Goal: Information Seeking & Learning: Learn about a topic

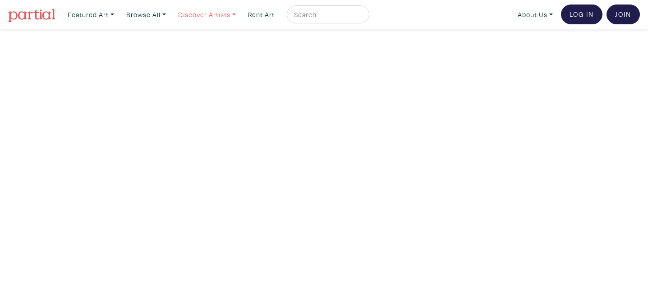
click at [118, 15] on link "Discover Artists" at bounding box center [91, 14] width 55 height 18
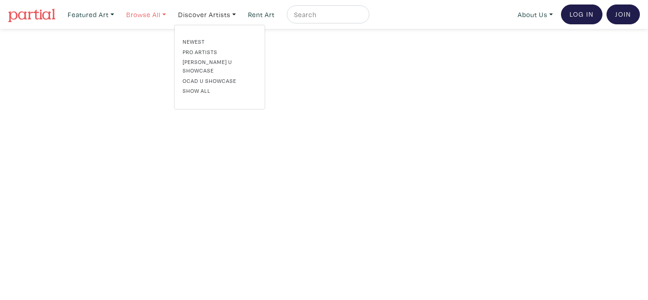
click at [118, 14] on link "Browse All" at bounding box center [91, 14] width 55 height 18
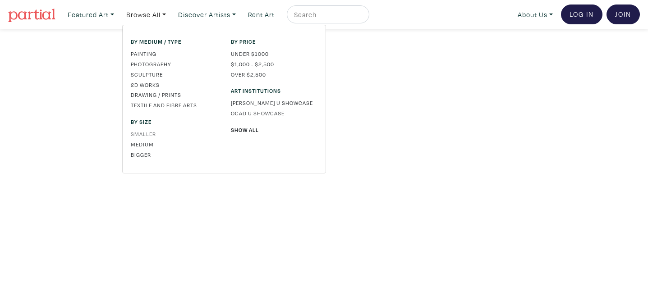
click at [148, 133] on link "Smaller" at bounding box center [174, 134] width 87 height 8
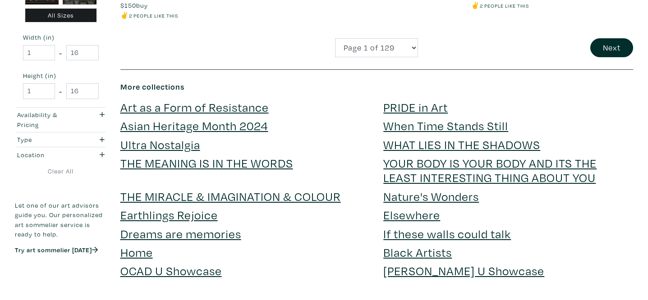
scroll to position [1995, 0]
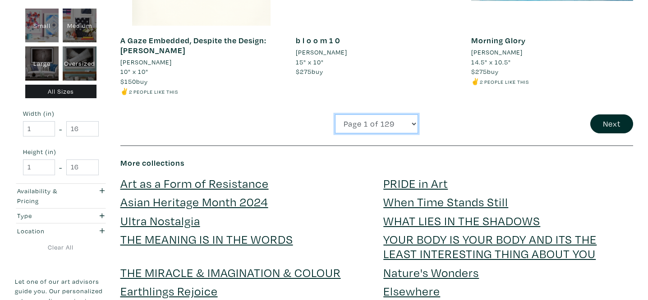
click at [376, 117] on select "Page 1 of 129 Page 2 of 129 Page 3 of 129 Page 4 of 129 Page 5 of 129 Page 6 of…" at bounding box center [376, 124] width 83 height 19
select select "17"
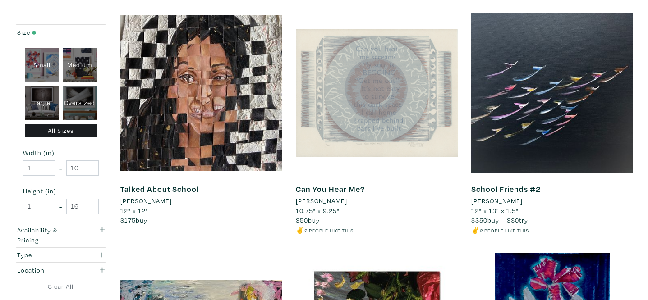
scroll to position [631, 0]
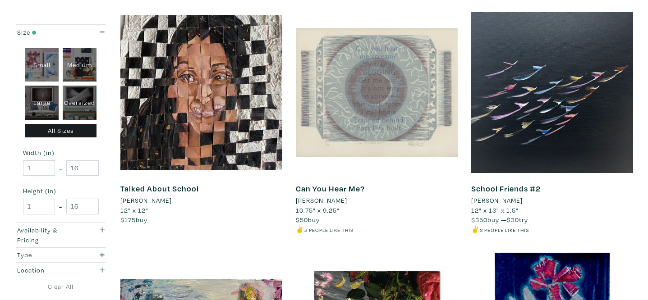
click at [336, 202] on li "Daniel Cardoso" at bounding box center [321, 201] width 51 height 10
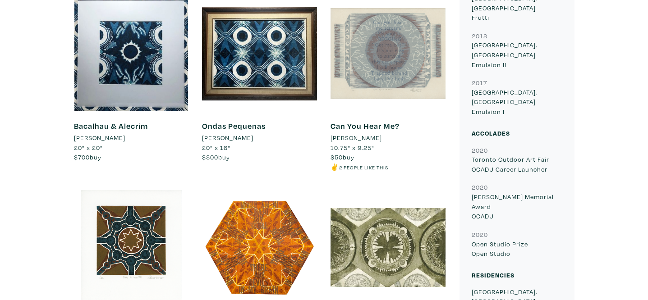
scroll to position [557, 0]
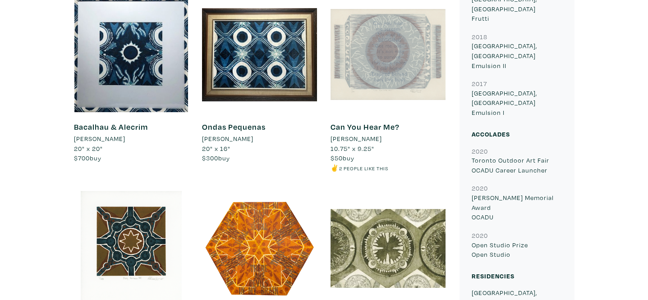
click at [391, 61] on div at bounding box center [388, 54] width 115 height 115
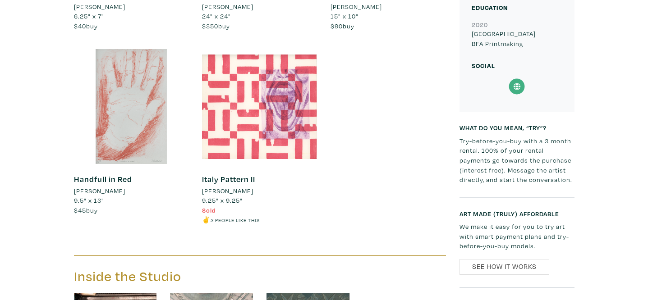
scroll to position [885, 0]
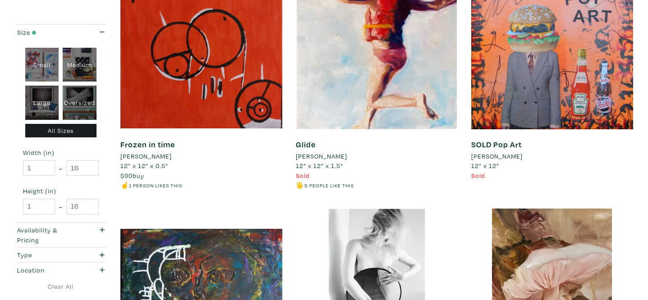
scroll to position [1384, 0]
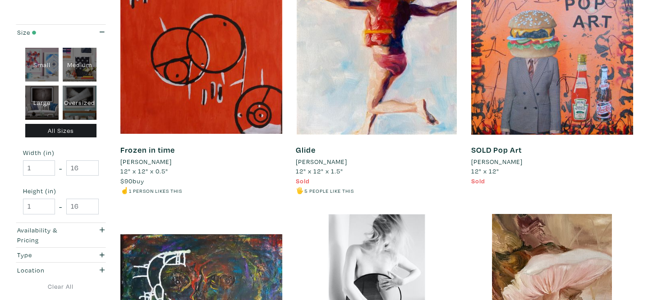
click at [495, 164] on li "Lorette C Luzajic" at bounding box center [496, 162] width 51 height 10
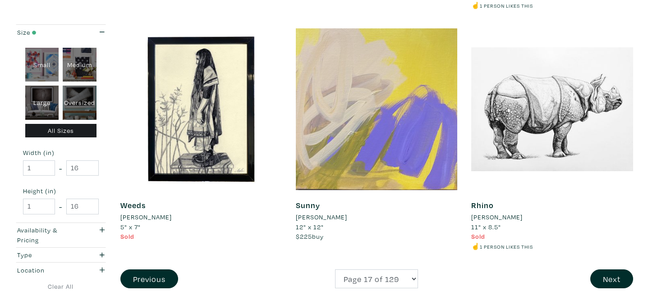
scroll to position [1826, 0]
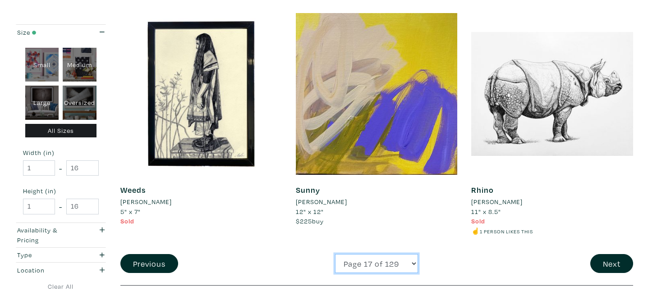
click at [378, 260] on select "Page 1 of 129 Page 2 of 129 Page 3 of 129 Page 4 of 129 Page 5 of 129 Page 6 of…" at bounding box center [376, 263] width 83 height 19
select select "19"
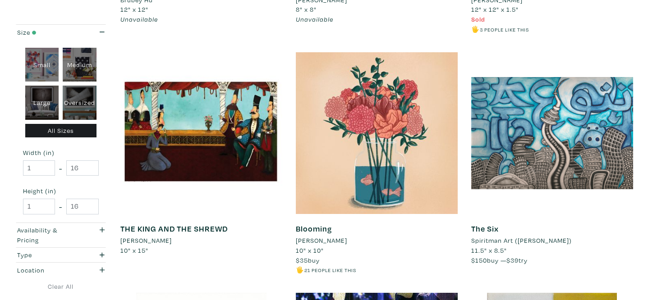
scroll to position [352, 0]
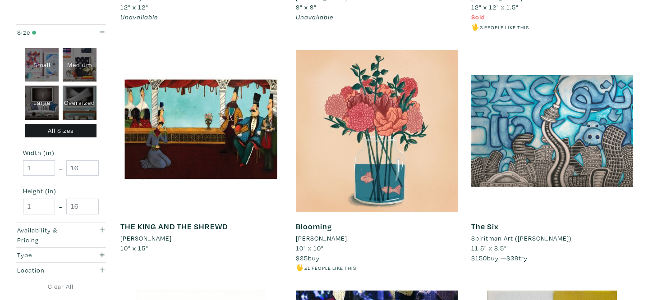
click at [322, 238] on li "[PERSON_NAME]" at bounding box center [321, 239] width 51 height 10
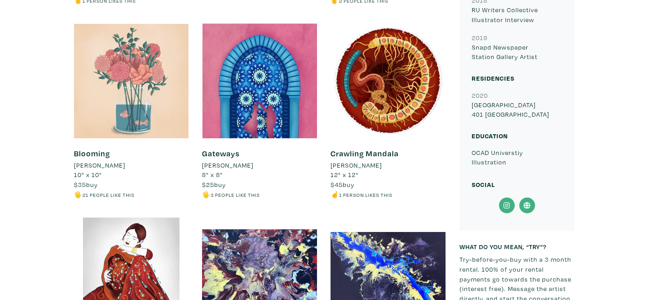
scroll to position [575, 0]
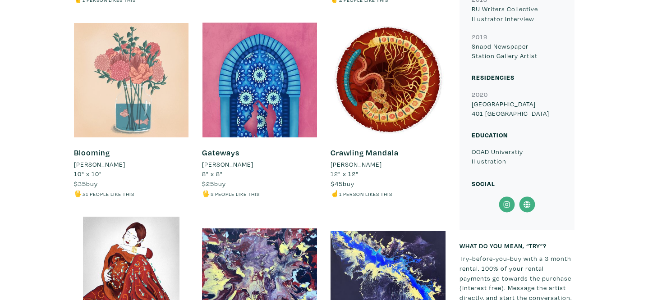
click at [162, 100] on div at bounding box center [131, 80] width 115 height 115
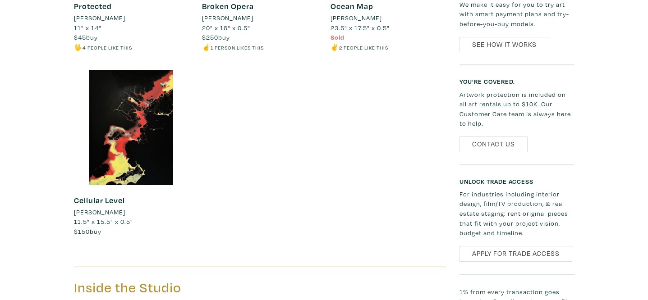
scroll to position [917, 0]
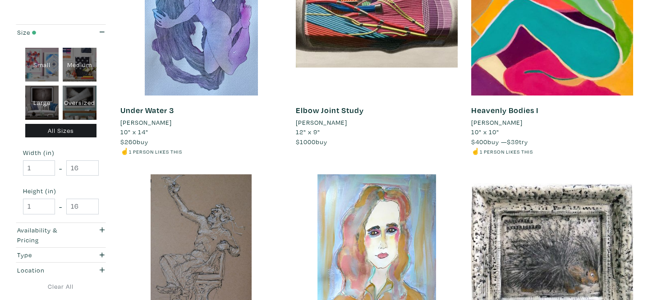
scroll to position [1191, 0]
click at [336, 122] on li "[PERSON_NAME]" at bounding box center [321, 123] width 51 height 10
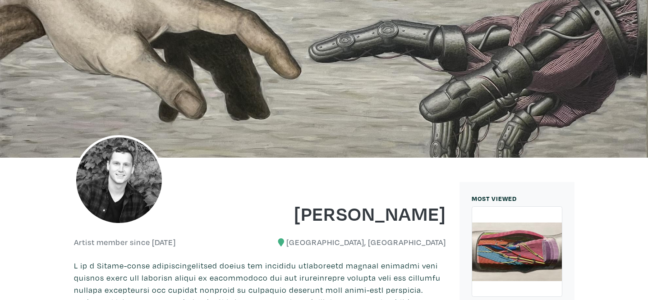
scroll to position [28, 0]
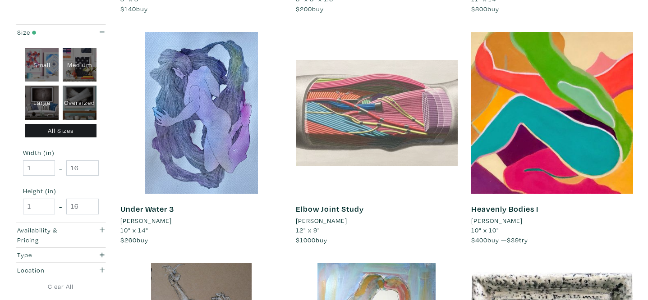
click at [378, 119] on div at bounding box center [377, 113] width 162 height 162
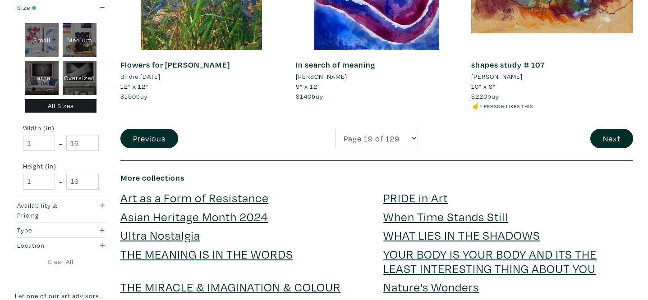
scroll to position [1939, 0]
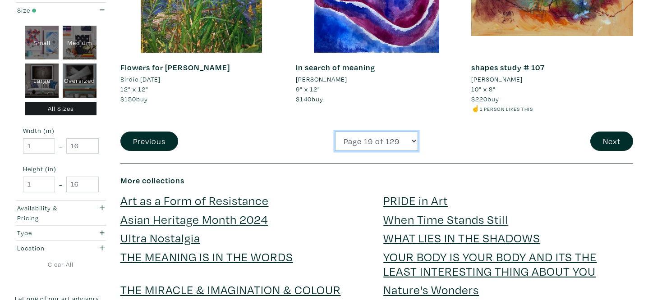
click at [397, 147] on select "Page 1 of 129 Page 2 of 129 Page 3 of 129 Page 4 of 129 Page 5 of 129 Page 6 of…" at bounding box center [376, 141] width 83 height 19
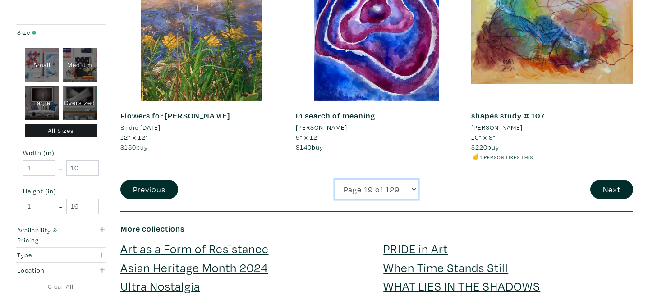
scroll to position [1905, 0]
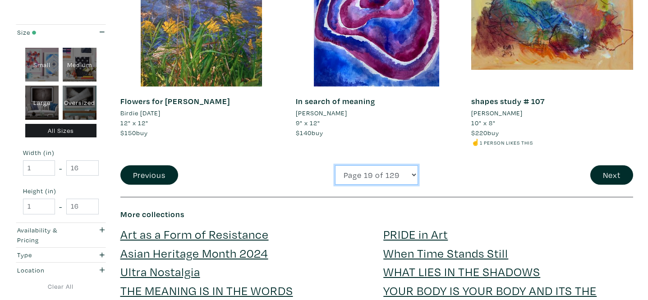
click at [388, 176] on select "Page 1 of 129 Page 2 of 129 Page 3 of 129 Page 4 of 129 Page 5 of 129 Page 6 of…" at bounding box center [376, 175] width 83 height 19
select select "22"
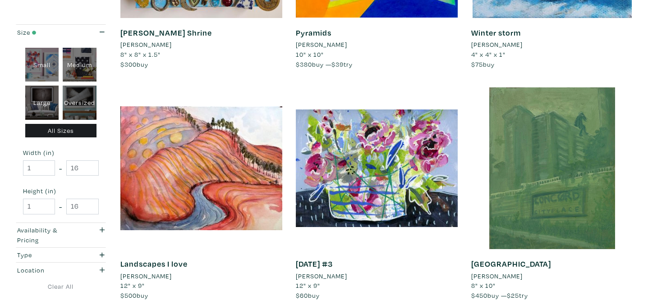
scroll to position [495, 0]
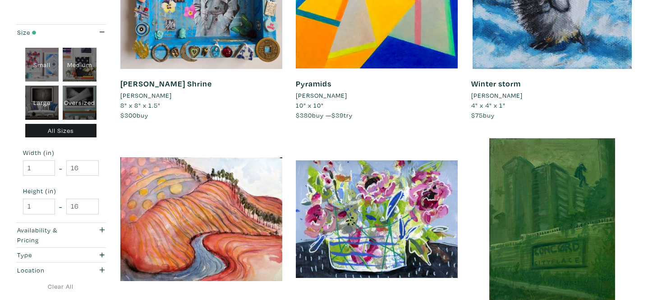
click at [491, 92] on li "Hope Flynn" at bounding box center [496, 96] width 51 height 10
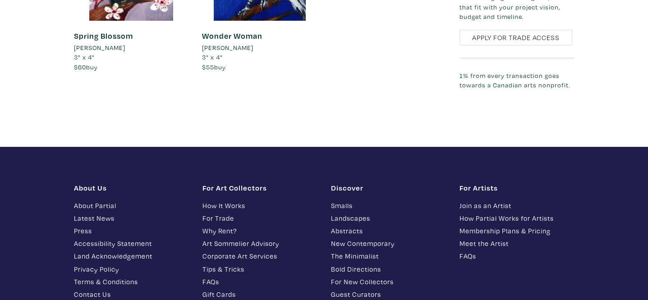
scroll to position [895, 0]
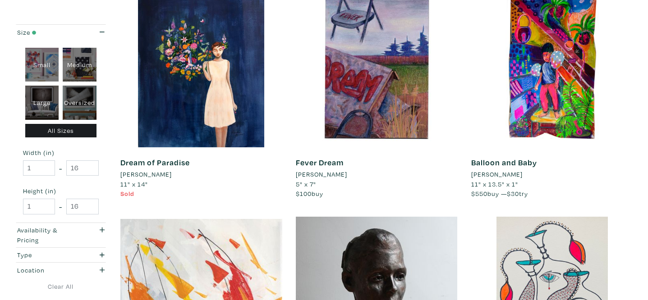
scroll to position [1174, 0]
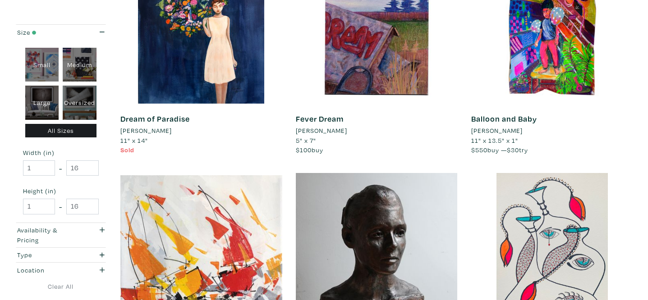
click at [151, 132] on li "[PERSON_NAME]" at bounding box center [145, 131] width 51 height 10
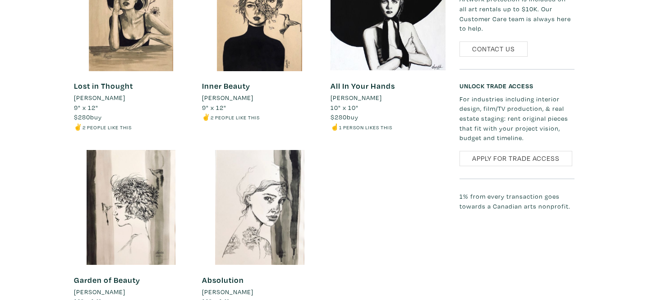
scroll to position [1214, 0]
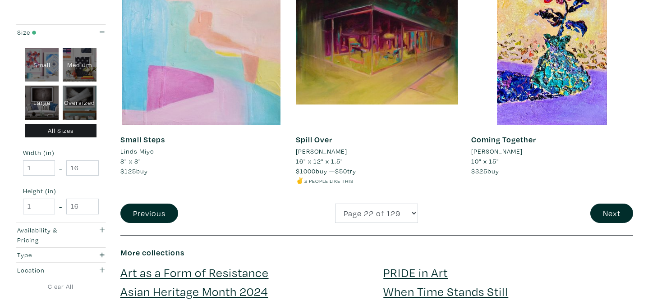
scroll to position [1848, 0]
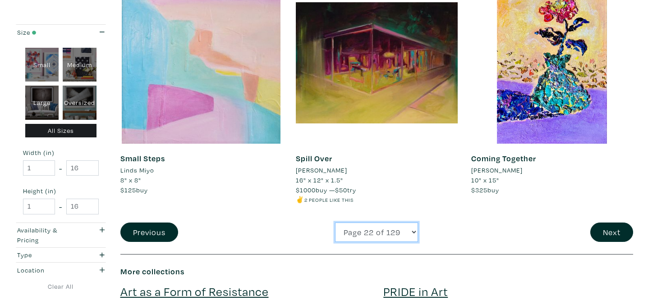
click at [384, 232] on select "Page 1 of 129 Page 2 of 129 Page 3 of 129 Page 4 of 129 Page 5 of 129 Page 6 of…" at bounding box center [376, 232] width 83 height 19
select select "23"
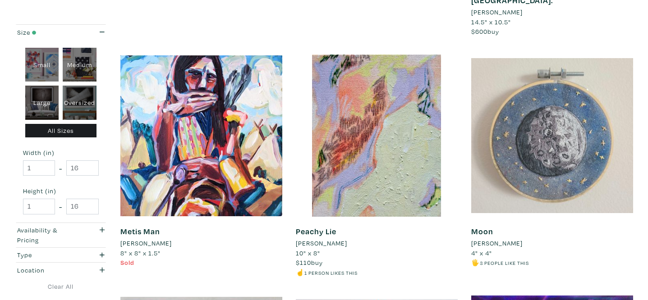
scroll to position [377, 0]
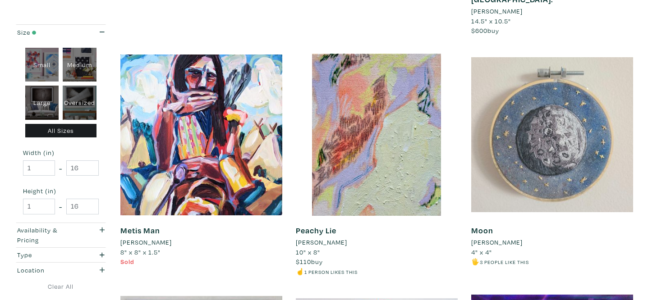
click at [320, 238] on li "[PERSON_NAME]" at bounding box center [321, 243] width 51 height 10
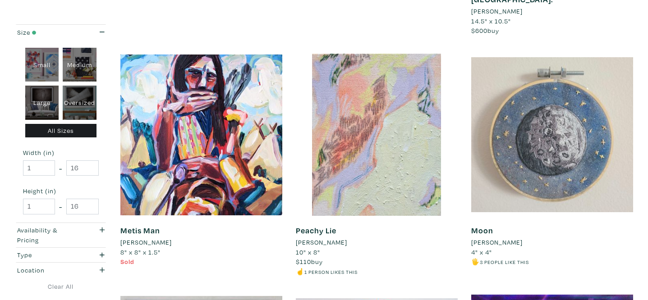
click at [400, 100] on div at bounding box center [377, 135] width 162 height 162
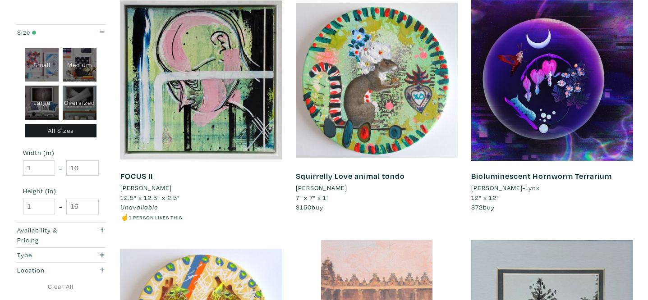
scroll to position [652, 0]
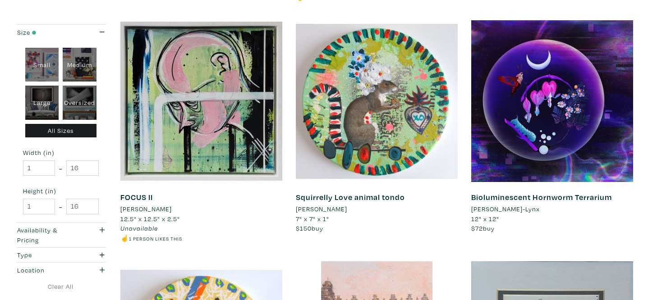
click at [512, 204] on li "Amanda Amour-Lynx" at bounding box center [505, 209] width 69 height 10
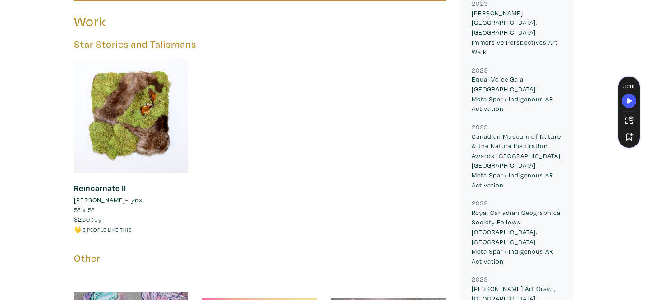
scroll to position [558, 0]
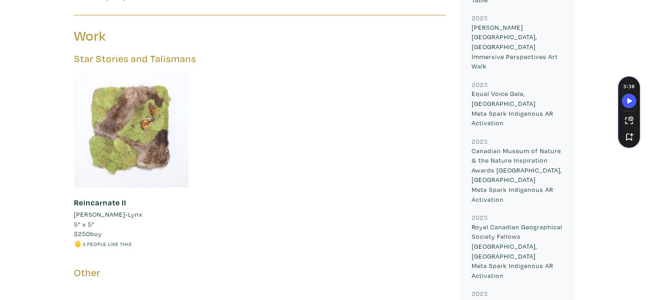
click at [145, 142] on div at bounding box center [131, 130] width 115 height 115
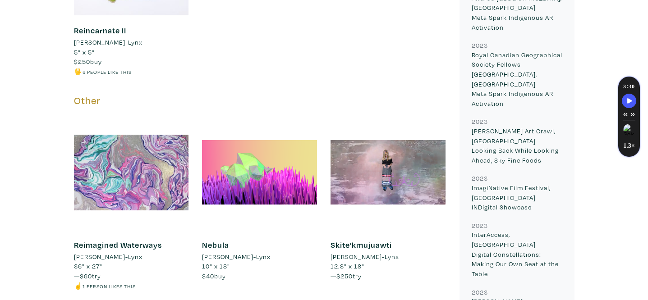
scroll to position [729, 0]
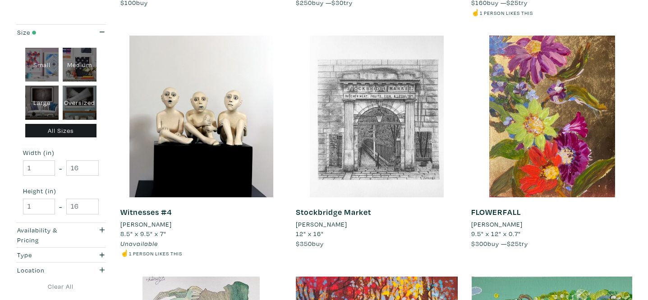
scroll to position [1389, 0]
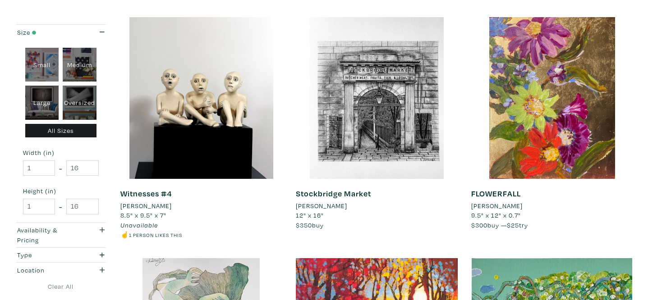
click at [334, 201] on li "[PERSON_NAME]" at bounding box center [321, 206] width 51 height 10
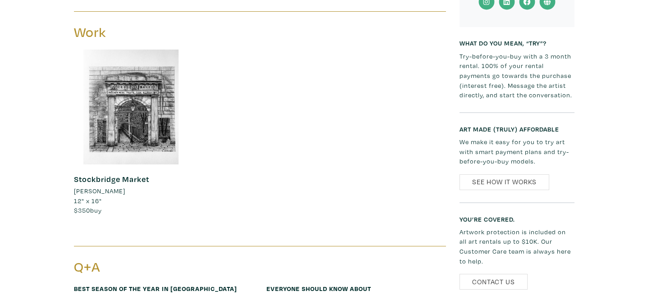
scroll to position [469, 0]
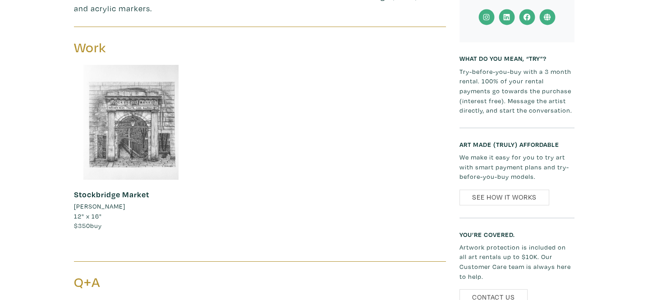
click at [139, 122] on div at bounding box center [131, 122] width 115 height 115
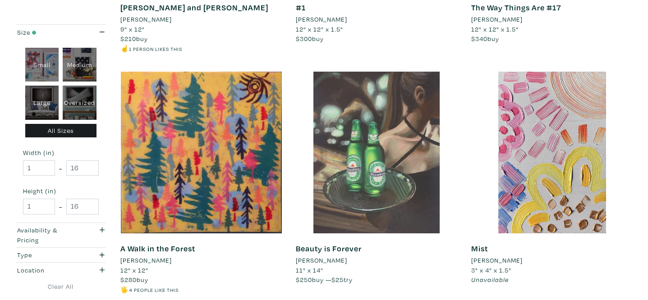
scroll to position [1840, 0]
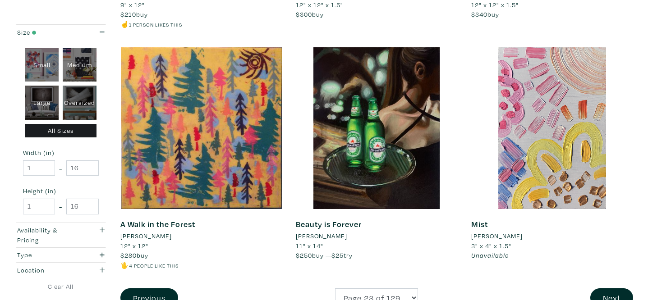
click at [157, 231] on li "[PERSON_NAME]" at bounding box center [145, 236] width 51 height 10
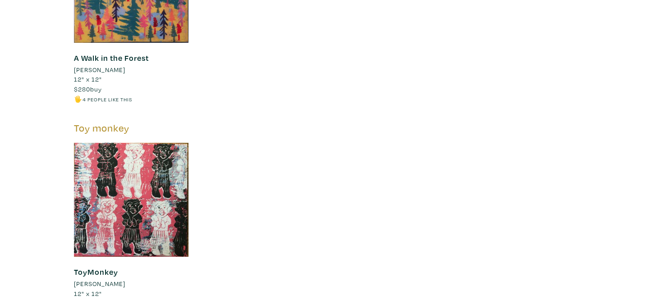
scroll to position [2823, 0]
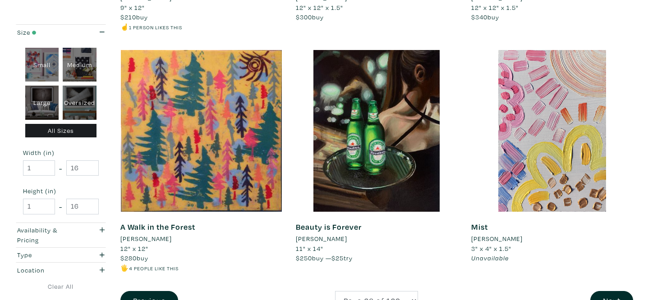
click at [388, 234] on div "[PERSON_NAME]" at bounding box center [377, 239] width 162 height 10
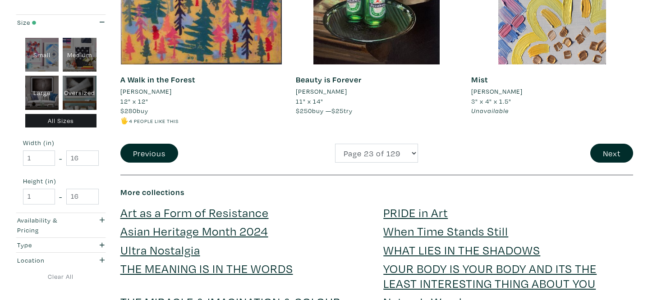
scroll to position [1985, 0]
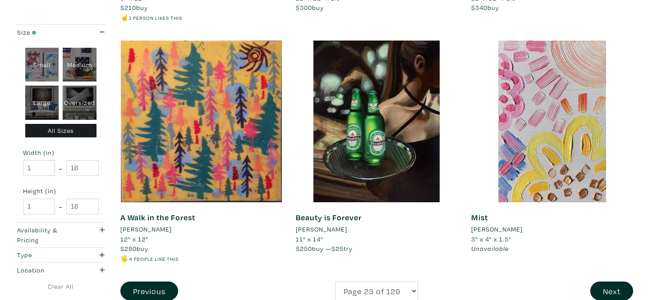
click at [351, 202] on div "Beauty is Forever [PERSON_NAME] 11" x 14" $250 buy — $25 try #heineken #green #…" at bounding box center [377, 232] width 162 height 61
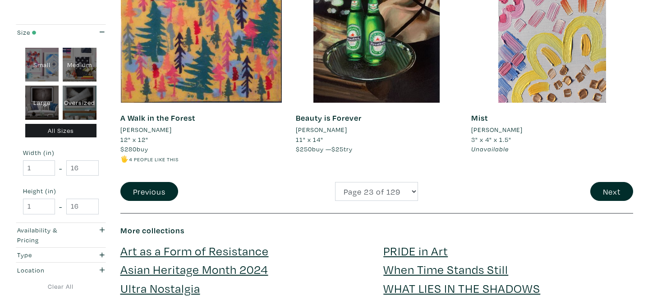
scroll to position [1949, 0]
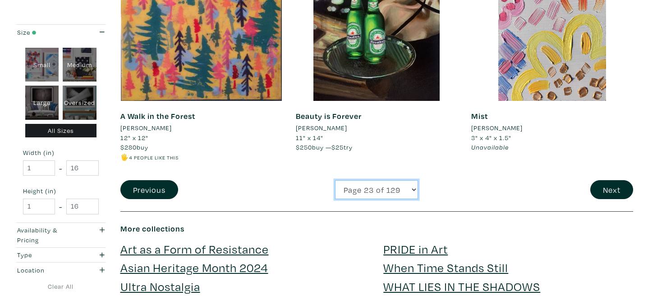
click at [353, 180] on select "Page 1 of 129 Page 2 of 129 Page 3 of 129 Page 4 of 129 Page 5 of 129 Page 6 of…" at bounding box center [376, 189] width 83 height 19
select select "27"
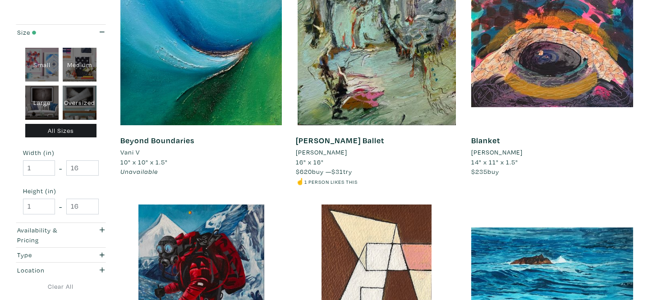
scroll to position [665, 0]
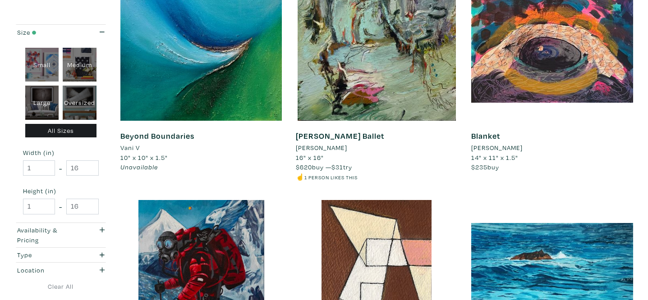
click at [140, 148] on div "Vani V" at bounding box center [201, 148] width 162 height 10
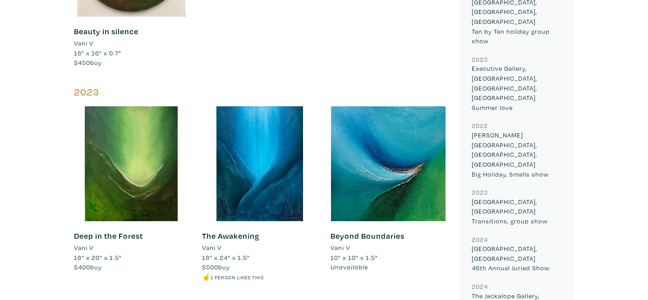
scroll to position [535, 0]
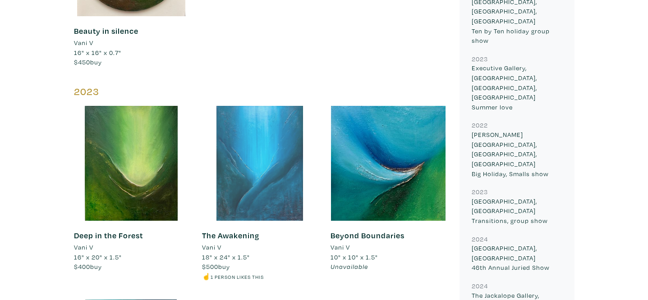
click at [267, 160] on div at bounding box center [259, 163] width 115 height 115
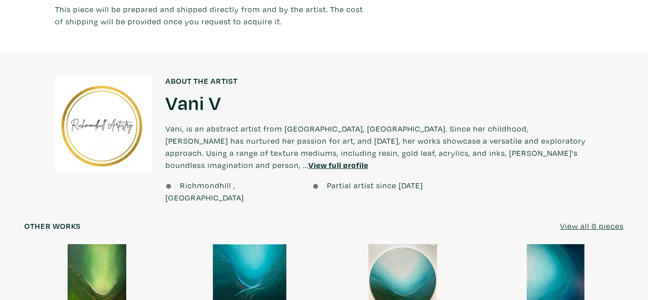
scroll to position [625, 0]
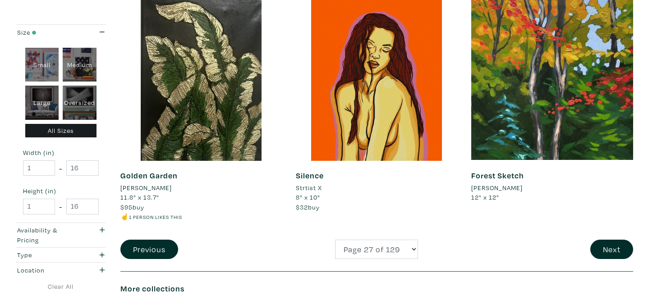
scroll to position [1852, 0]
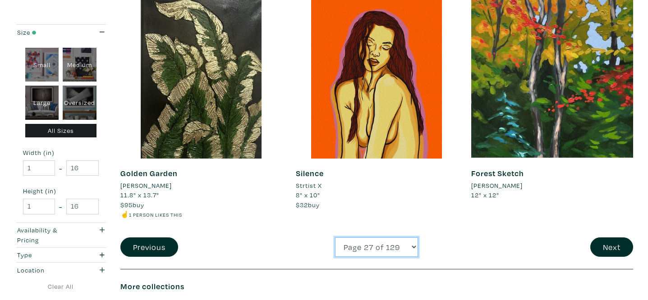
click at [357, 238] on select "Page 1 of 129 Page 2 of 129 Page 3 of 129 Page 4 of 129 Page 5 of 129 Page 6 of…" at bounding box center [376, 247] width 83 height 19
select select "28"
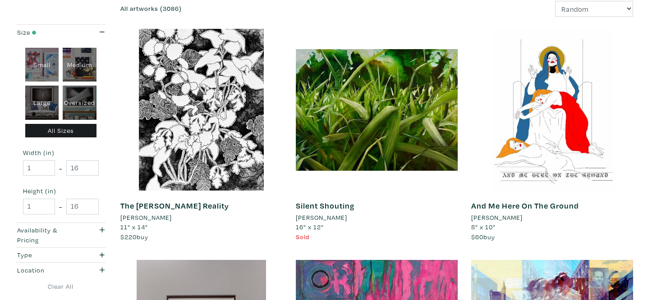
scroll to position [154, 0]
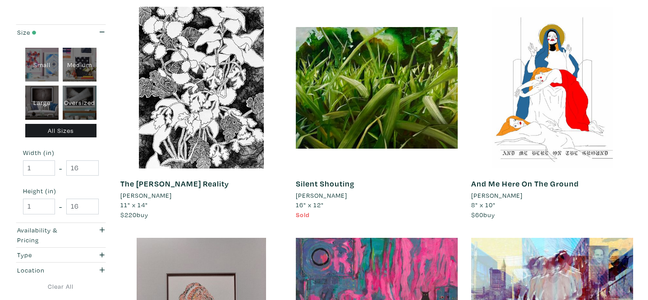
click at [505, 197] on li "[PERSON_NAME]" at bounding box center [496, 196] width 51 height 10
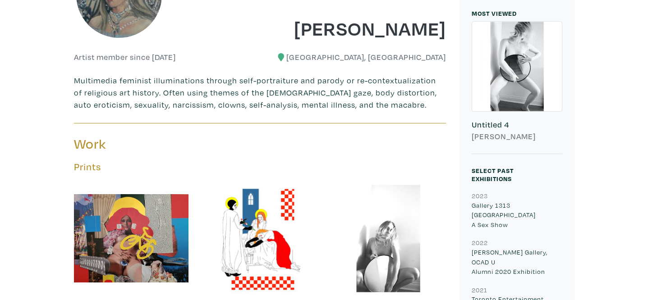
scroll to position [290, 0]
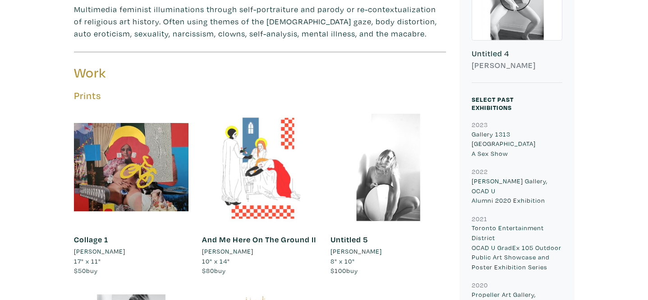
click at [259, 186] on div at bounding box center [259, 167] width 115 height 115
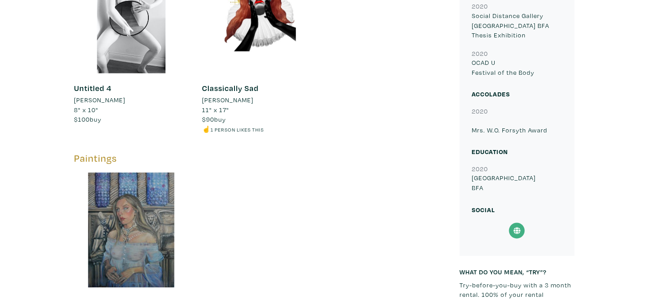
scroll to position [645, 0]
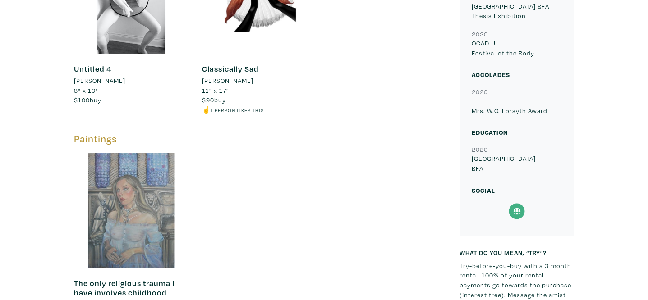
click at [145, 198] on div at bounding box center [131, 210] width 115 height 115
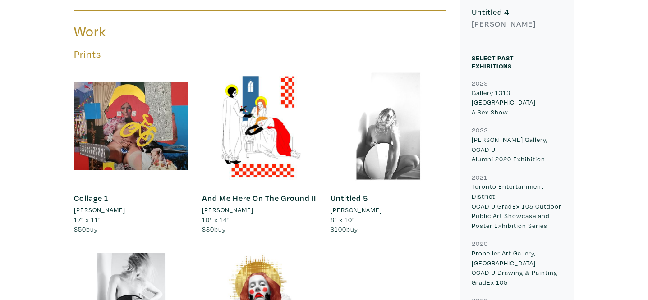
scroll to position [332, 0]
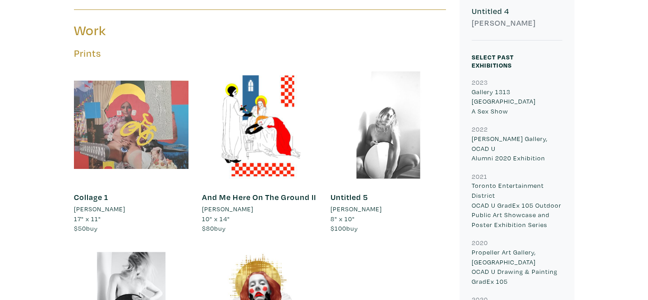
click at [156, 143] on div at bounding box center [131, 125] width 115 height 115
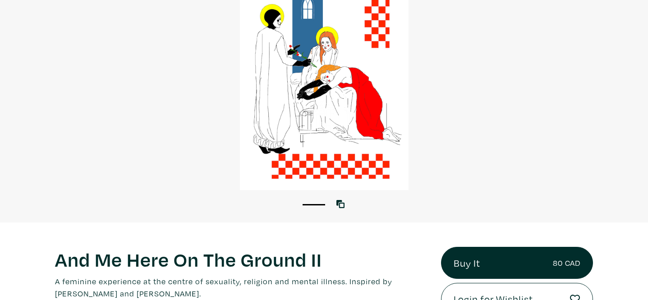
scroll to position [104, 0]
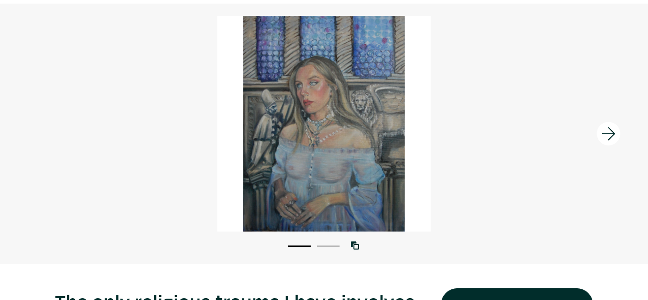
scroll to position [42, 0]
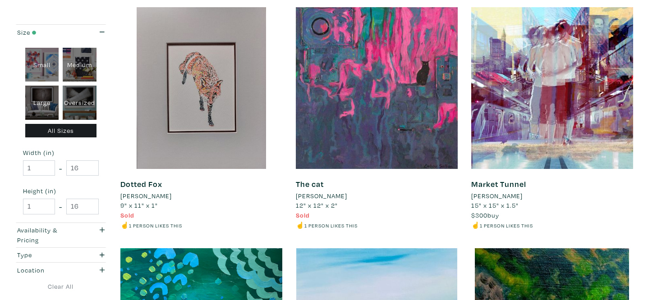
scroll to position [387, 0]
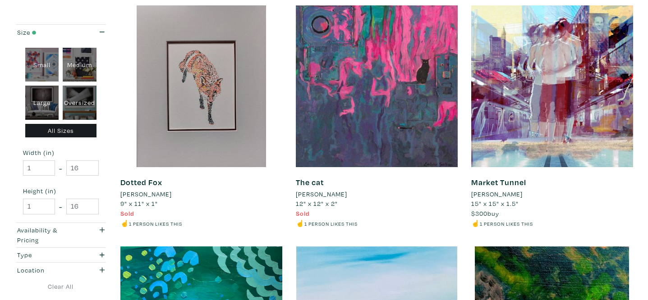
click at [492, 193] on li "[PERSON_NAME]" at bounding box center [496, 194] width 51 height 10
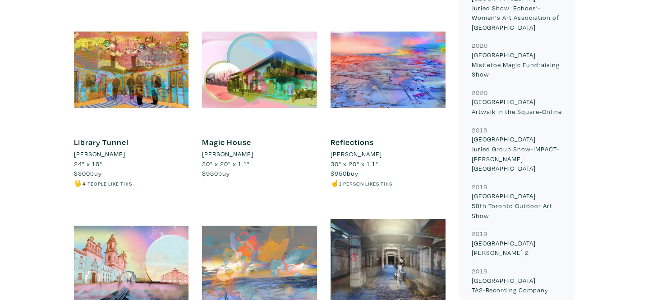
scroll to position [600, 0]
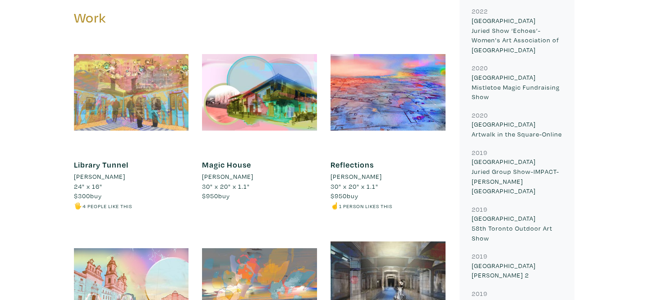
click at [133, 70] on div at bounding box center [131, 92] width 115 height 115
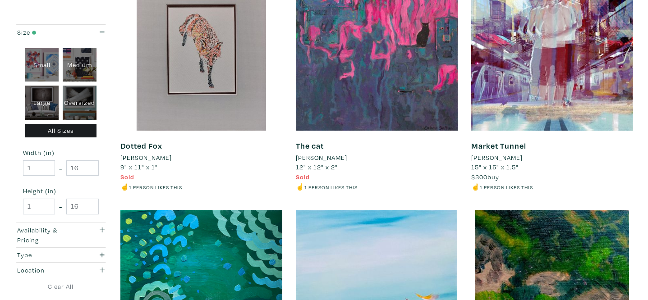
scroll to position [401, 0]
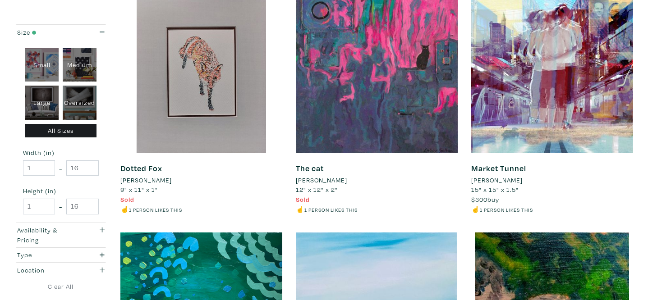
click at [318, 179] on li "[PERSON_NAME]" at bounding box center [321, 180] width 51 height 10
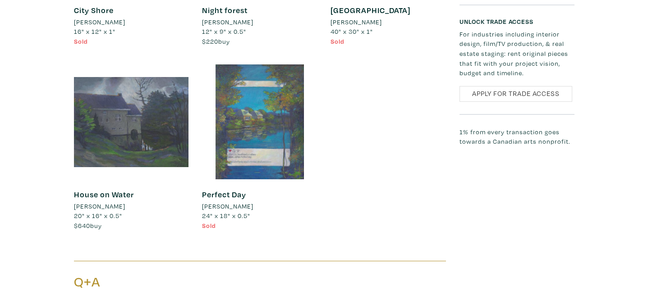
scroll to position [816, 0]
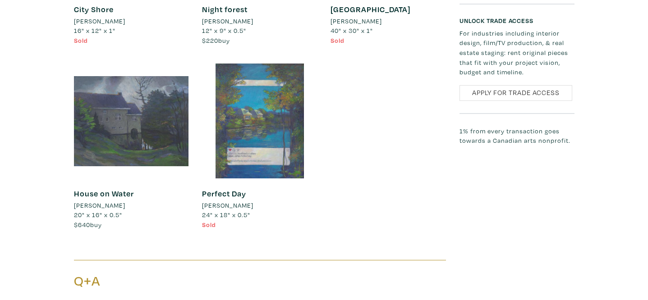
click at [131, 129] on div at bounding box center [131, 121] width 115 height 115
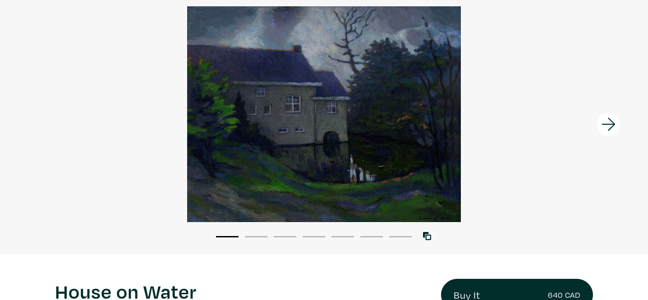
scroll to position [61, 0]
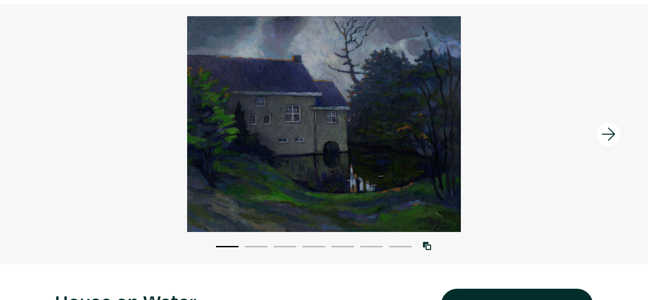
click at [601, 129] on icon at bounding box center [608, 134] width 31 height 24
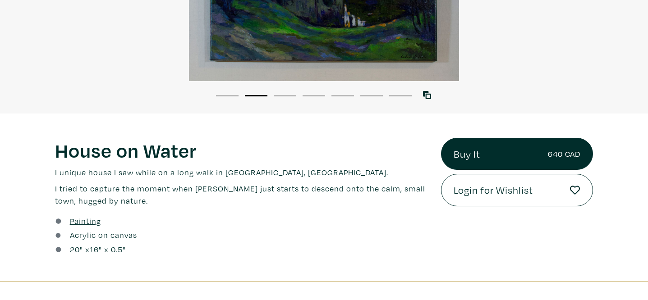
scroll to position [244, 0]
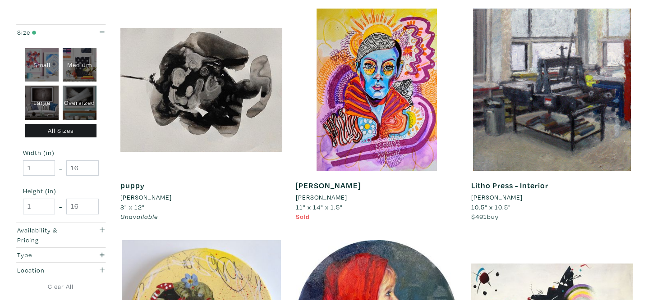
scroll to position [868, 0]
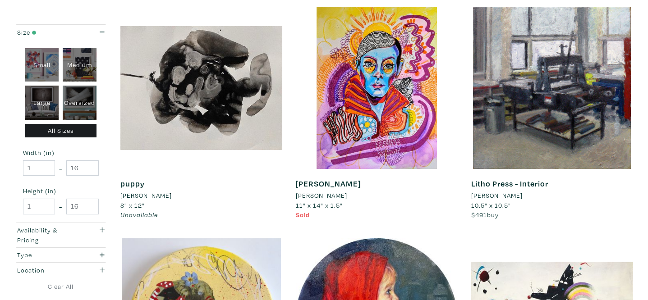
click at [502, 195] on li "[PERSON_NAME]" at bounding box center [496, 196] width 51 height 10
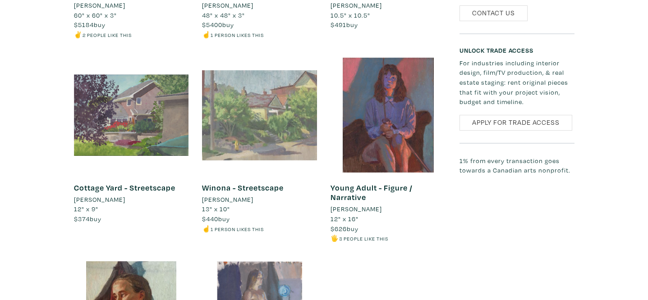
scroll to position [732, 0]
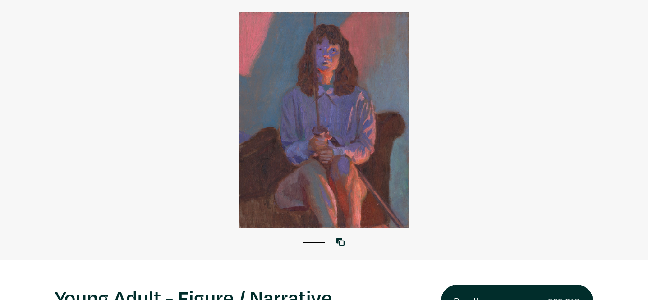
scroll to position [63, 0]
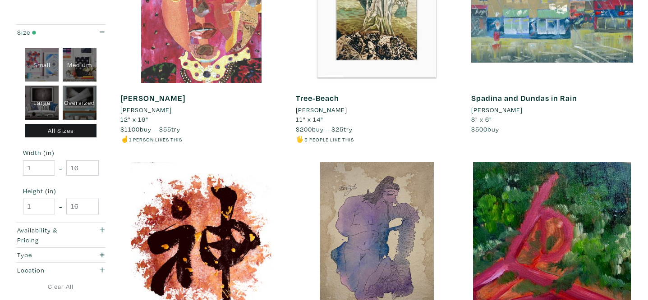
scroll to position [1822, 0]
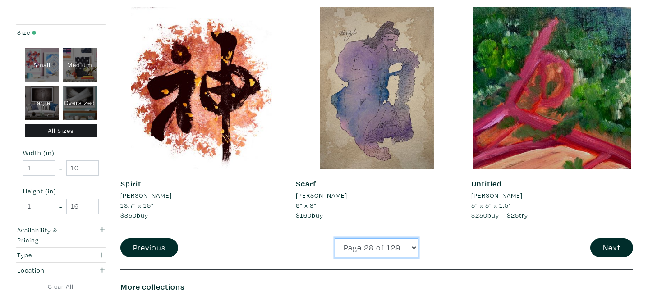
click at [374, 250] on select "Page 1 of 129 Page 2 of 129 Page 3 of 129 Page 4 of 129 Page 5 of 129 Page 6 of…" at bounding box center [376, 248] width 83 height 19
select select "30"
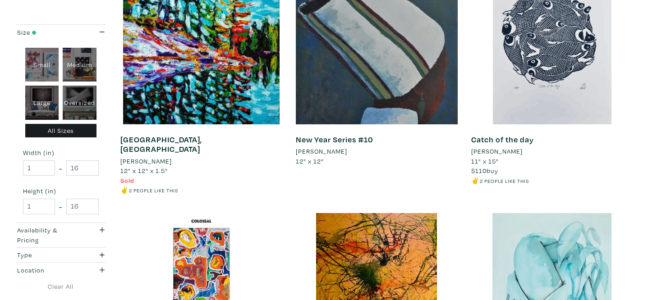
scroll to position [1153, 0]
click at [339, 150] on li "[PERSON_NAME]" at bounding box center [321, 152] width 51 height 10
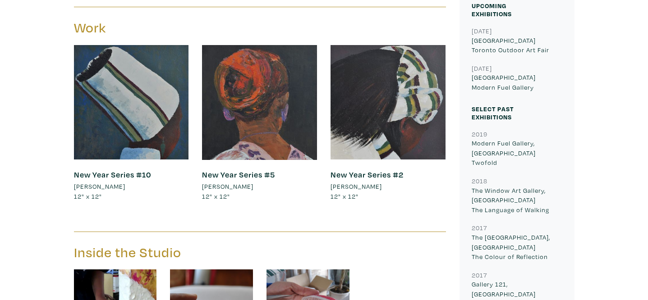
scroll to position [384, 0]
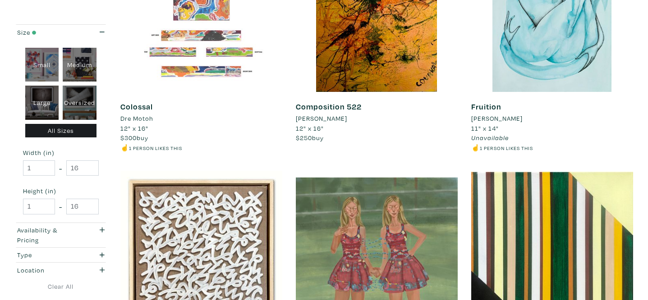
scroll to position [1436, 0]
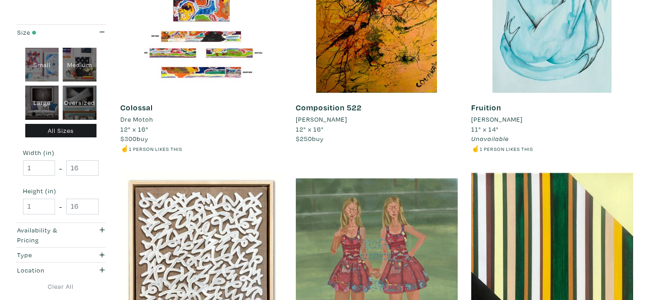
click at [506, 115] on li "Lauren Pirie" at bounding box center [496, 120] width 51 height 10
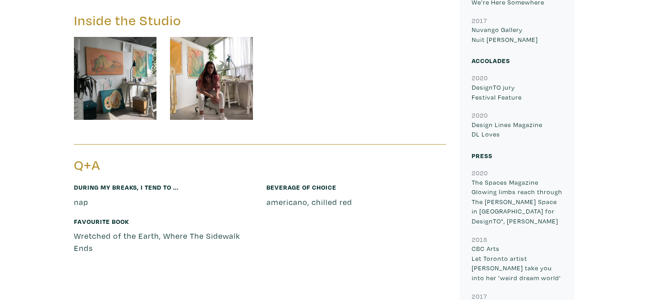
scroll to position [829, 0]
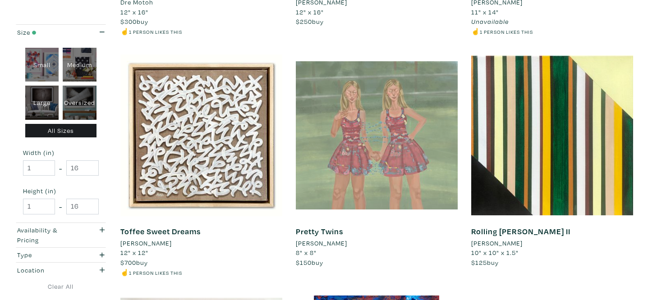
scroll to position [1555, 0]
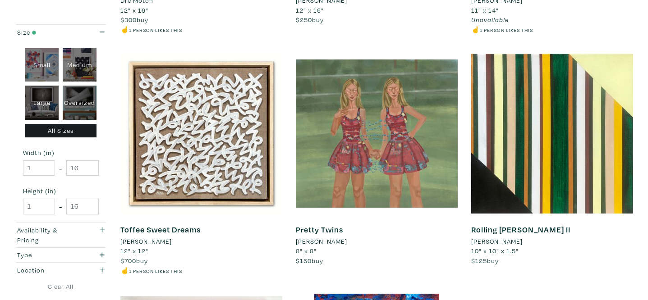
click at [322, 237] on li "Xinming Yi" at bounding box center [321, 242] width 51 height 10
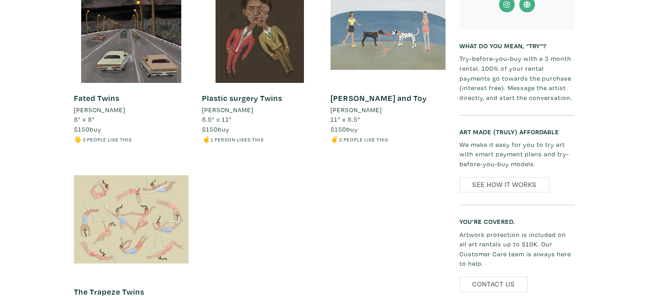
scroll to position [702, 0]
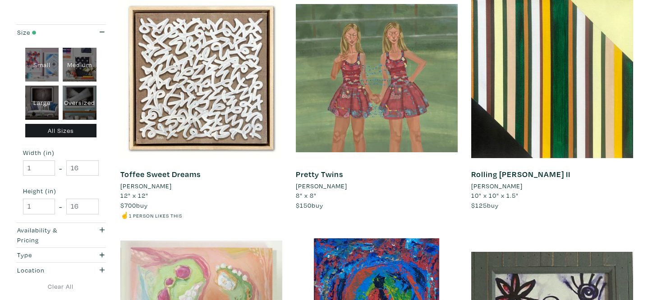
scroll to position [1614, 0]
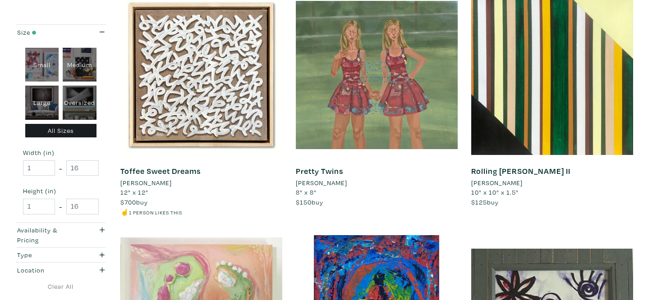
click at [523, 178] on li "[PERSON_NAME]" at bounding box center [496, 183] width 51 height 10
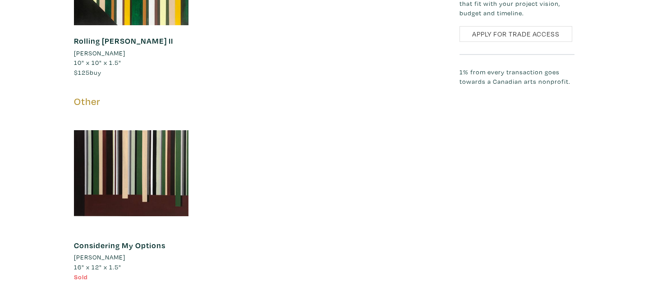
scroll to position [1721, 0]
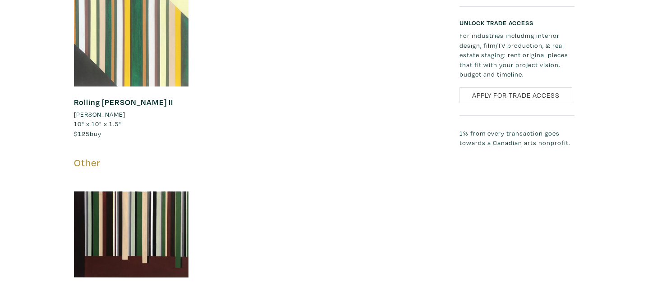
click at [145, 65] on div at bounding box center [131, 29] width 115 height 115
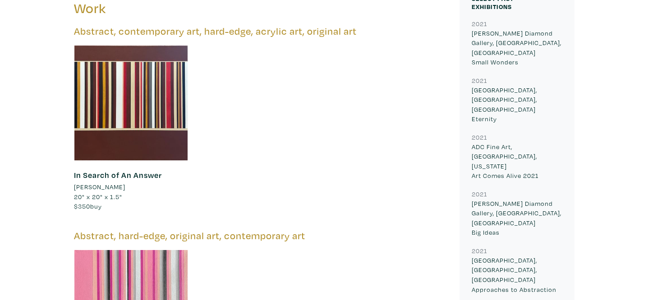
scroll to position [385, 0]
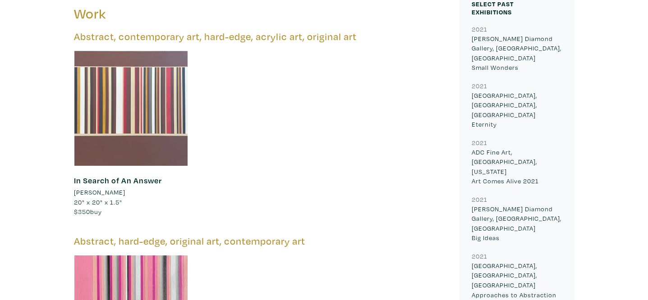
click at [166, 102] on div at bounding box center [131, 108] width 115 height 115
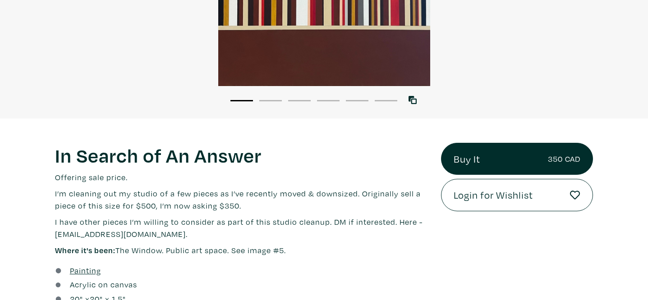
scroll to position [207, 0]
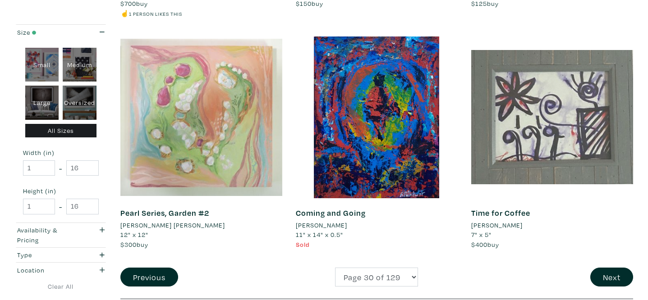
scroll to position [1830, 0]
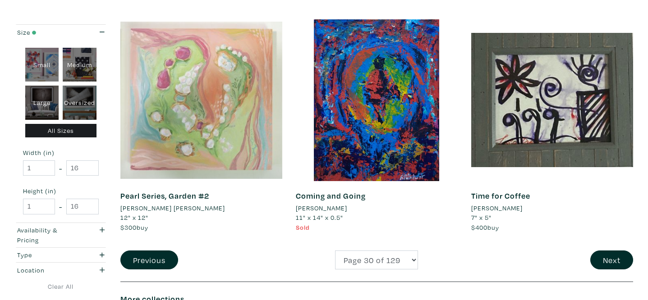
click at [491, 203] on li "[PERSON_NAME]" at bounding box center [496, 208] width 51 height 10
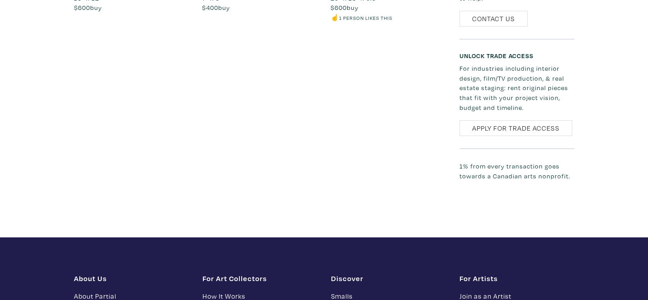
scroll to position [673, 0]
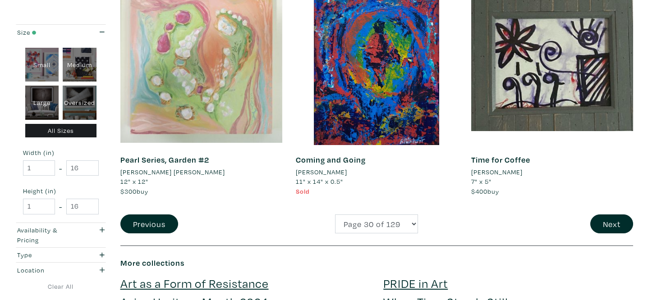
select select "32"
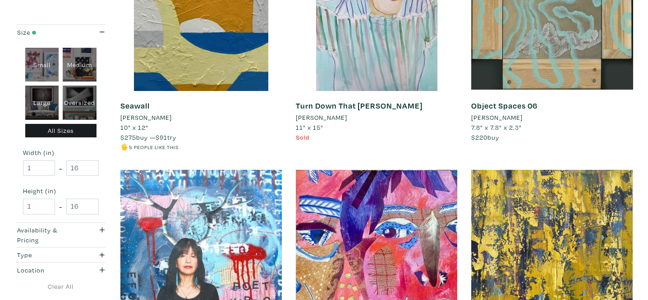
scroll to position [1409, 0]
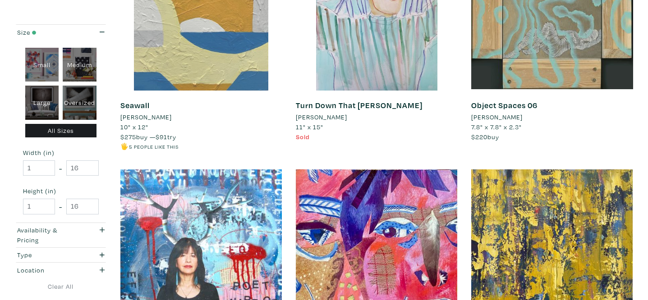
click at [169, 78] on div at bounding box center [201, 10] width 162 height 162
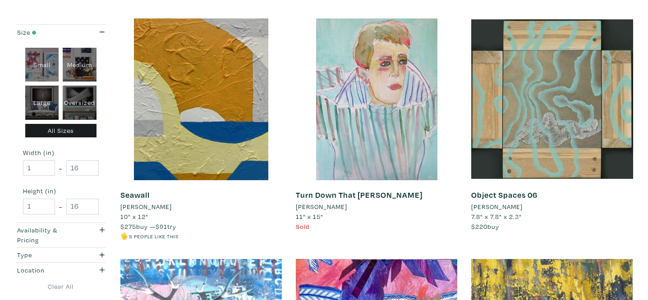
scroll to position [1320, 0]
click at [523, 204] on li "Kendra Schellenberg" at bounding box center [496, 207] width 51 height 10
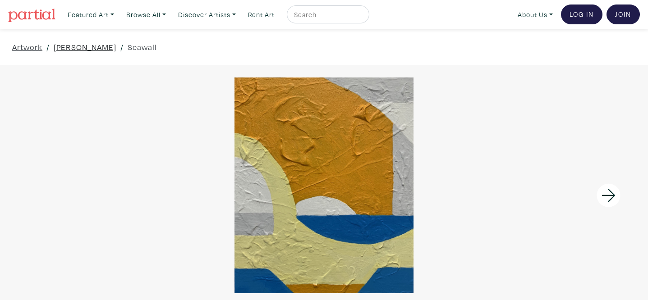
click at [66, 47] on link "[PERSON_NAME]" at bounding box center [85, 47] width 63 height 12
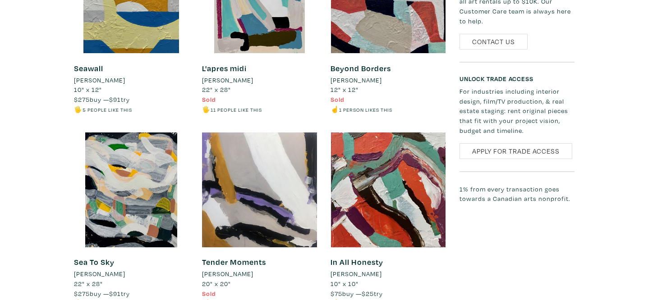
scroll to position [903, 0]
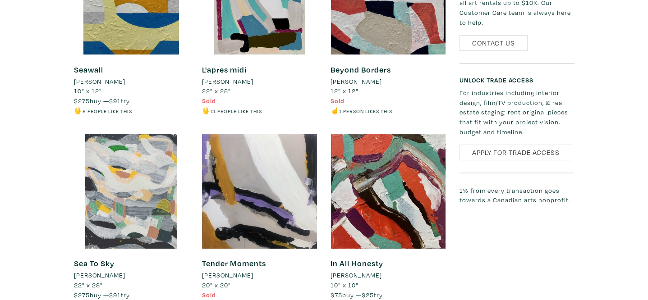
click at [143, 179] on div at bounding box center [131, 191] width 115 height 115
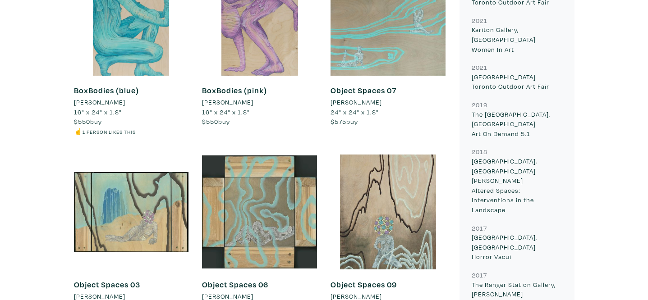
scroll to position [431, 0]
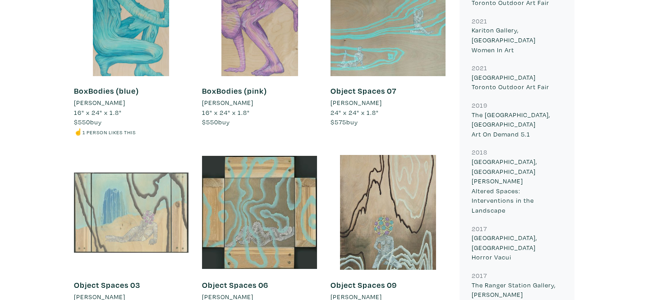
click at [157, 238] on div at bounding box center [131, 212] width 115 height 115
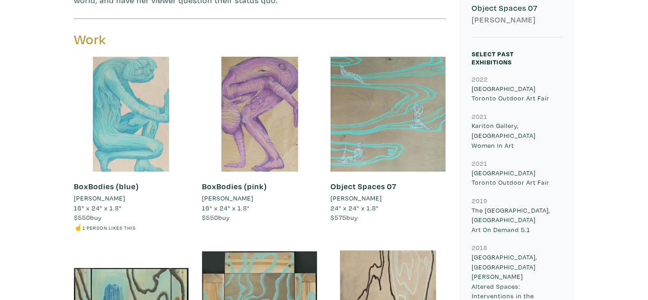
scroll to position [362, 0]
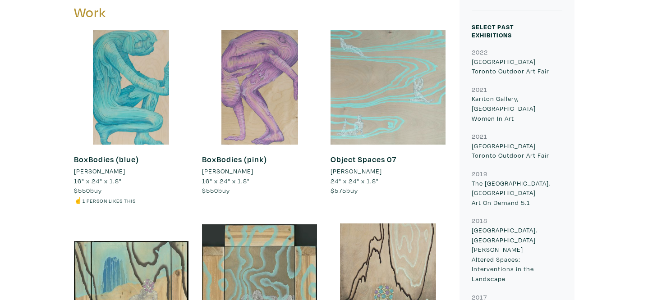
click at [400, 124] on div at bounding box center [388, 87] width 115 height 115
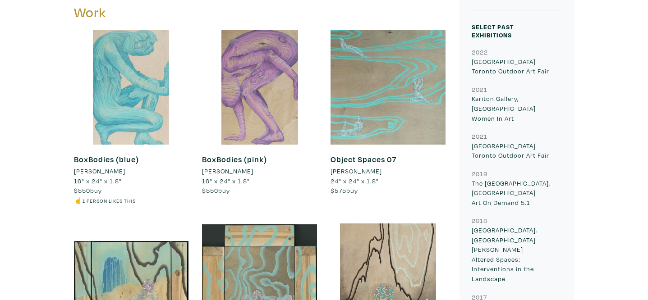
click at [163, 78] on div at bounding box center [131, 87] width 115 height 115
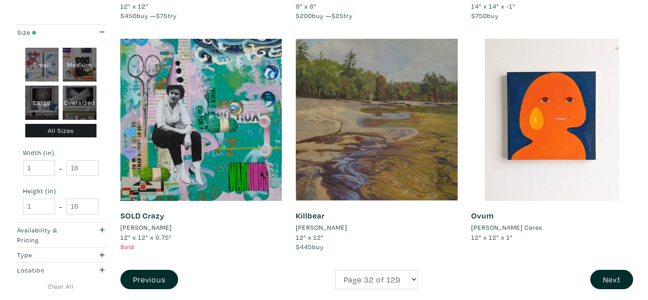
scroll to position [1784, 0]
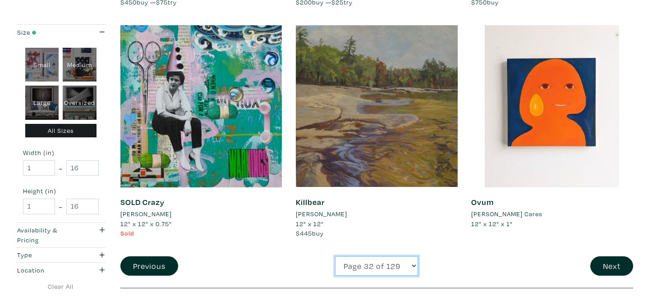
click at [378, 262] on select "Page 1 of 129 Page 2 of 129 Page 3 of 129 Page 4 of 129 Page 5 of 129 Page 6 of…" at bounding box center [376, 266] width 83 height 19
select select "34"
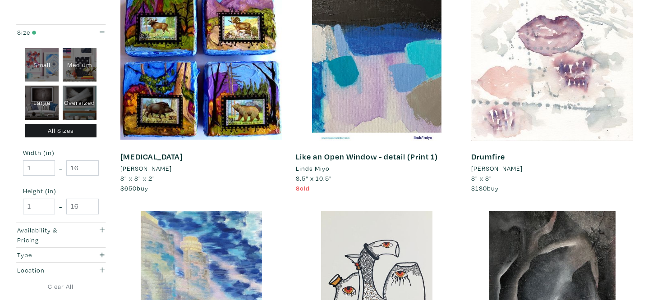
scroll to position [425, 0]
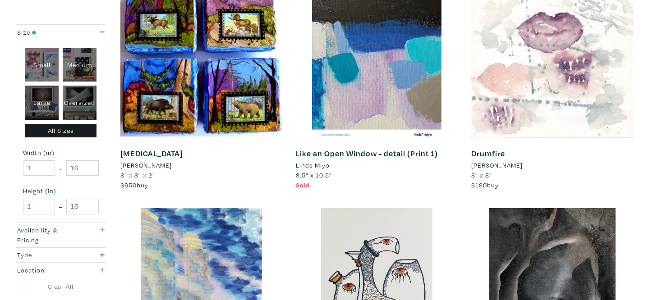
click at [497, 165] on li "[PERSON_NAME]" at bounding box center [496, 166] width 51 height 10
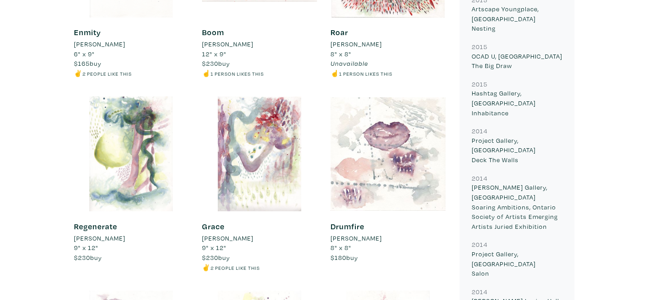
scroll to position [548, 0]
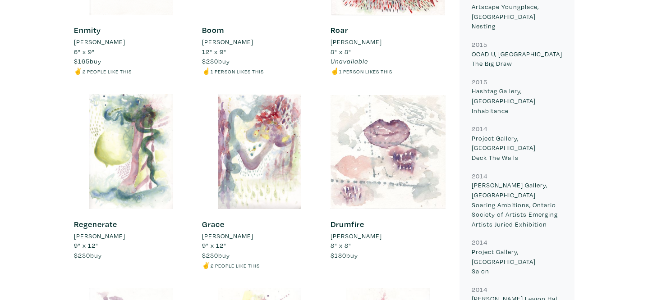
click at [141, 158] on div at bounding box center [131, 151] width 115 height 115
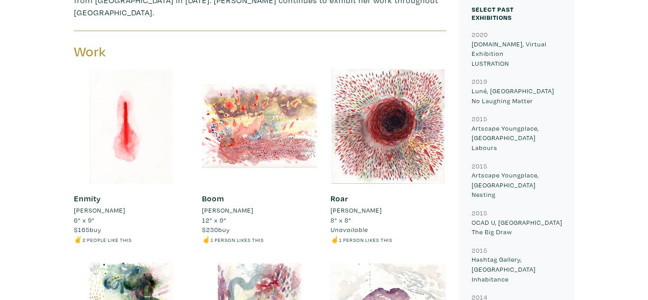
scroll to position [348, 0]
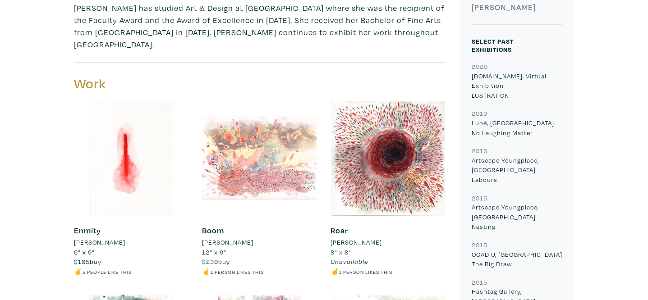
click at [262, 152] on div at bounding box center [259, 158] width 115 height 115
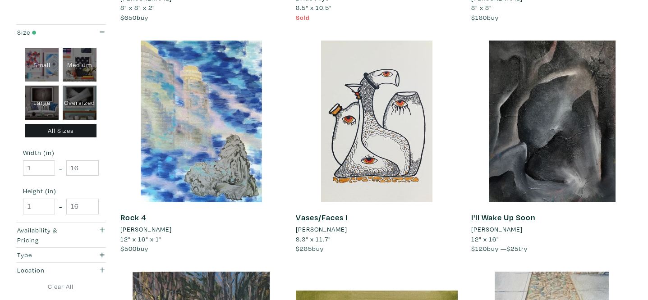
scroll to position [611, 0]
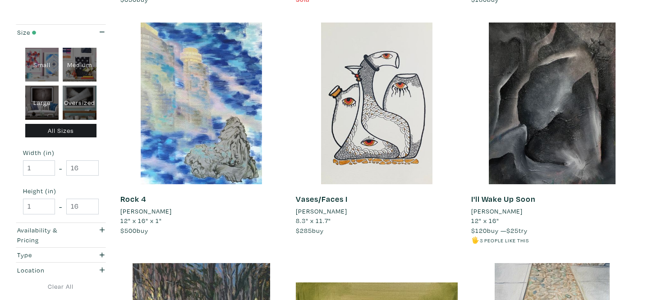
click at [326, 210] on li "[PERSON_NAME]" at bounding box center [321, 212] width 51 height 10
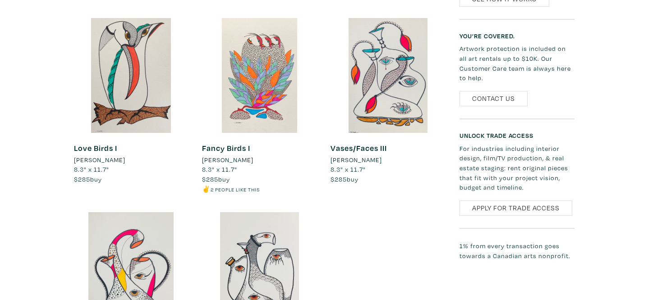
scroll to position [680, 0]
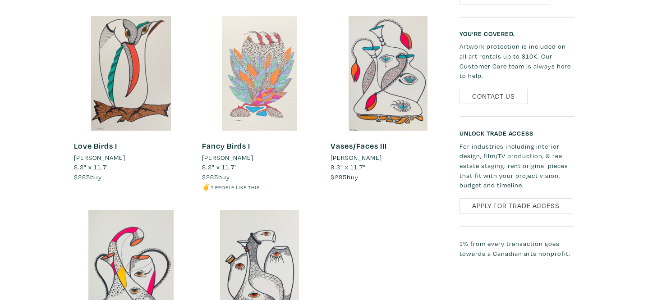
click at [282, 91] on div at bounding box center [259, 73] width 115 height 115
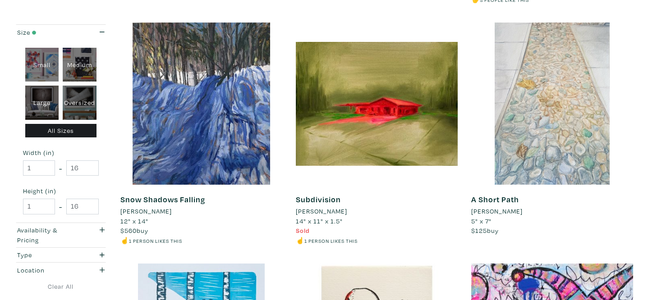
scroll to position [853, 0]
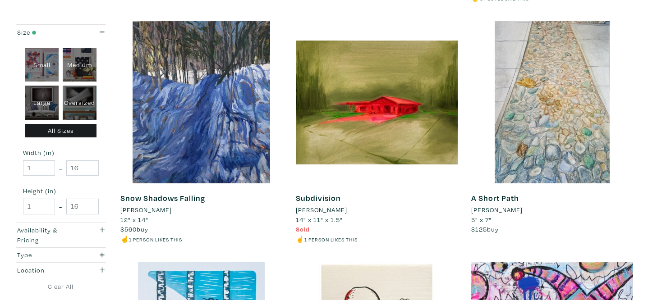
click at [496, 209] on li "Jennie Lau" at bounding box center [496, 210] width 51 height 10
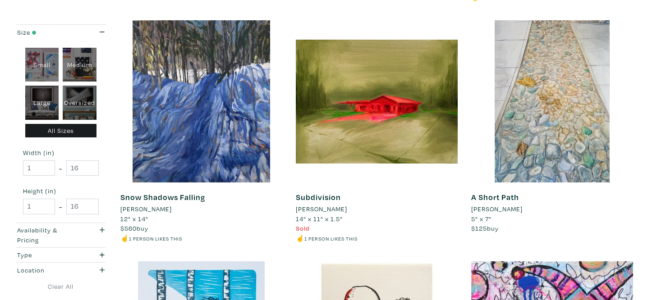
scroll to position [861, 0]
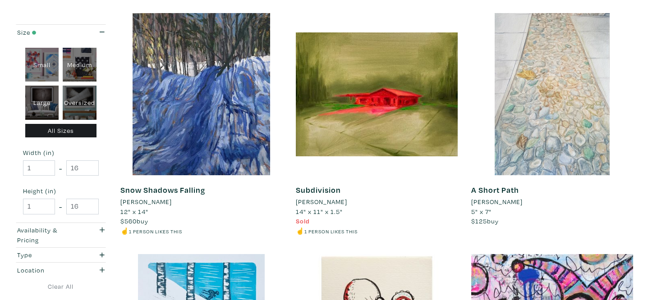
click at [580, 133] on div at bounding box center [552, 94] width 162 height 162
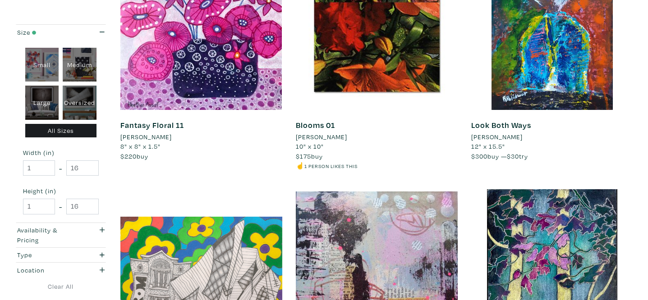
scroll to position [1411, 0]
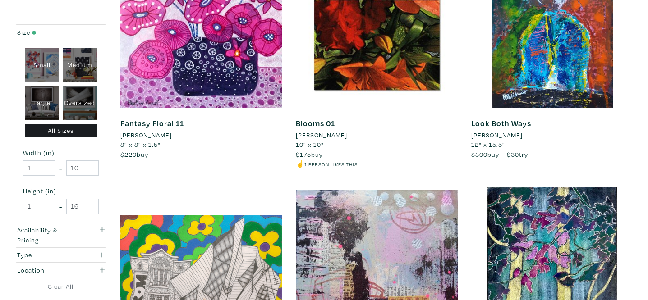
click at [345, 136] on li "[PERSON_NAME]" at bounding box center [321, 135] width 51 height 10
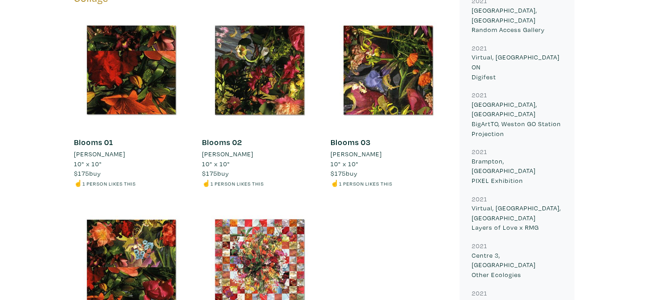
scroll to position [1260, 0]
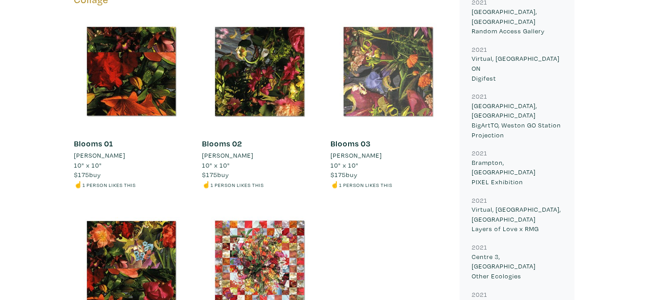
click at [389, 97] on div at bounding box center [388, 71] width 115 height 115
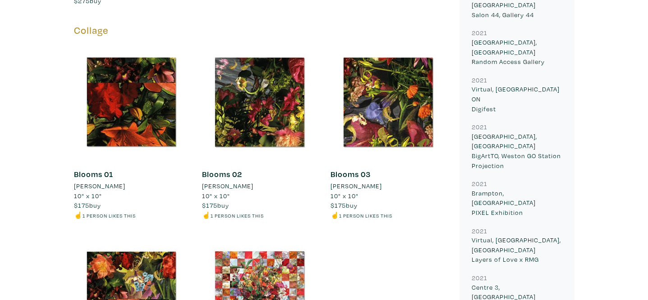
scroll to position [1223, 0]
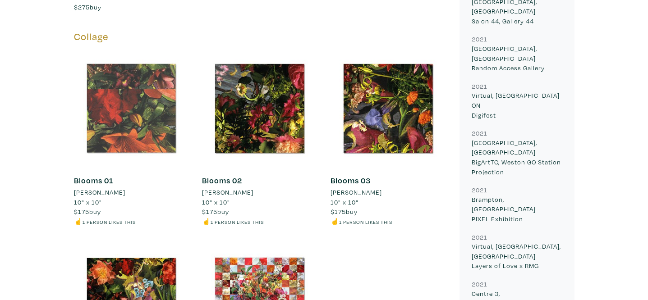
click at [129, 137] on div at bounding box center [131, 108] width 115 height 115
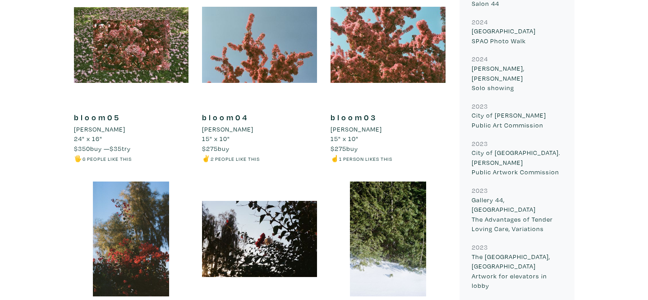
scroll to position [704, 0]
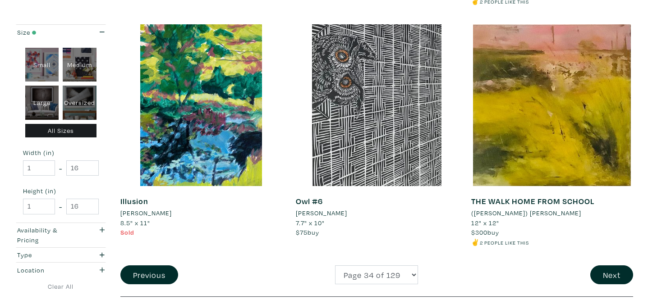
scroll to position [1836, 0]
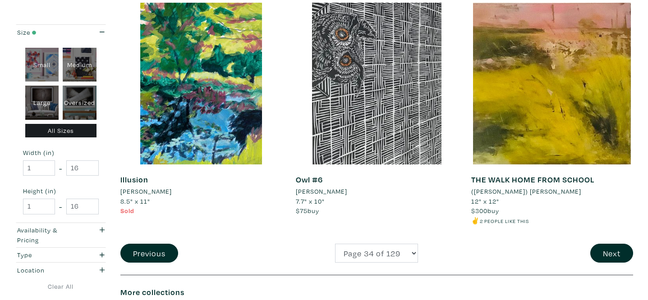
click at [511, 192] on li "([PERSON_NAME]) [PERSON_NAME]" at bounding box center [526, 192] width 110 height 10
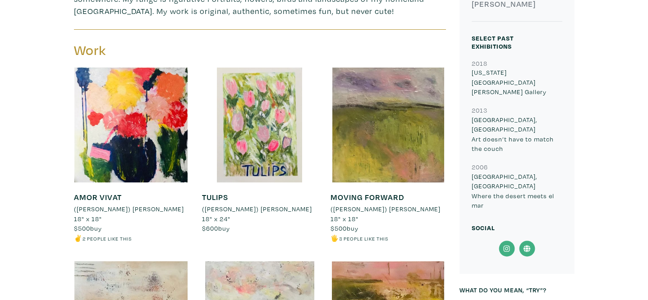
scroll to position [362, 0]
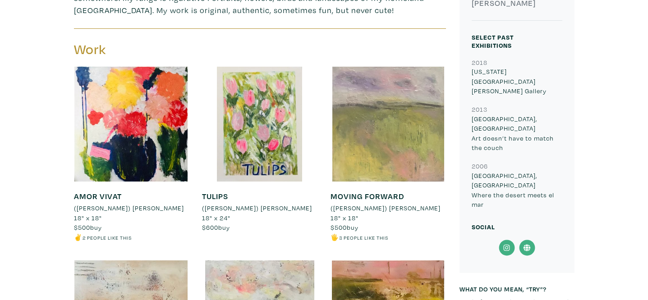
click at [404, 157] on div at bounding box center [388, 124] width 115 height 115
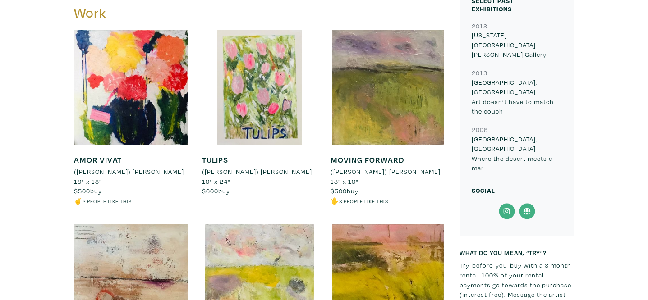
scroll to position [399, 0]
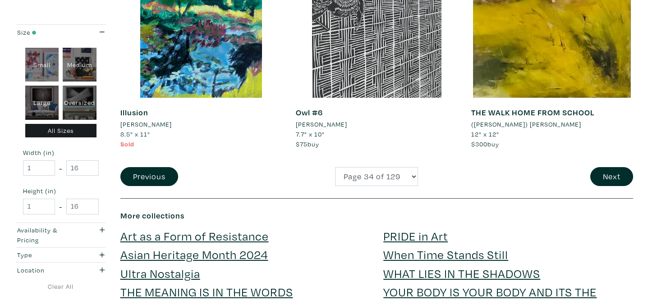
scroll to position [1845, 0]
click at [377, 175] on select "Page 1 of 129 Page 2 of 129 Page 3 of 129 Page 4 of 129 Page 5 of 129 Page 6 of…" at bounding box center [376, 176] width 83 height 19
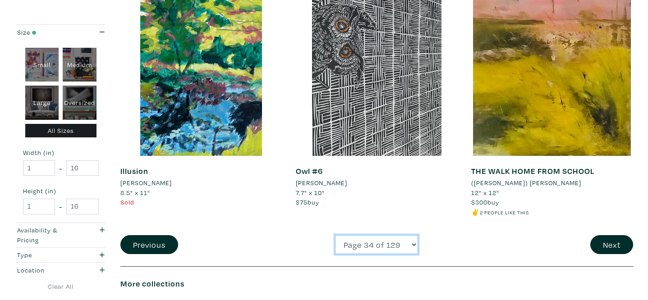
select select "37"
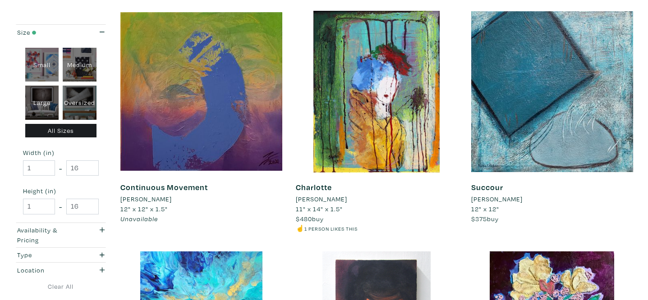
scroll to position [392, 0]
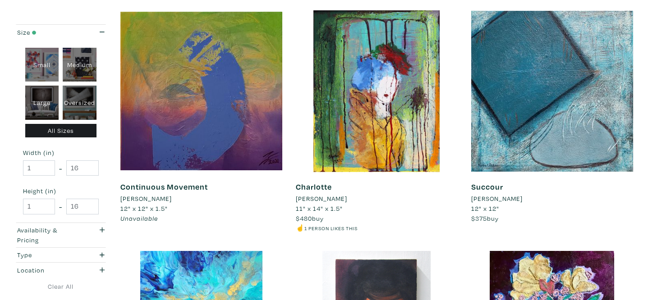
click at [492, 200] on li "Robin L Potter" at bounding box center [496, 199] width 51 height 10
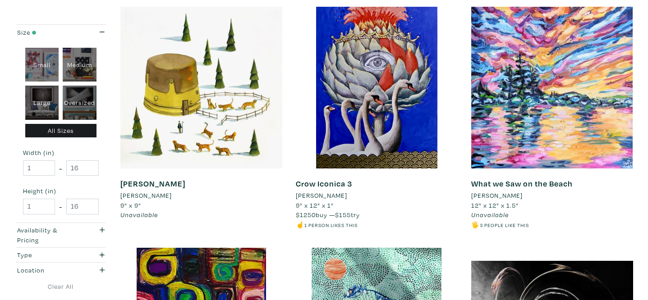
scroll to position [1109, 0]
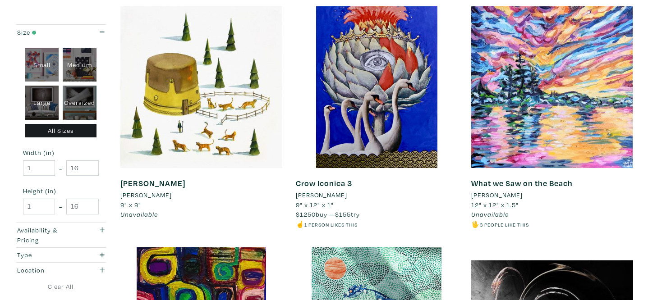
click at [151, 195] on li "avi odenheimer" at bounding box center [145, 195] width 51 height 10
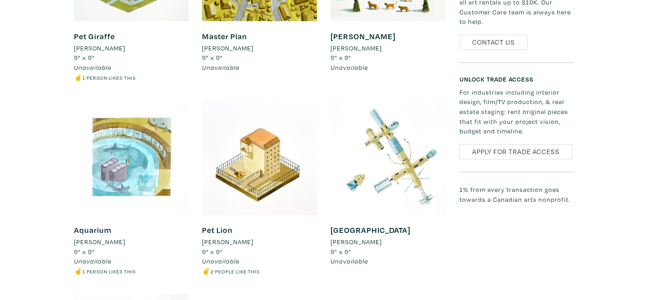
scroll to position [581, 0]
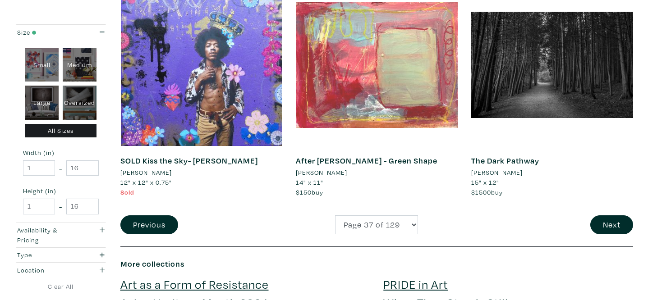
scroll to position [1862, 0]
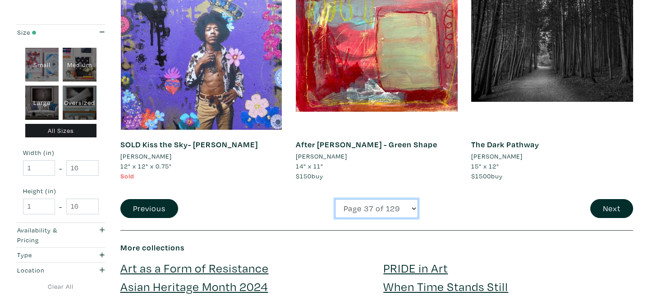
click at [391, 215] on select "Page 1 of 129 Page 2 of 129 Page 3 of 129 Page 4 of 129 Page 5 of 129 Page 6 of…" at bounding box center [376, 208] width 83 height 19
select select "39"
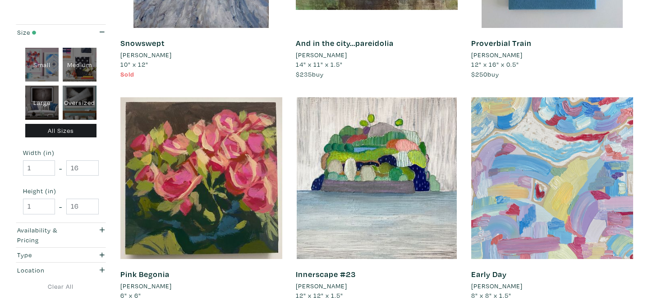
scroll to position [296, 0]
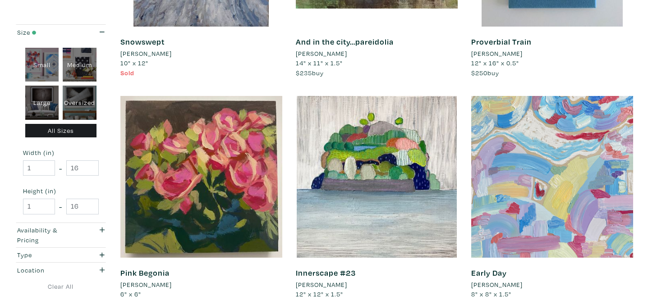
click at [143, 54] on li "[PERSON_NAME]" at bounding box center [145, 54] width 51 height 10
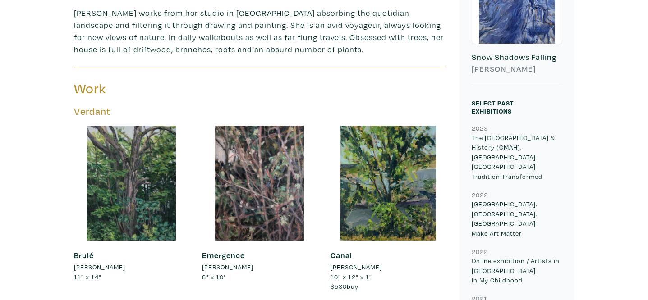
scroll to position [229, 0]
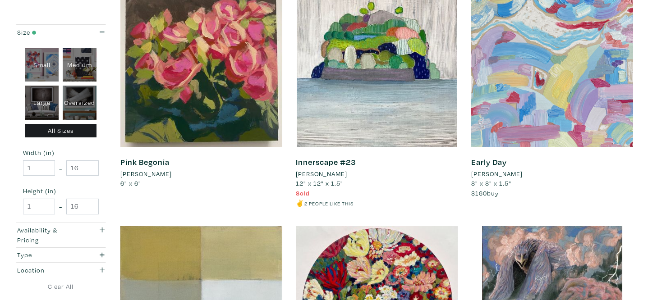
click at [153, 176] on li "[PERSON_NAME]" at bounding box center [145, 174] width 51 height 10
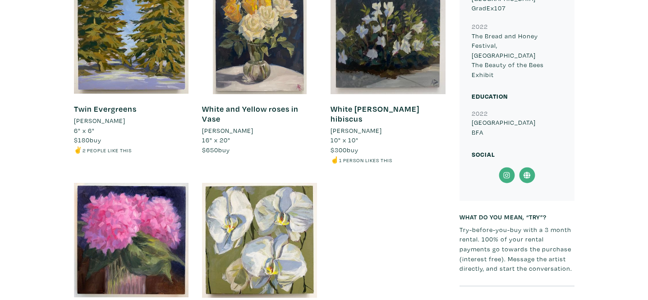
scroll to position [378, 0]
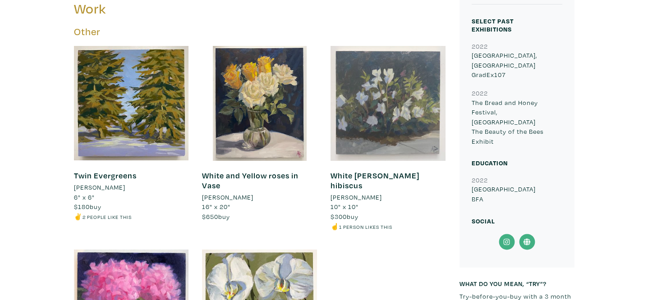
click at [411, 120] on div at bounding box center [388, 103] width 115 height 115
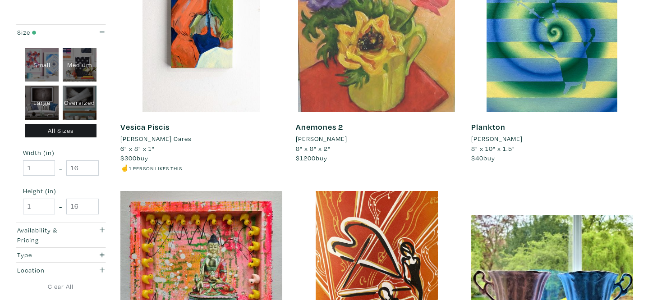
scroll to position [924, 0]
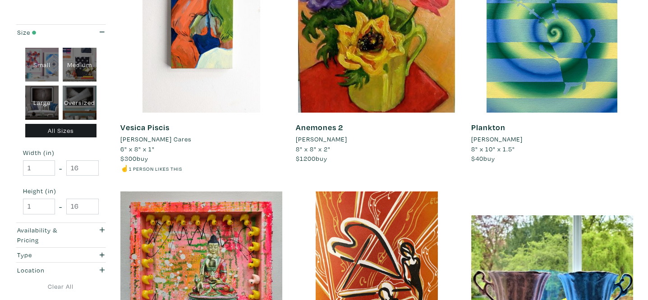
click at [157, 139] on li "[PERSON_NAME] Cares" at bounding box center [155, 139] width 71 height 10
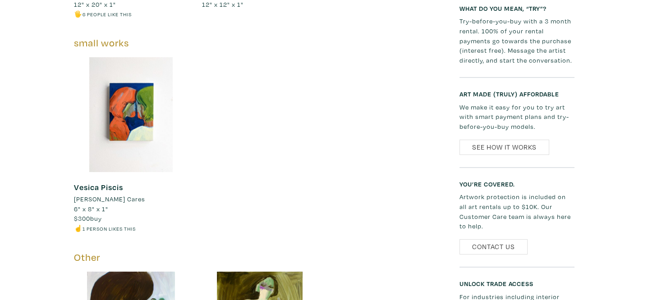
scroll to position [957, 0]
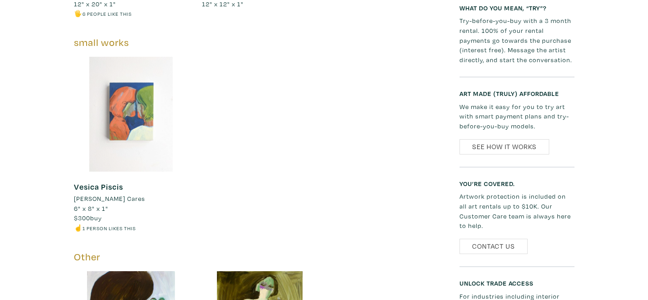
click at [130, 104] on div at bounding box center [131, 114] width 115 height 115
click at [144, 113] on div at bounding box center [131, 114] width 115 height 115
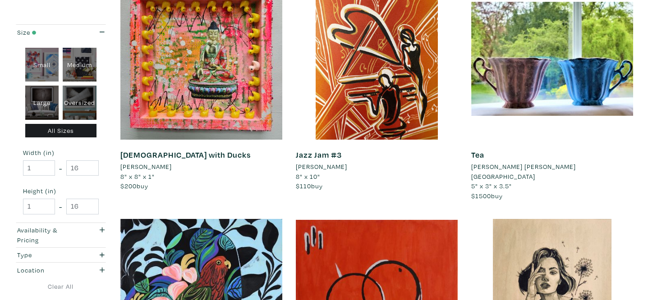
scroll to position [1139, 0]
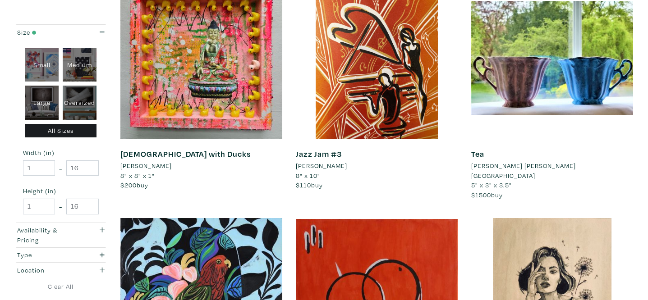
click at [578, 164] on li "[PERSON_NAME] [PERSON_NAME][GEOGRAPHIC_DATA]" at bounding box center [552, 170] width 162 height 19
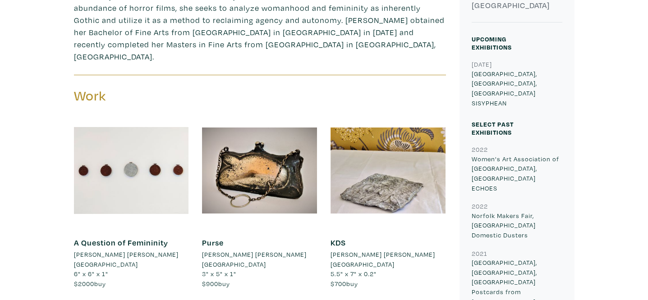
scroll to position [332, 0]
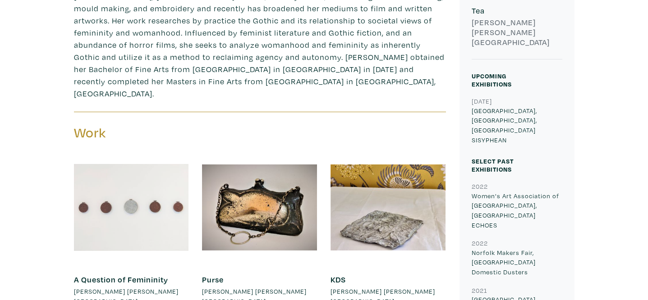
click at [154, 196] on div at bounding box center [131, 207] width 115 height 115
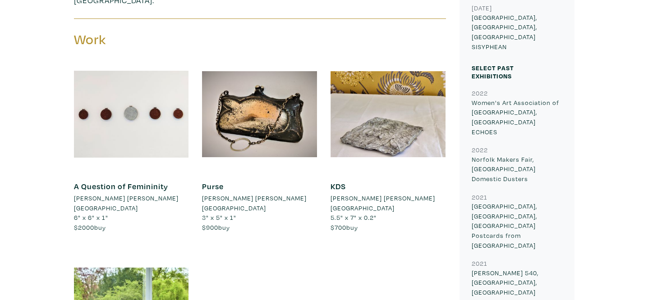
scroll to position [426, 0]
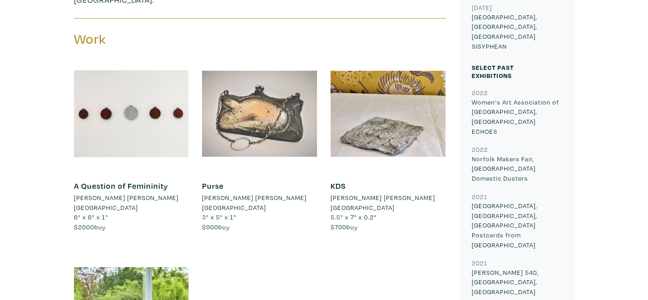
click at [259, 90] on div at bounding box center [259, 113] width 115 height 115
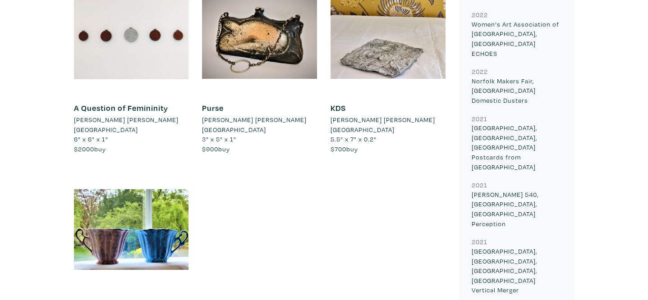
scroll to position [515, 0]
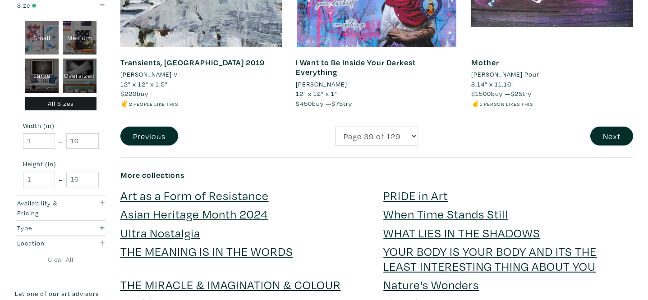
scroll to position [1973, 0]
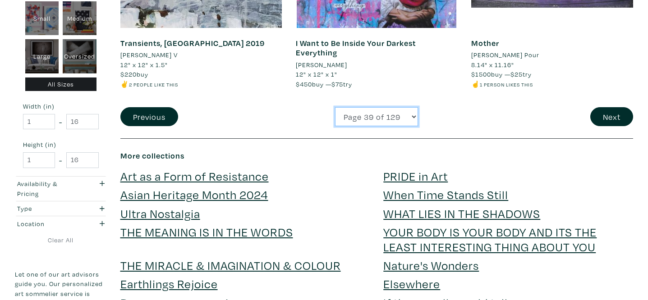
click at [391, 112] on select "Page 1 of 129 Page 2 of 129 Page 3 of 129 Page 4 of 129 Page 5 of 129 Page 6 of…" at bounding box center [376, 116] width 83 height 19
select select "43"
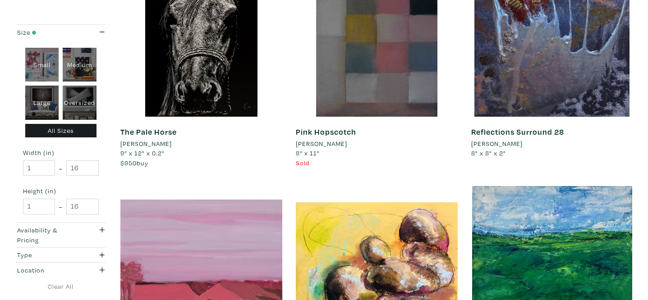
scroll to position [407, 0]
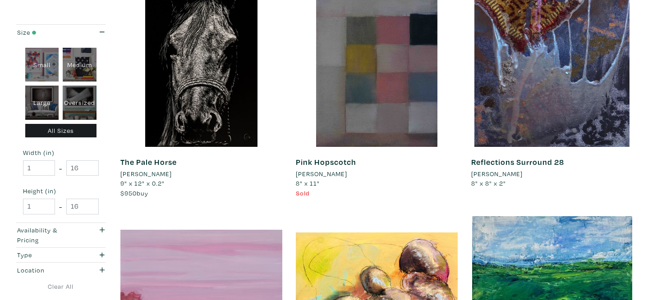
click at [146, 174] on li "Nathan Cole" at bounding box center [145, 174] width 51 height 10
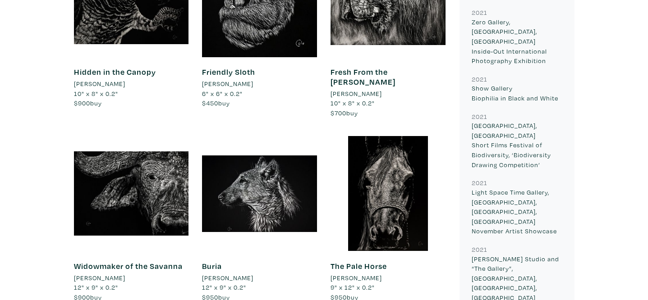
scroll to position [583, 0]
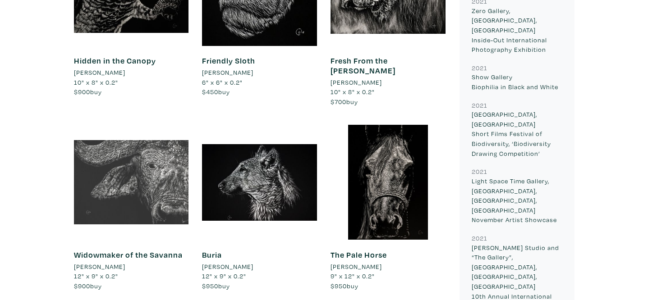
click at [156, 199] on div at bounding box center [131, 182] width 115 height 115
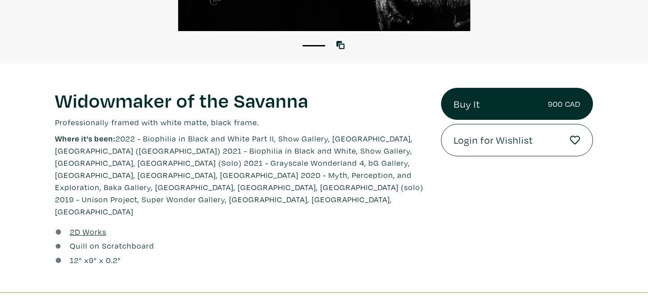
scroll to position [262, 0]
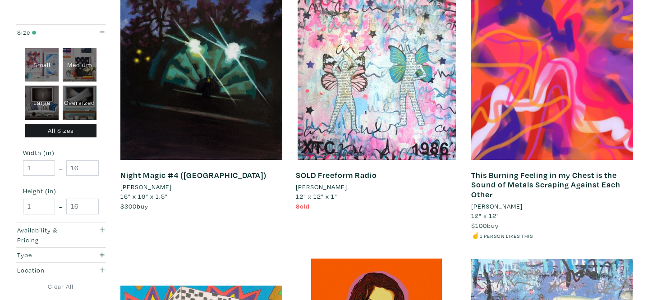
scroll to position [871, 0]
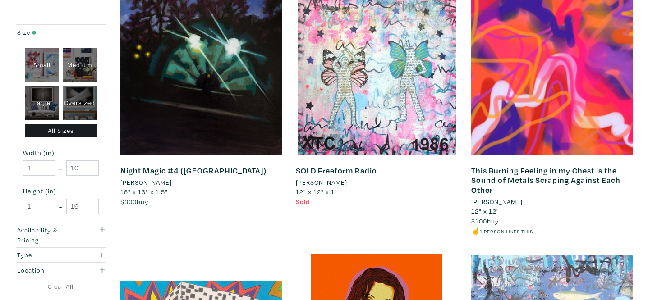
click at [501, 201] on li "[PERSON_NAME]" at bounding box center [496, 202] width 51 height 10
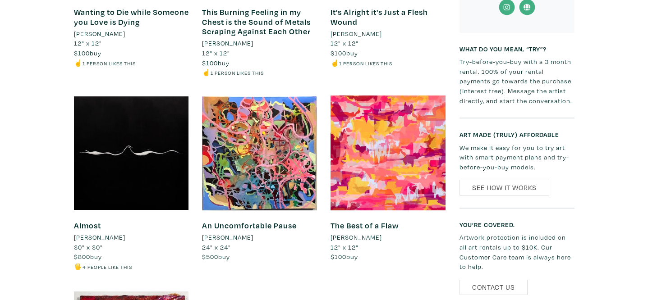
scroll to position [787, 0]
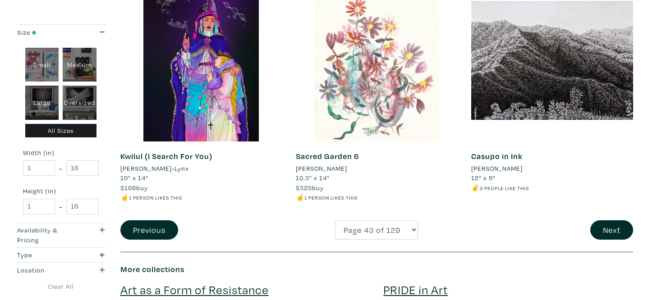
scroll to position [1872, 0]
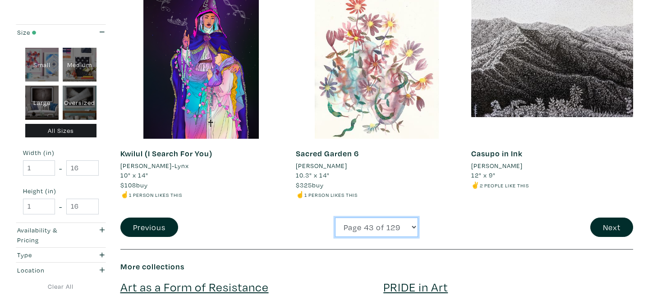
click at [368, 224] on select "Page 1 of 129 Page 2 of 129 Page 3 of 129 Page 4 of 129 Page 5 of 129 Page 6 of…" at bounding box center [376, 227] width 83 height 19
select select "45"
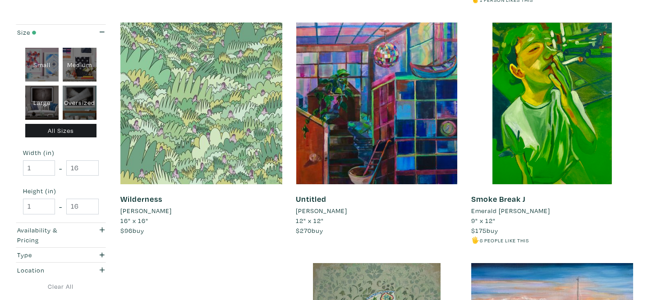
scroll to position [394, 0]
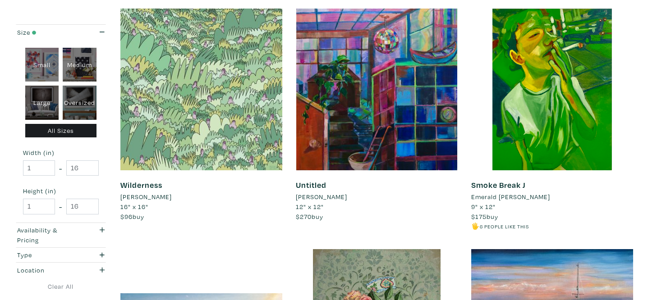
click at [536, 198] on li "Emerald Repard-Denniston" at bounding box center [510, 197] width 79 height 10
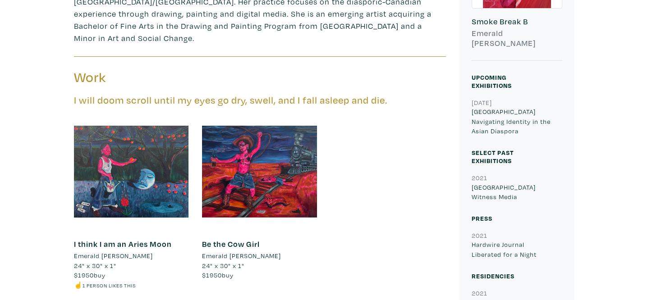
scroll to position [318, 0]
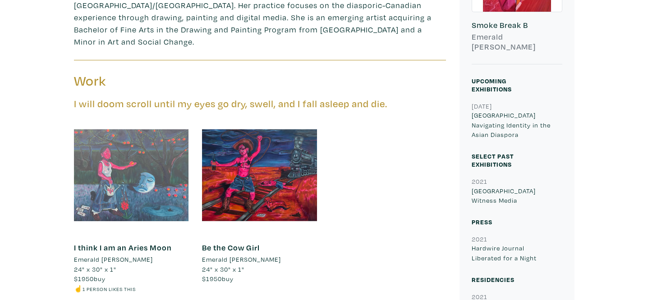
click at [154, 180] on div at bounding box center [131, 175] width 115 height 115
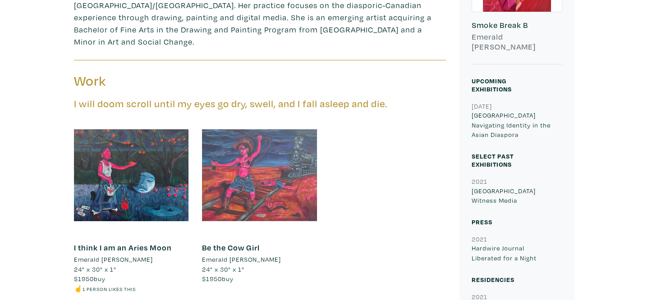
click at [270, 174] on div at bounding box center [259, 175] width 115 height 115
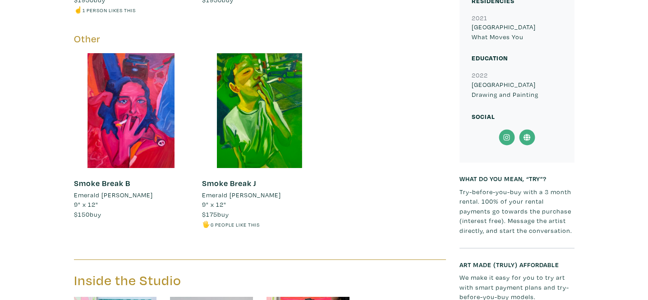
scroll to position [601, 0]
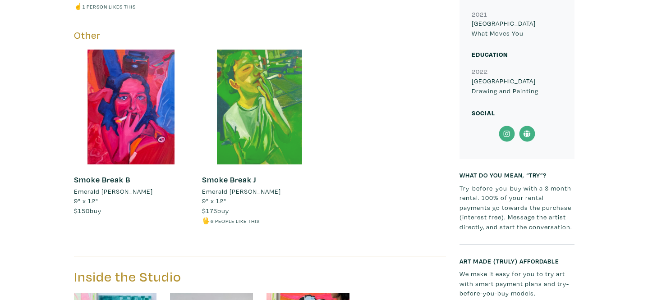
click at [290, 139] on div at bounding box center [259, 107] width 115 height 115
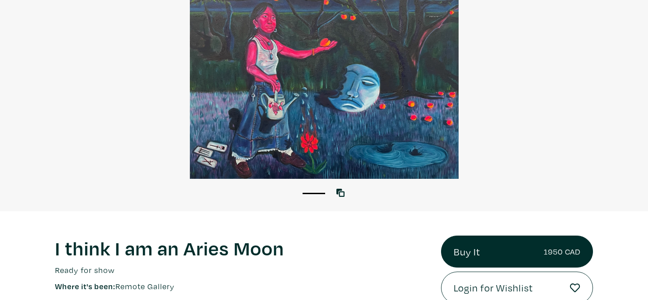
scroll to position [133, 0]
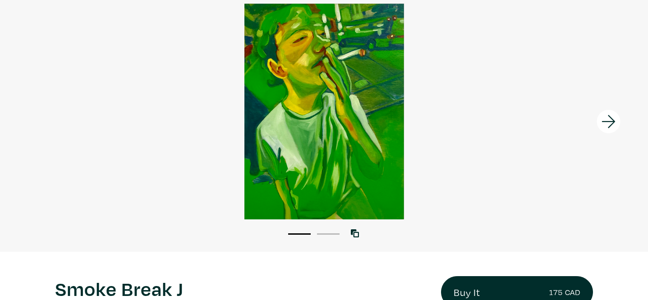
scroll to position [63, 0]
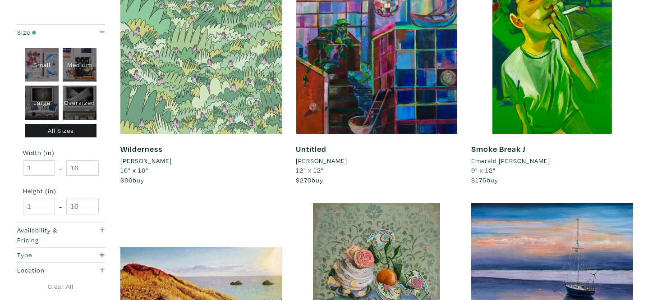
scroll to position [420, 0]
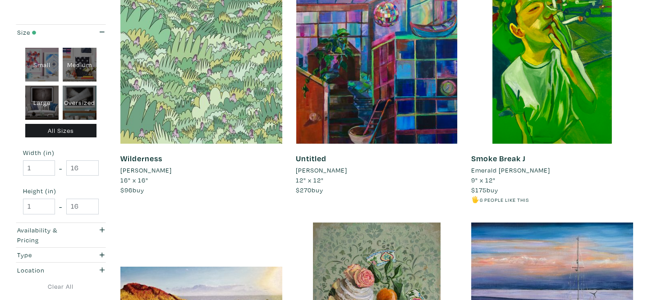
click at [156, 161] on link "Wilderness" at bounding box center [141, 158] width 42 height 10
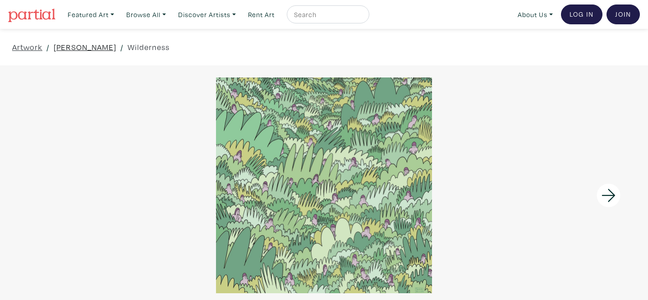
click at [81, 47] on link "[PERSON_NAME]" at bounding box center [85, 47] width 63 height 12
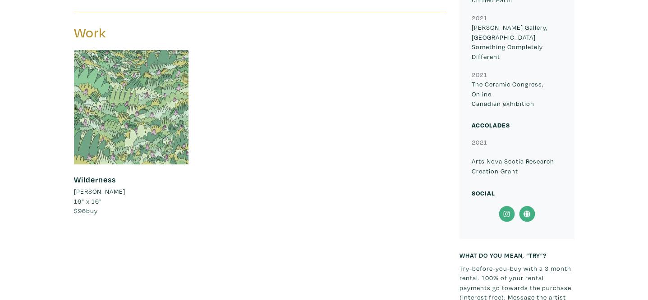
scroll to position [441, 0]
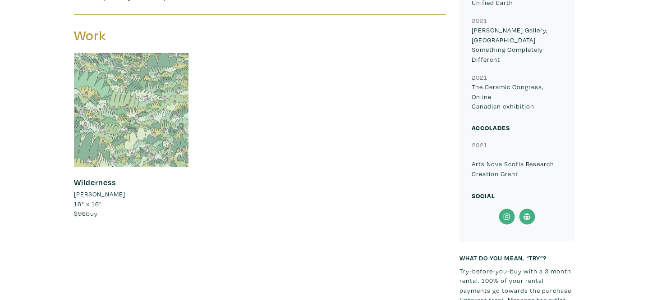
click at [137, 135] on div at bounding box center [131, 110] width 115 height 115
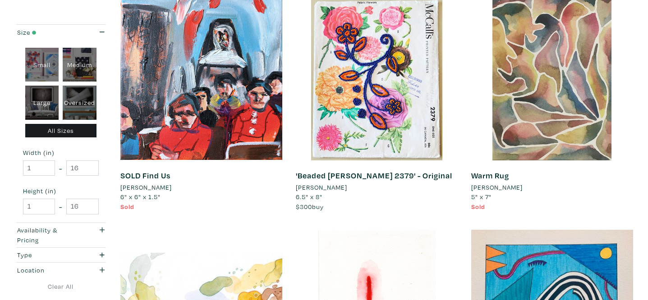
scroll to position [1359, 0]
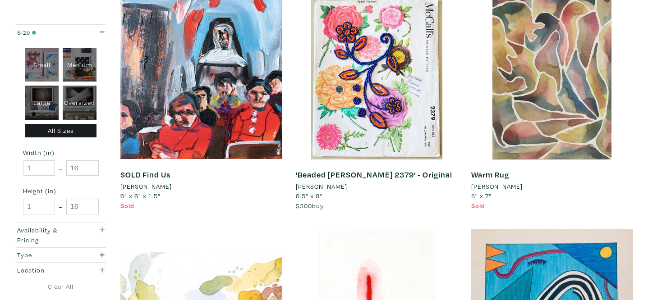
click at [329, 189] on li "[PERSON_NAME]" at bounding box center [321, 187] width 51 height 10
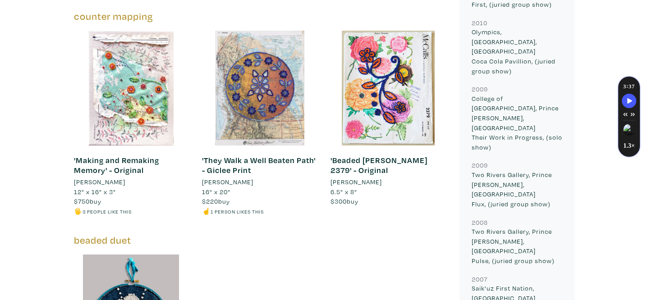
scroll to position [878, 0]
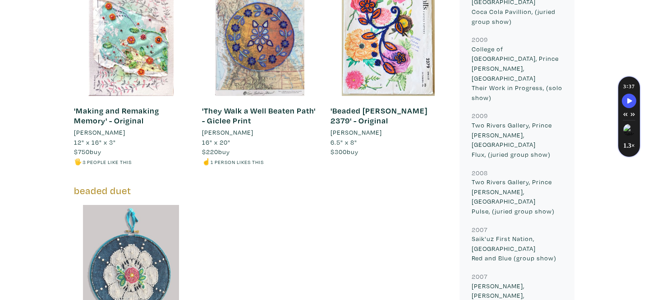
click at [150, 242] on div at bounding box center [131, 262] width 115 height 115
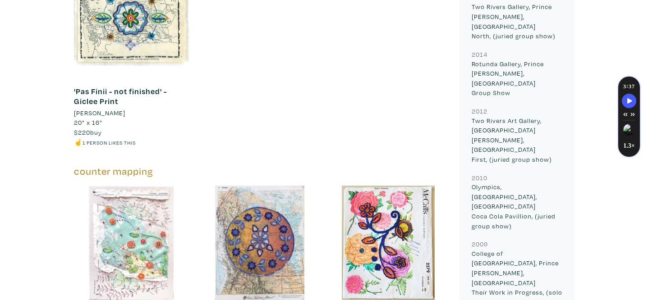
scroll to position [676, 0]
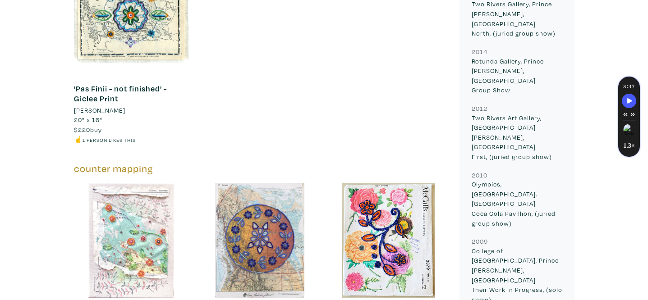
click at [139, 206] on div at bounding box center [131, 240] width 115 height 115
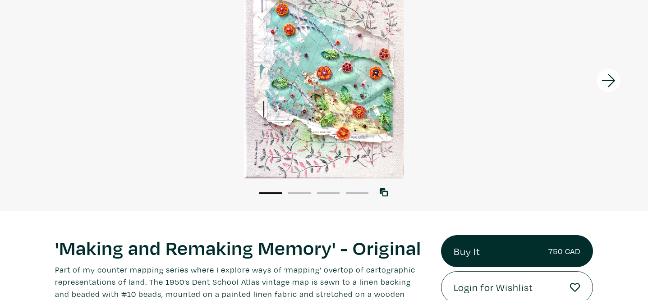
scroll to position [116, 0]
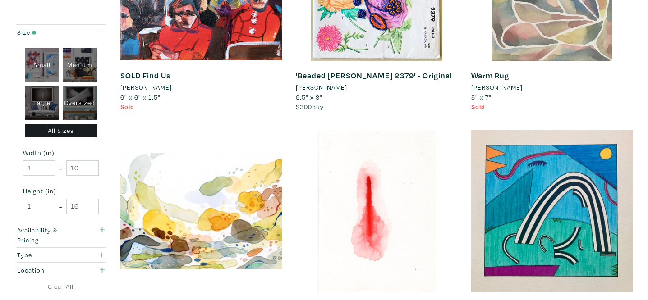
scroll to position [1419, 0]
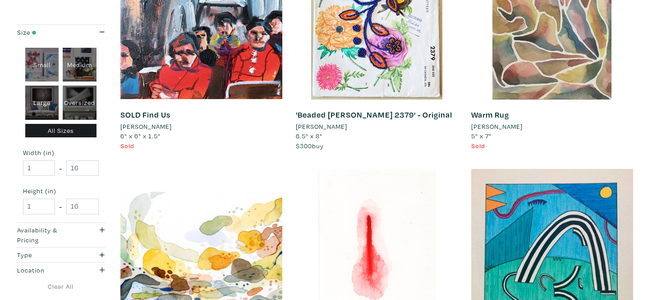
click at [488, 126] on li "Lulu H." at bounding box center [496, 127] width 51 height 10
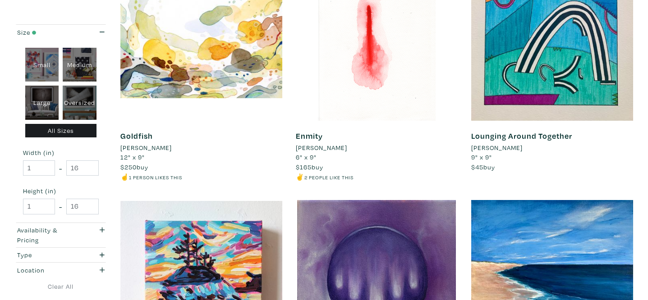
click at [161, 147] on li "[PERSON_NAME]" at bounding box center [145, 148] width 51 height 10
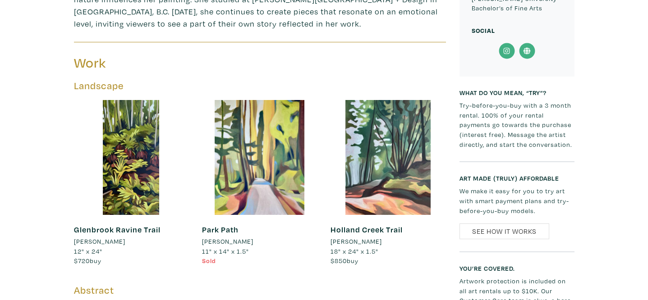
scroll to position [411, 0]
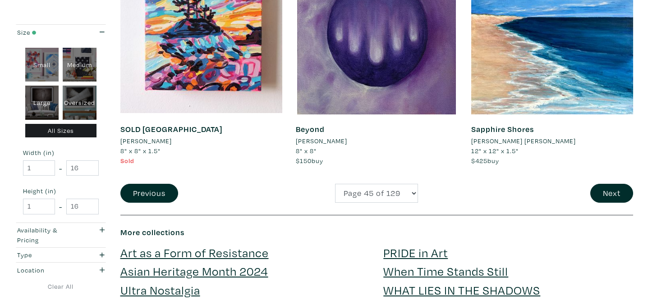
scroll to position [1883, 0]
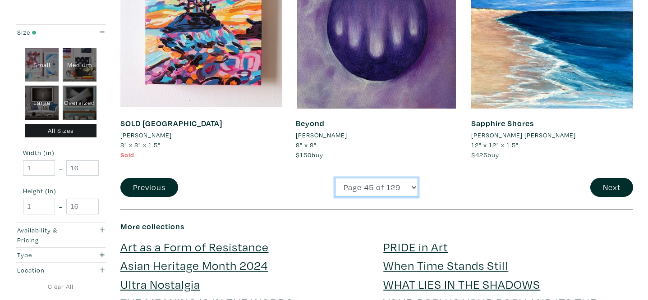
click at [371, 189] on select "Page 1 of 129 Page 2 of 129 Page 3 of 129 Page 4 of 129 Page 5 of 129 Page 6 of…" at bounding box center [376, 187] width 83 height 19
select select "47"
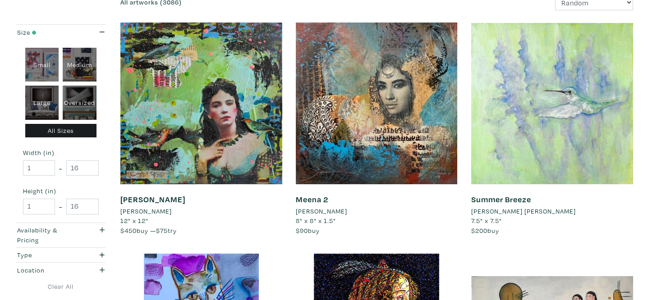
scroll to position [140, 0]
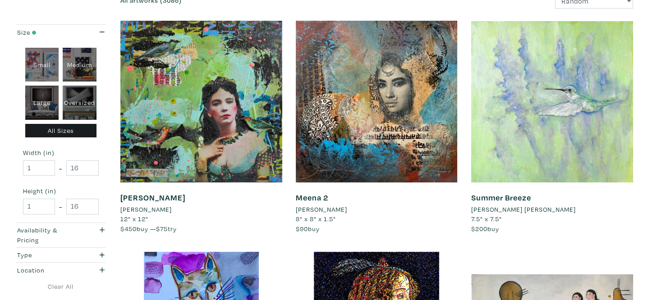
click at [331, 207] on li "[PERSON_NAME]" at bounding box center [321, 210] width 51 height 10
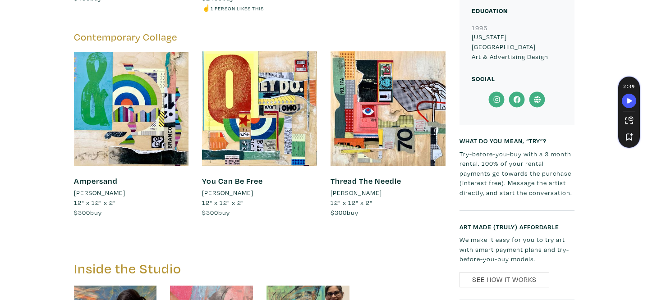
scroll to position [1365, 0]
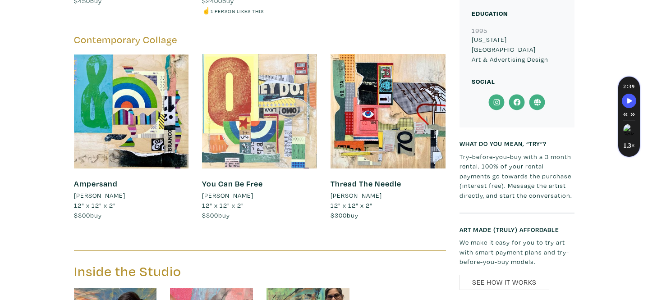
click at [274, 89] on div at bounding box center [259, 111] width 115 height 115
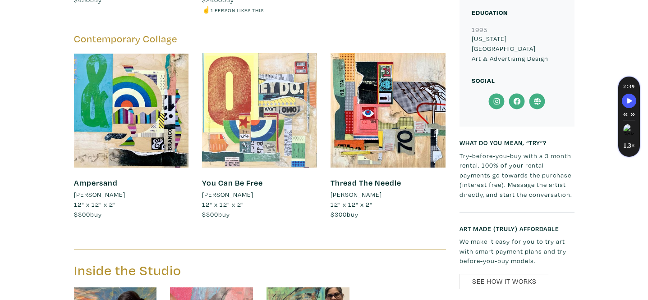
scroll to position [1365, 0]
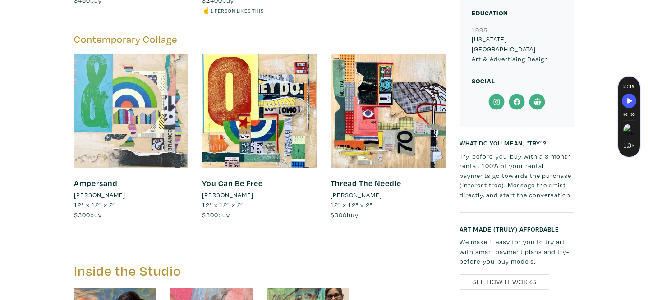
click at [159, 137] on div at bounding box center [131, 111] width 115 height 115
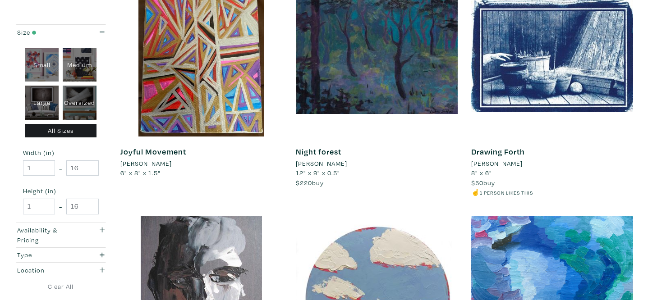
scroll to position [892, 0]
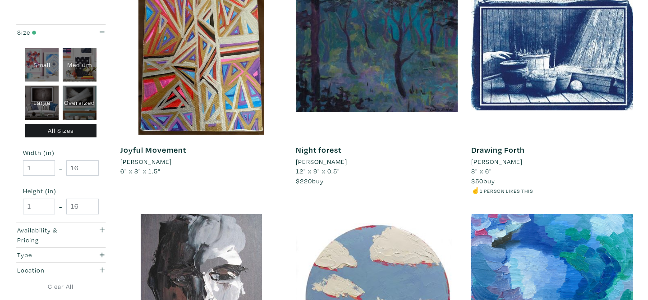
click at [515, 164] on li "[PERSON_NAME]" at bounding box center [496, 162] width 51 height 10
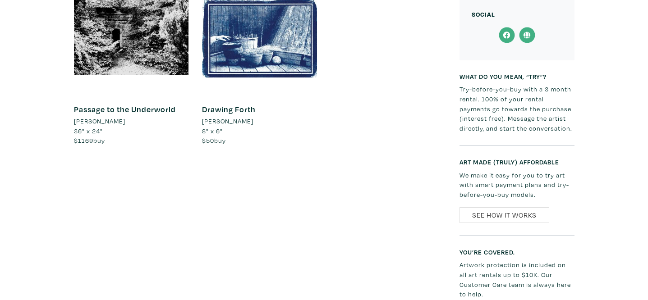
scroll to position [294, 0]
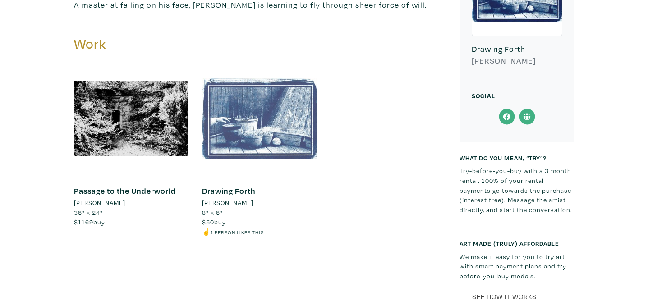
click at [284, 148] on div at bounding box center [259, 118] width 115 height 115
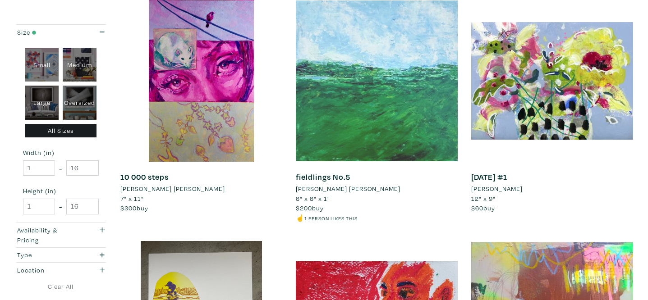
scroll to position [1355, 0]
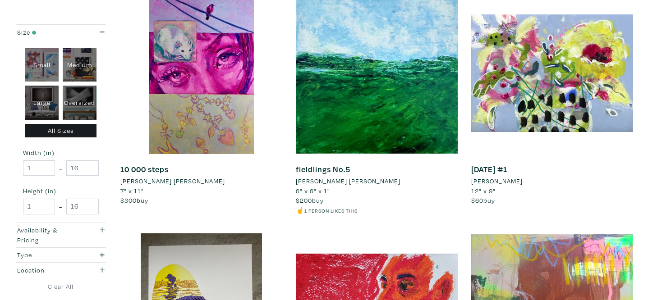
click at [161, 170] on link "10 000 steps" at bounding box center [144, 169] width 48 height 10
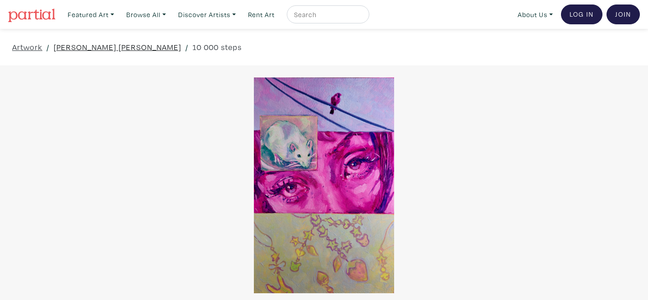
click at [96, 42] on link "[PERSON_NAME] [PERSON_NAME]" at bounding box center [118, 47] width 128 height 12
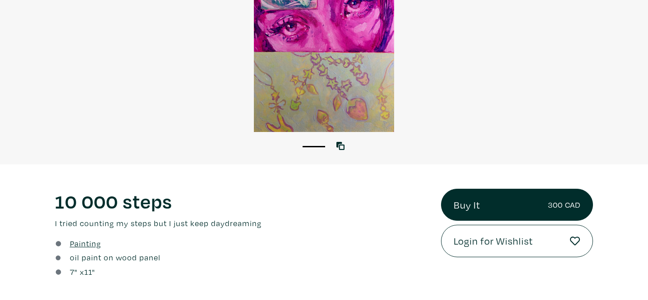
scroll to position [163, 0]
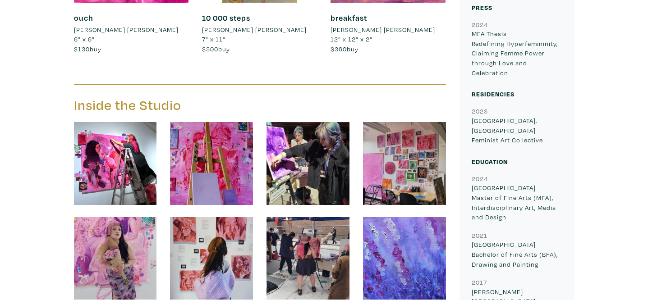
scroll to position [526, 0]
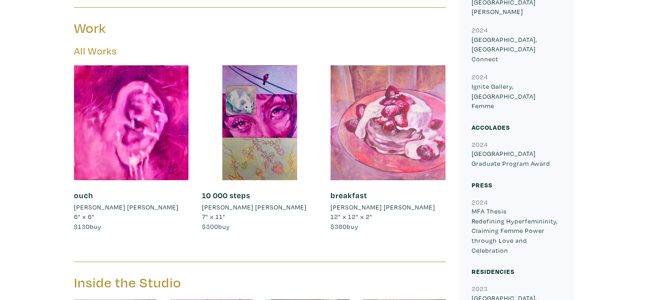
click at [415, 141] on div at bounding box center [388, 122] width 115 height 115
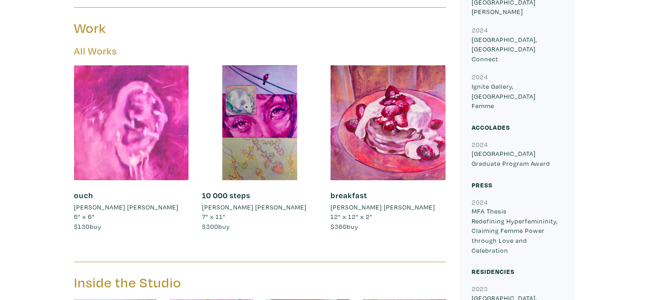
click at [164, 125] on div at bounding box center [131, 122] width 115 height 115
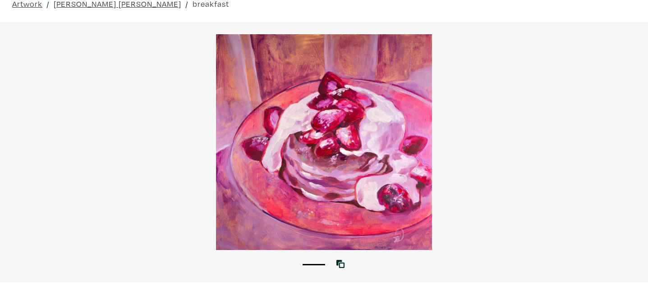
scroll to position [47, 0]
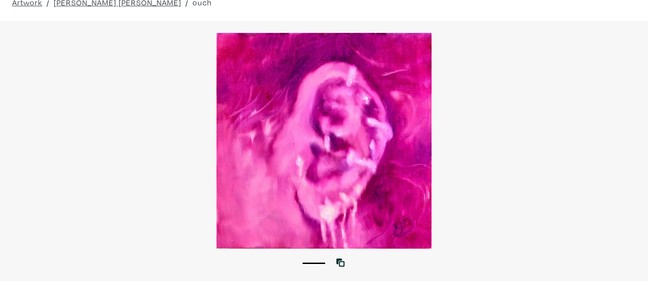
scroll to position [31, 0]
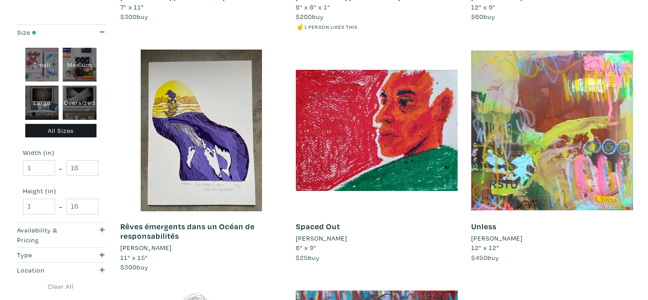
scroll to position [1541, 0]
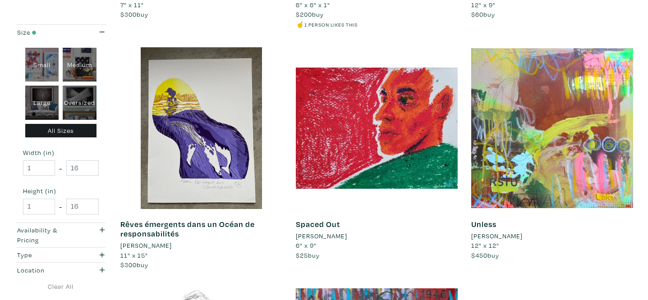
click at [340, 238] on li "[PERSON_NAME]" at bounding box center [321, 236] width 51 height 10
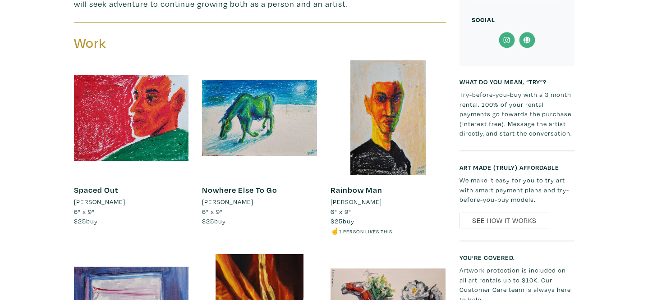
scroll to position [373, 0]
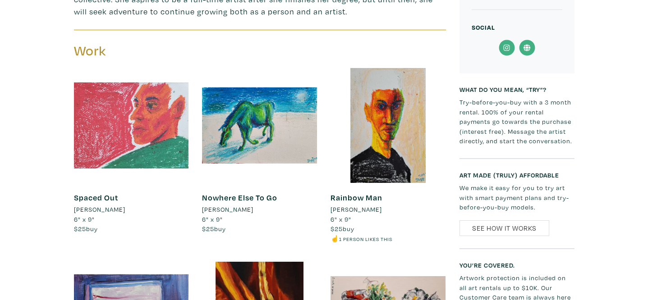
click at [181, 139] on div at bounding box center [131, 125] width 115 height 115
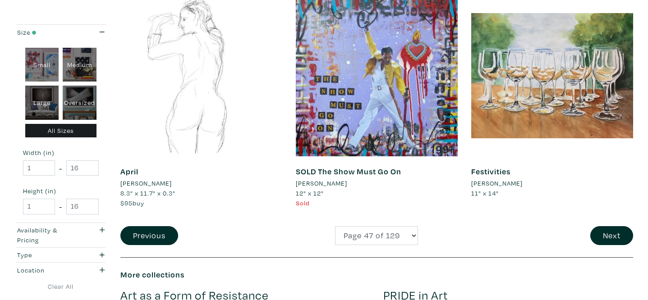
scroll to position [1829, 0]
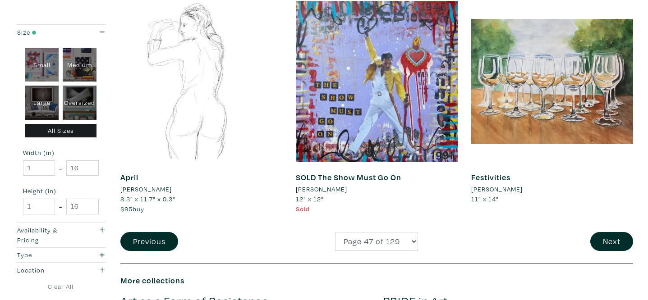
click at [504, 189] on li "Josie De Meo" at bounding box center [496, 189] width 51 height 10
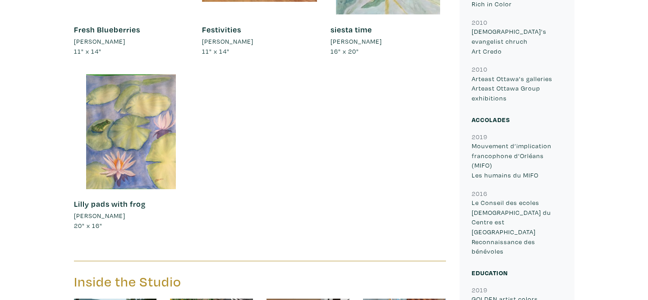
scroll to position [878, 0]
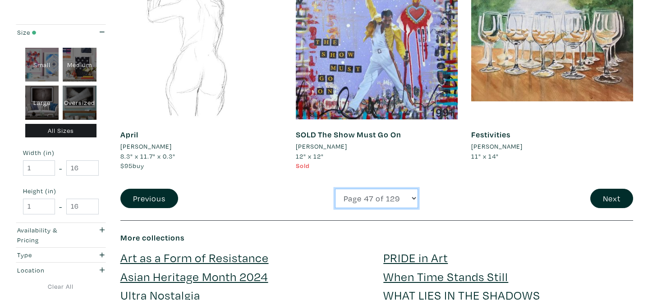
click at [381, 202] on select "Page 1 of 129 Page 2 of 129 Page 3 of 129 Page 4 of 129 Page 5 of 129 Page 6 of…" at bounding box center [376, 198] width 83 height 19
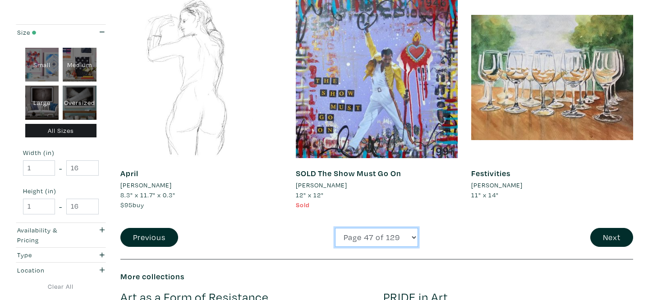
select select "50"
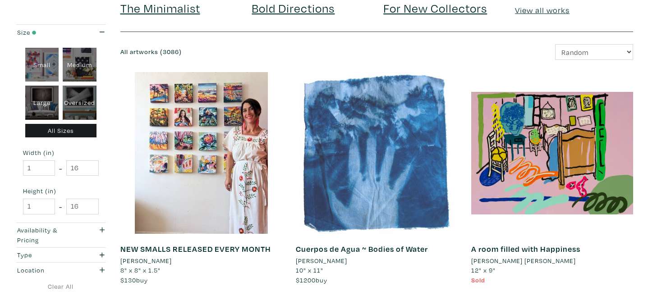
scroll to position [182, 0]
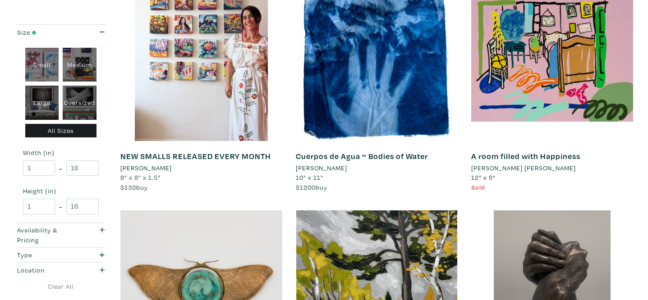
click at [347, 169] on li "[PERSON_NAME]" at bounding box center [321, 168] width 51 height 10
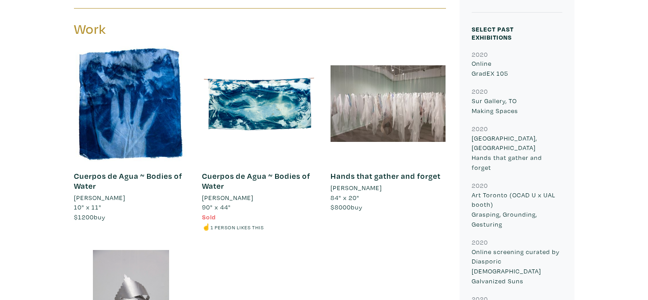
scroll to position [362, 0]
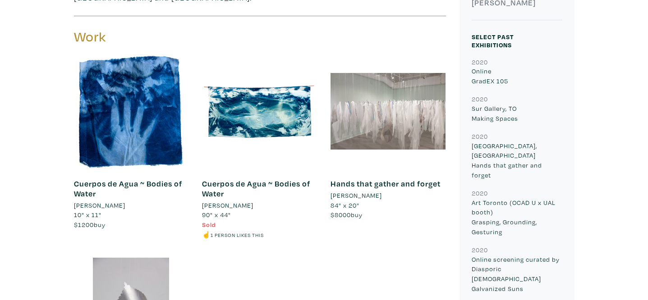
click at [381, 122] on div at bounding box center [388, 111] width 115 height 115
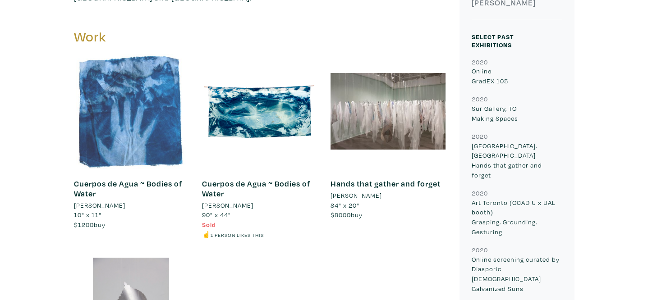
click at [134, 147] on div at bounding box center [131, 111] width 115 height 115
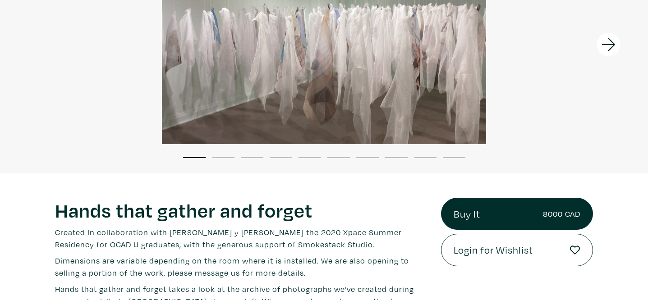
scroll to position [68, 0]
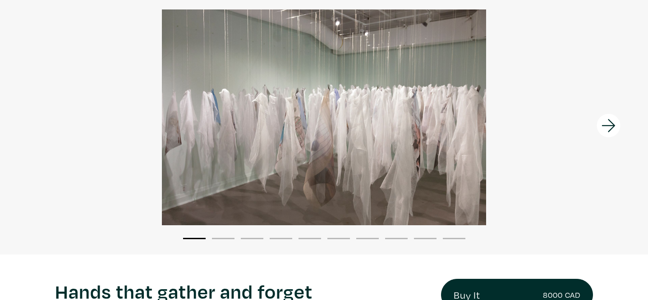
click at [598, 129] on icon at bounding box center [608, 126] width 31 height 24
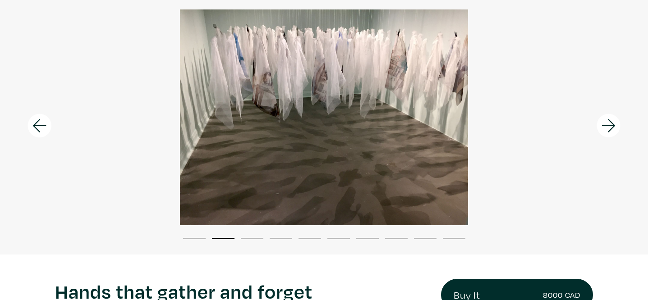
click at [598, 131] on icon at bounding box center [608, 126] width 31 height 24
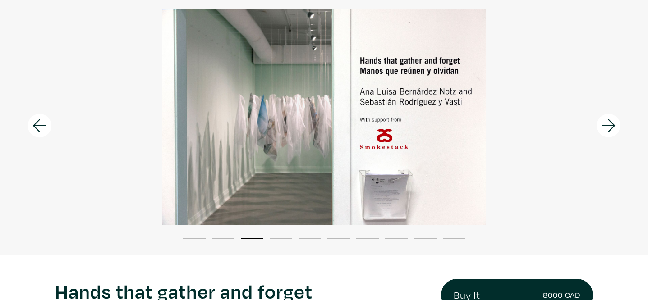
click at [601, 131] on icon at bounding box center [608, 126] width 31 height 24
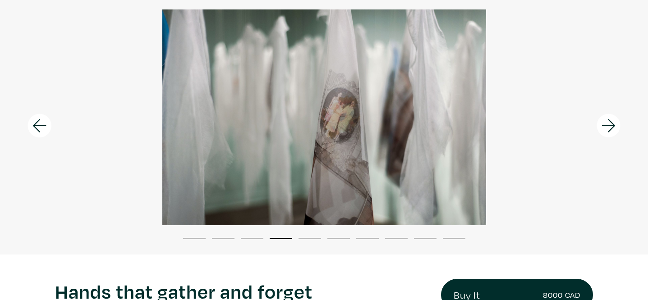
click at [602, 132] on icon at bounding box center [608, 126] width 31 height 24
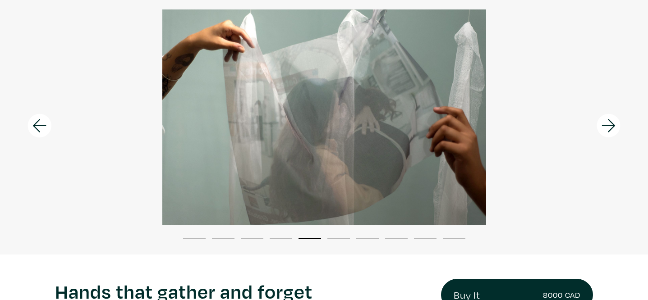
click at [602, 132] on icon at bounding box center [608, 126] width 31 height 24
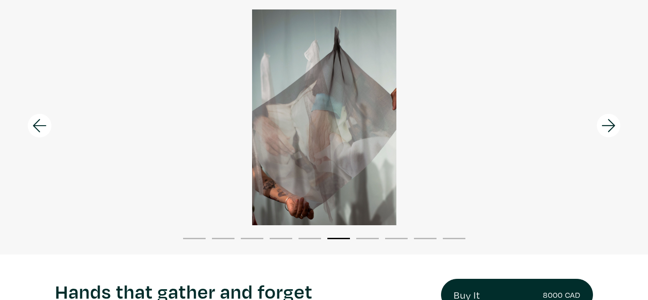
click at [602, 132] on icon at bounding box center [608, 126] width 31 height 24
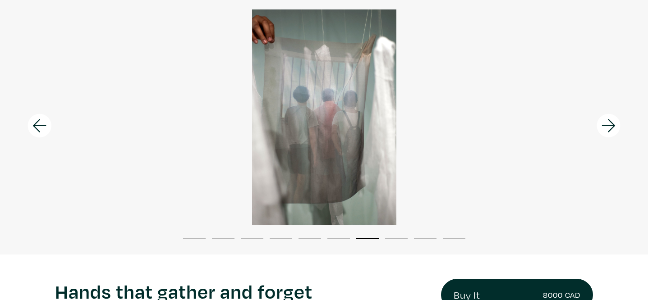
click at [602, 133] on icon at bounding box center [608, 126] width 31 height 24
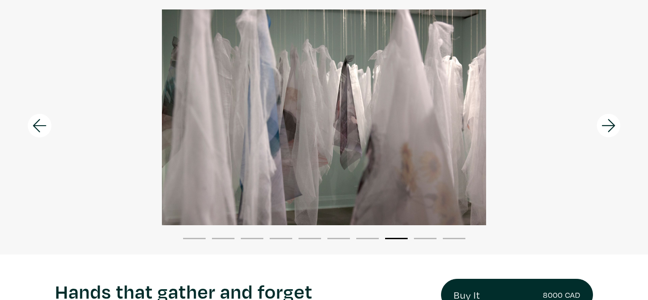
click at [602, 133] on icon at bounding box center [608, 126] width 31 height 24
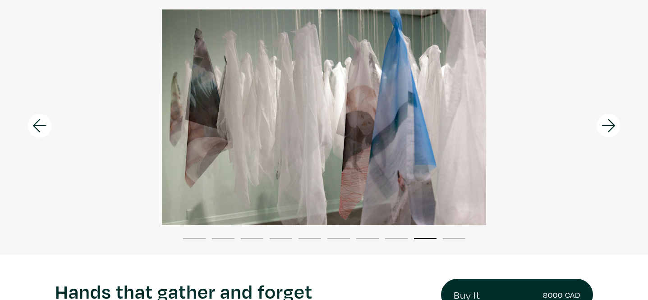
scroll to position [0, 0]
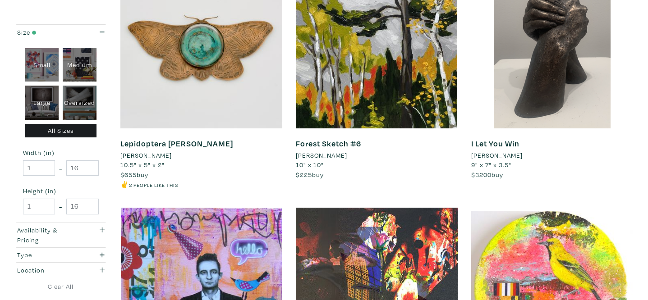
scroll to position [426, 0]
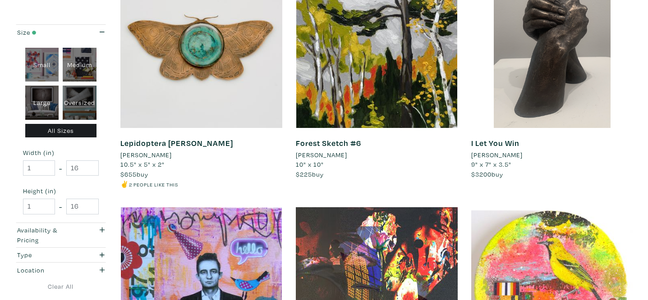
click at [148, 153] on li "[PERSON_NAME]" at bounding box center [145, 155] width 51 height 10
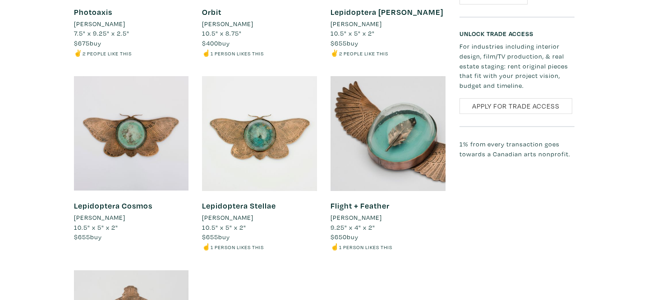
scroll to position [706, 0]
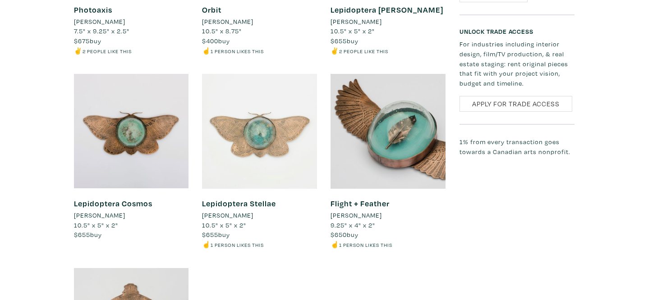
click at [274, 165] on div at bounding box center [259, 131] width 115 height 115
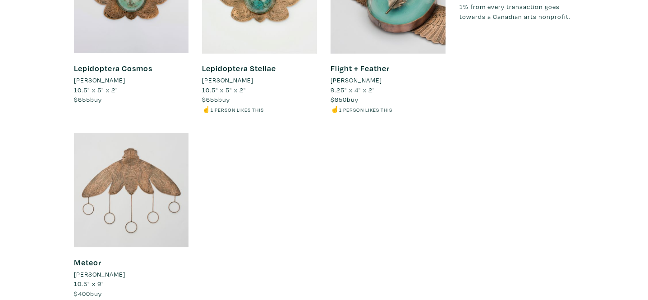
scroll to position [885, 0]
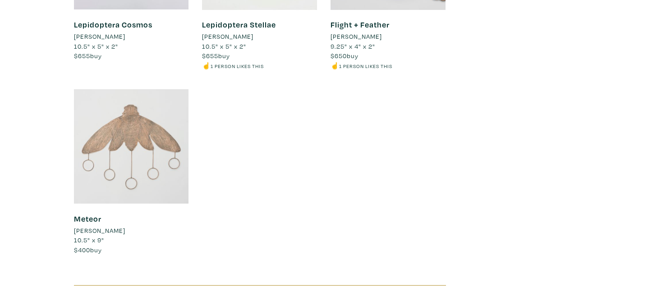
click at [161, 159] on div at bounding box center [131, 146] width 115 height 115
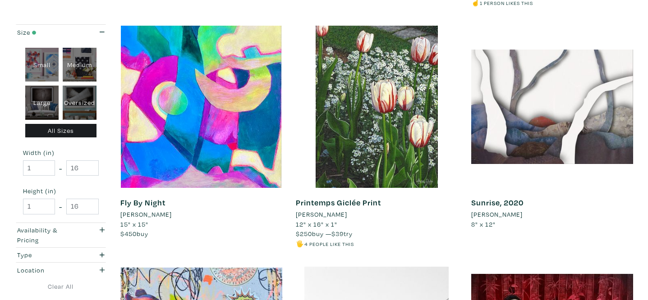
scroll to position [861, 0]
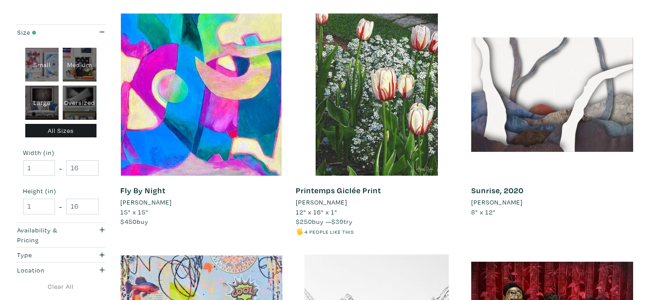
click at [328, 204] on li "[PERSON_NAME]" at bounding box center [321, 203] width 51 height 10
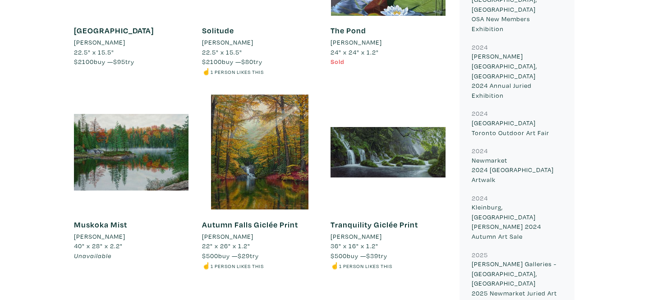
scroll to position [736, 0]
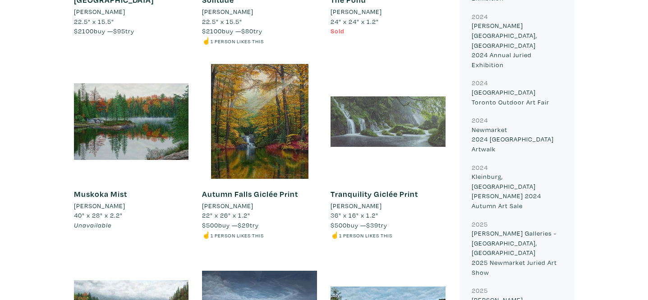
click at [412, 118] on div at bounding box center [388, 121] width 115 height 115
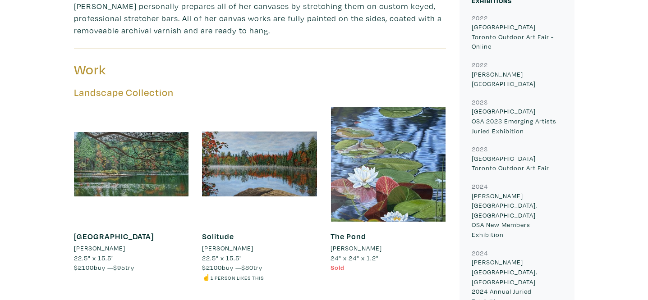
scroll to position [475, 0]
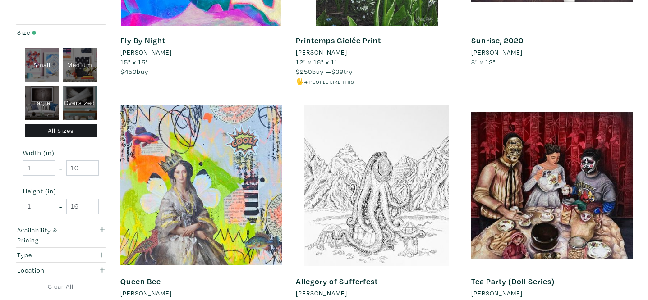
scroll to position [1124, 0]
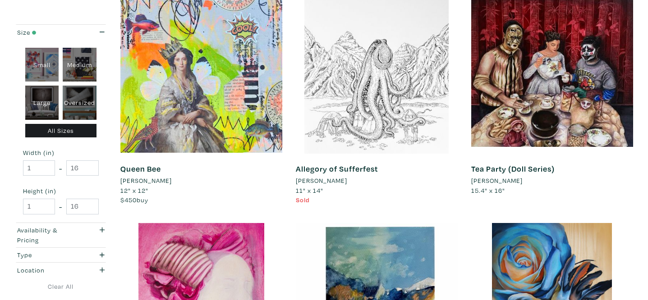
click at [513, 182] on li "Rabiyah Sagheer" at bounding box center [496, 181] width 51 height 10
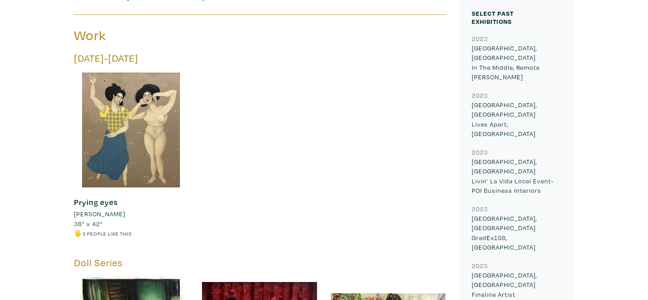
scroll to position [352, 0]
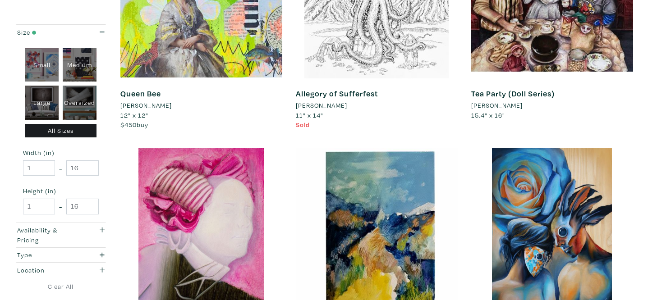
scroll to position [1141, 0]
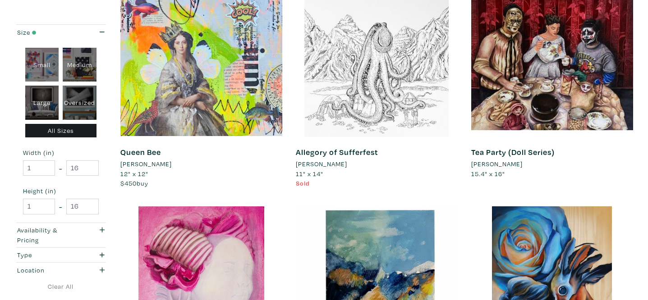
click at [346, 165] on li "Laura Thipphawong" at bounding box center [321, 164] width 51 height 10
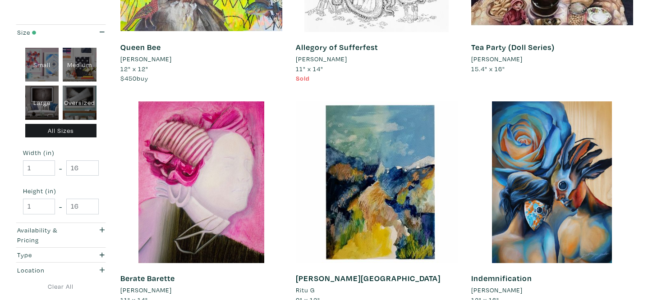
scroll to position [1263, 0]
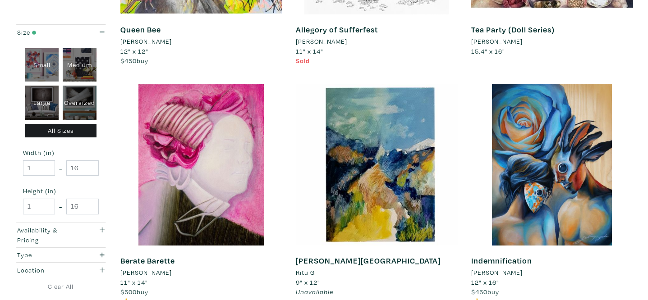
click at [152, 272] on li "[PERSON_NAME]" at bounding box center [145, 273] width 51 height 10
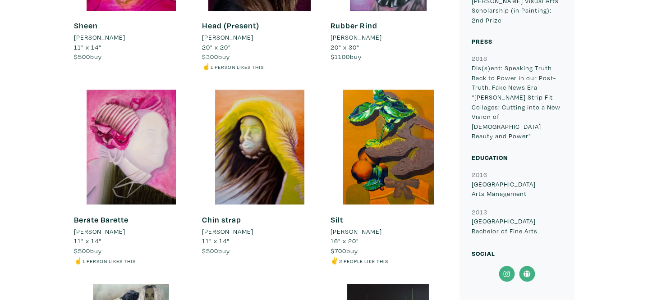
scroll to position [614, 0]
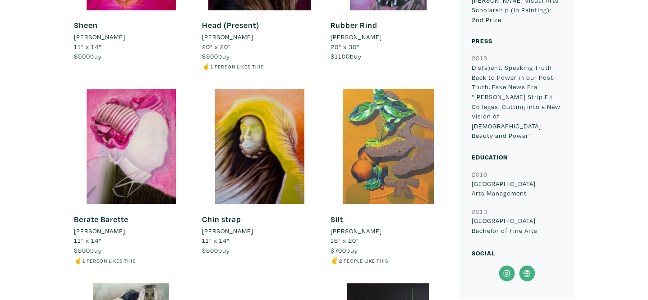
click at [405, 120] on div at bounding box center [388, 146] width 115 height 115
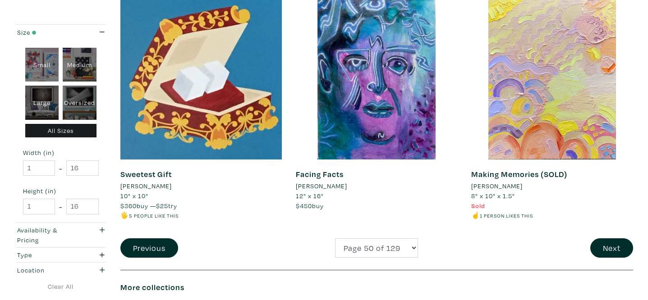
scroll to position [1831, 0]
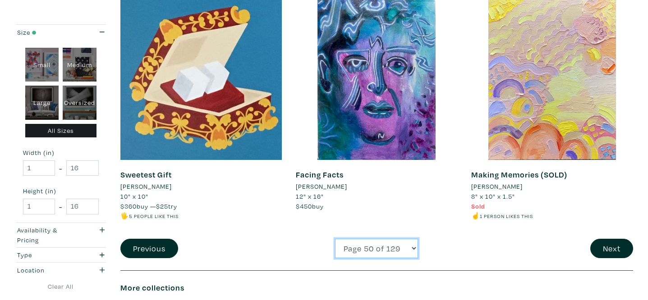
click at [389, 253] on select "Page 1 of 129 Page 2 of 129 Page 3 of 129 Page 4 of 129 Page 5 of 129 Page 6 of…" at bounding box center [376, 248] width 83 height 19
select select "53"
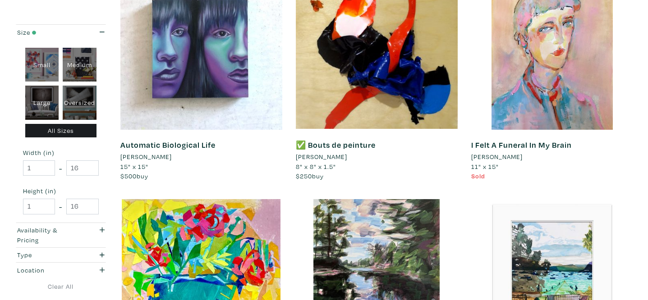
scroll to position [1148, 0]
click at [159, 159] on li "[PERSON_NAME]" at bounding box center [145, 157] width 51 height 10
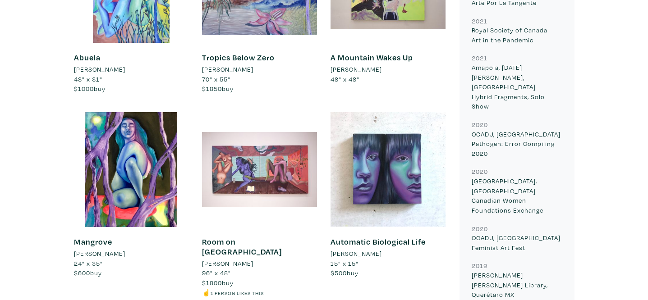
scroll to position [524, 0]
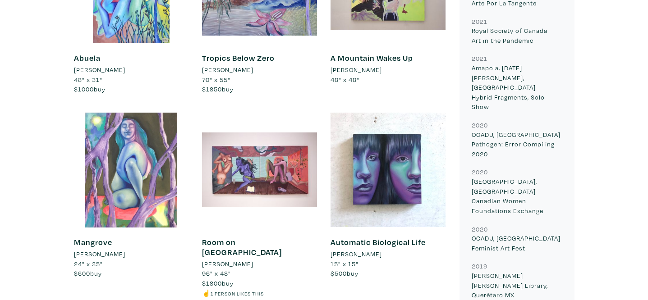
click at [163, 198] on div at bounding box center [131, 170] width 115 height 115
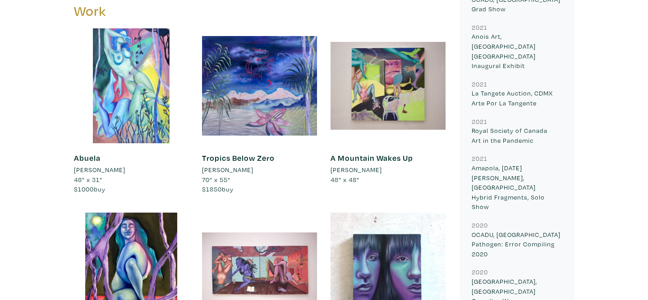
scroll to position [425, 0]
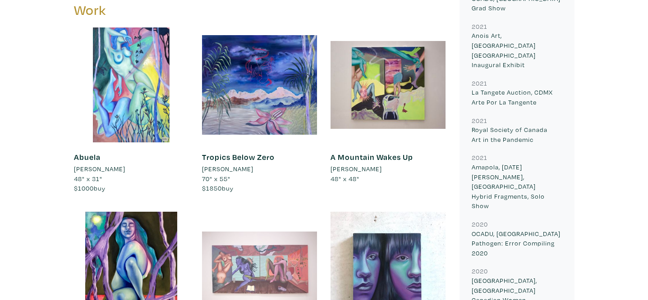
click at [273, 249] on div at bounding box center [259, 269] width 115 height 115
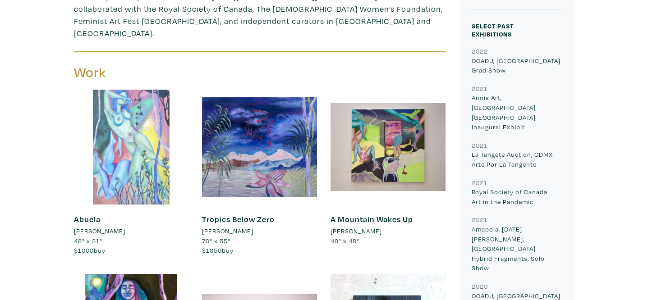
scroll to position [518, 0]
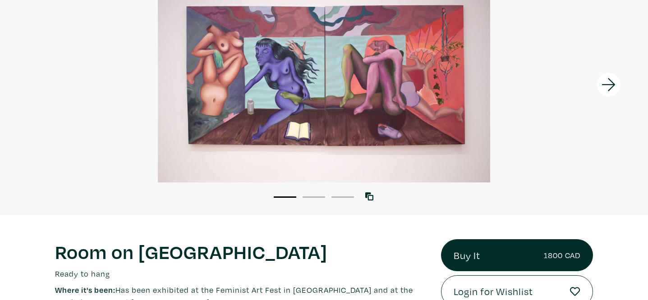
scroll to position [77, 0]
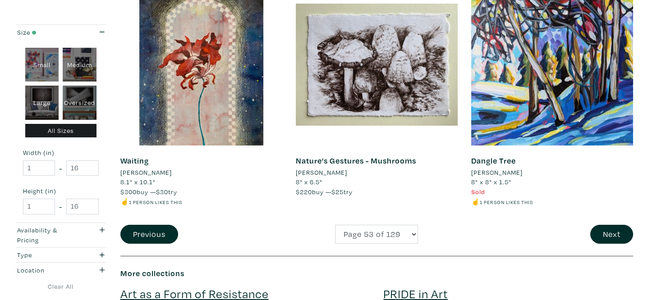
scroll to position [1854, 0]
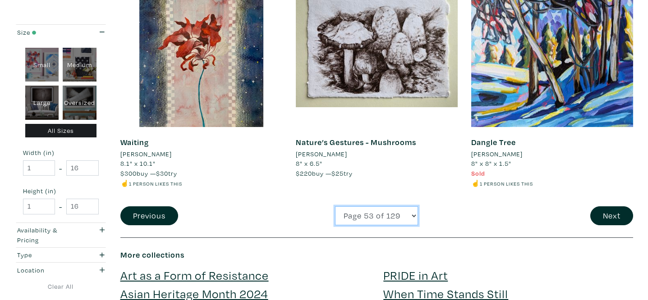
click at [403, 216] on select "Page 1 of 129 Page 2 of 129 Page 3 of 129 Page 4 of 129 Page 5 of 129 Page 6 of…" at bounding box center [376, 216] width 83 height 19
select select "58"
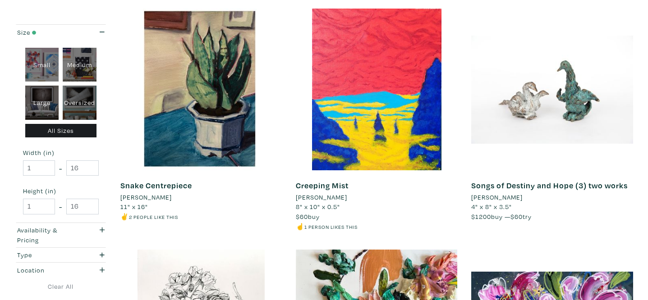
click at [152, 199] on li "[PERSON_NAME]" at bounding box center [145, 198] width 51 height 10
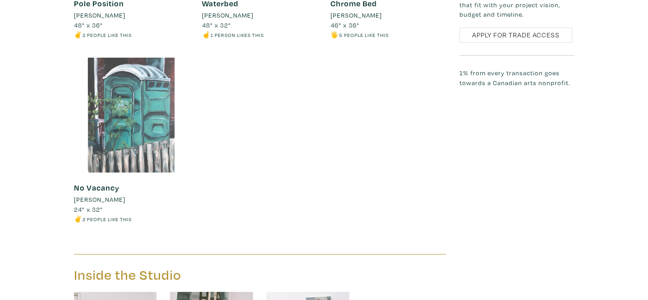
scroll to position [964, 0]
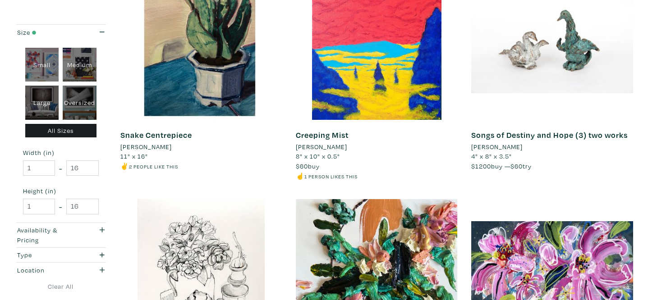
scroll to position [203, 0]
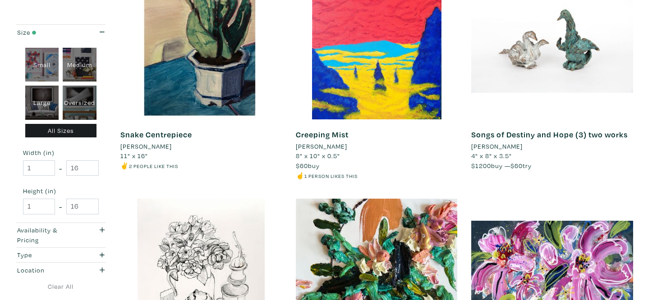
click at [494, 147] on li "Margie Kelk" at bounding box center [496, 147] width 51 height 10
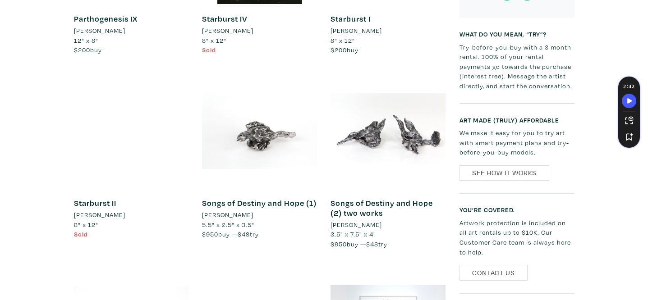
scroll to position [1305, 0]
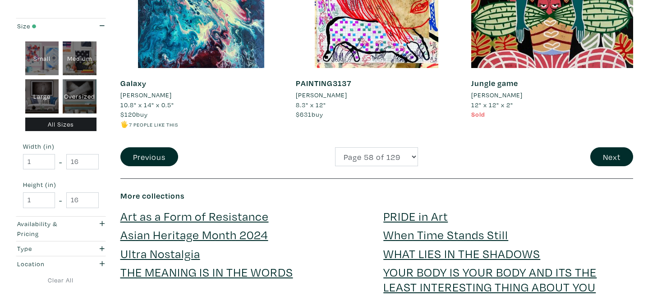
scroll to position [1936, 0]
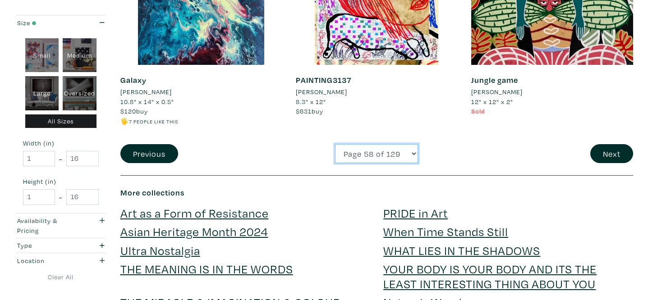
click at [398, 152] on select "Page 1 of 129 Page 2 of 129 Page 3 of 129 Page 4 of 129 Page 5 of 129 Page 6 of…" at bounding box center [376, 153] width 83 height 19
select select "65"
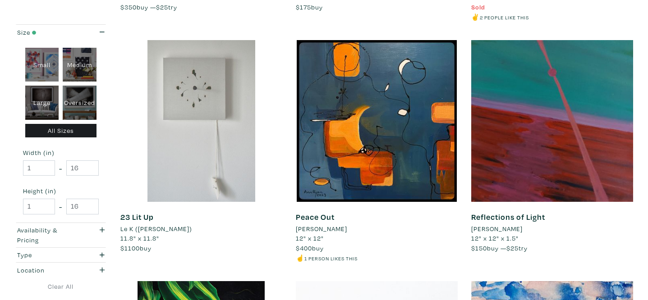
scroll to position [844, 0]
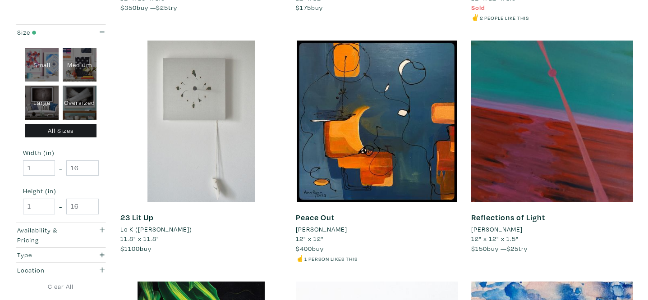
click at [308, 232] on li "[PERSON_NAME]" at bounding box center [321, 230] width 51 height 10
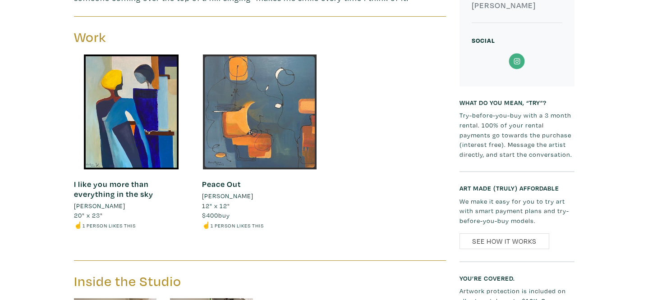
scroll to position [363, 0]
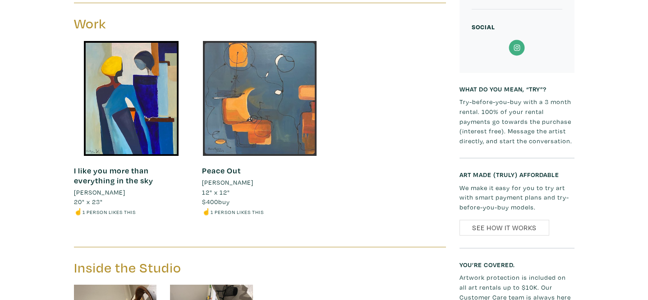
click at [298, 122] on div at bounding box center [259, 98] width 115 height 115
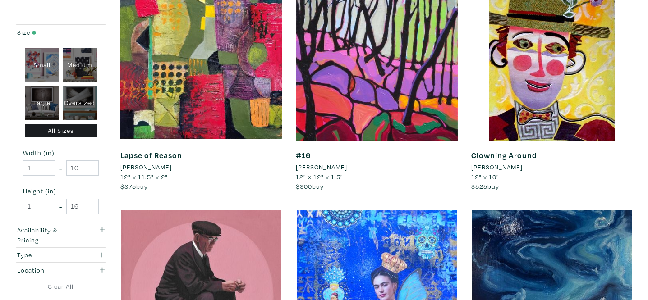
scroll to position [1394, 0]
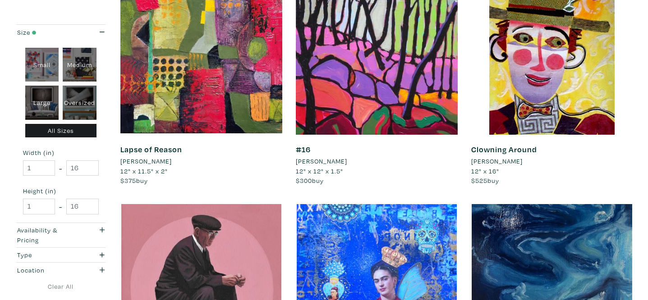
click at [154, 162] on li "[PERSON_NAME]" at bounding box center [145, 161] width 51 height 10
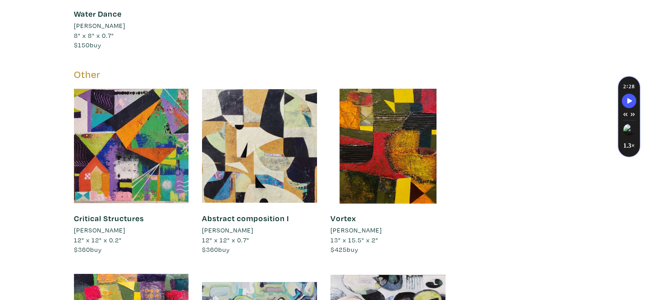
scroll to position [791, 0]
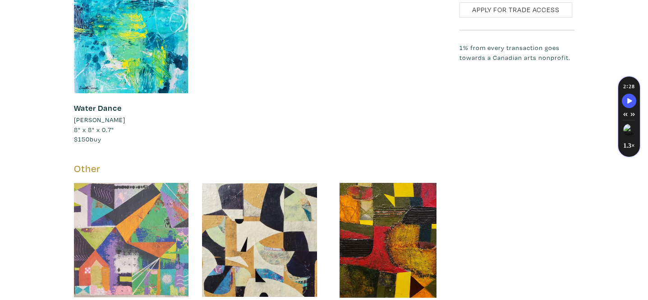
click at [172, 200] on div at bounding box center [131, 240] width 115 height 115
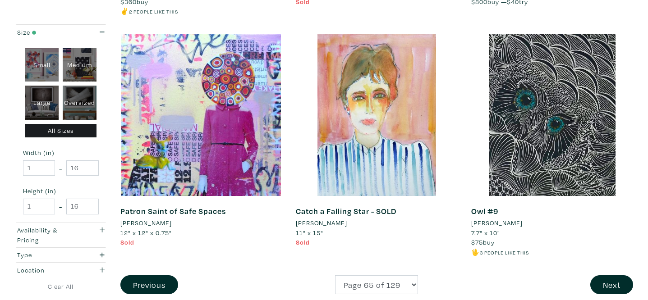
scroll to position [1875, 0]
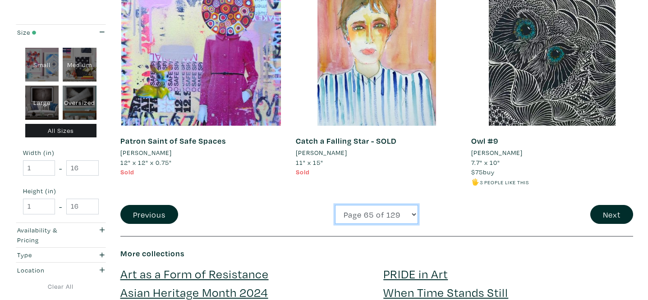
click at [399, 209] on select "Page 1 of 129 Page 2 of 129 Page 3 of 129 Page 4 of 129 Page 5 of 129 Page 6 of…" at bounding box center [376, 214] width 83 height 19
select select "69"
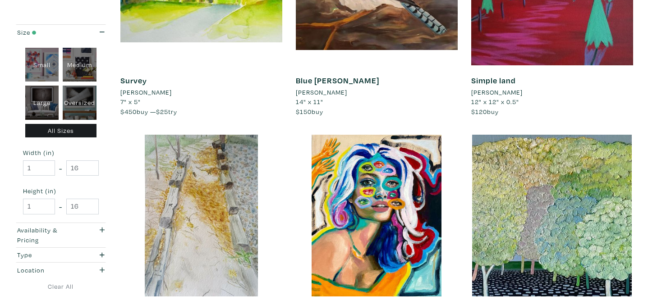
scroll to position [257, 0]
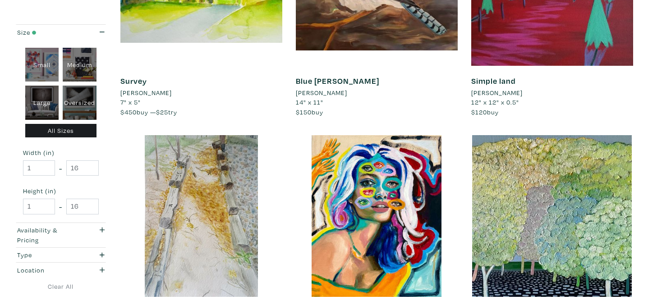
click at [334, 93] on li "[PERSON_NAME]" at bounding box center [321, 93] width 51 height 10
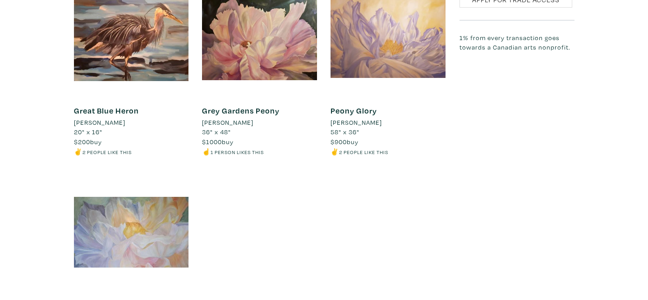
scroll to position [855, 0]
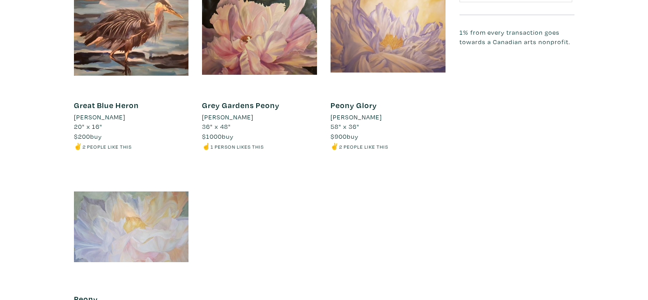
click at [157, 240] on div at bounding box center [131, 227] width 115 height 115
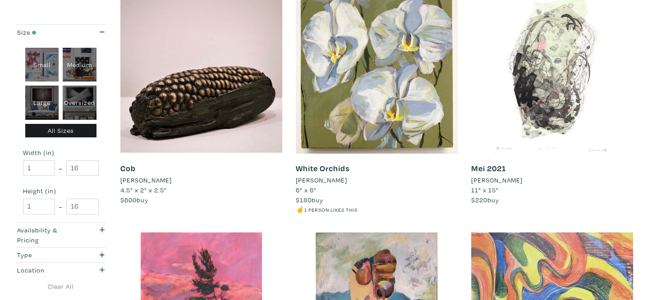
scroll to position [1111, 0]
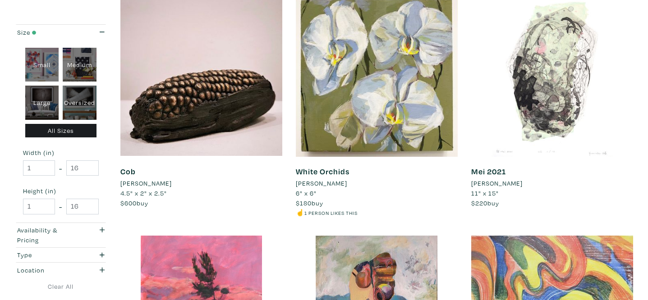
click at [499, 184] on li "[PERSON_NAME]" at bounding box center [496, 184] width 51 height 10
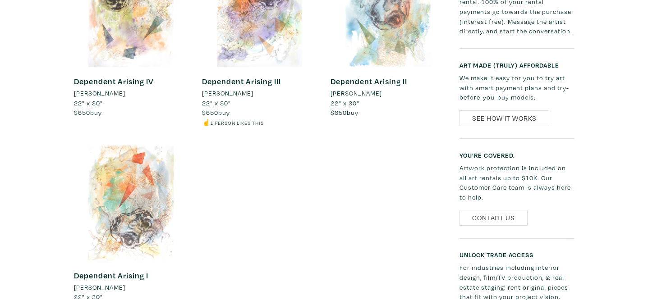
scroll to position [943, 0]
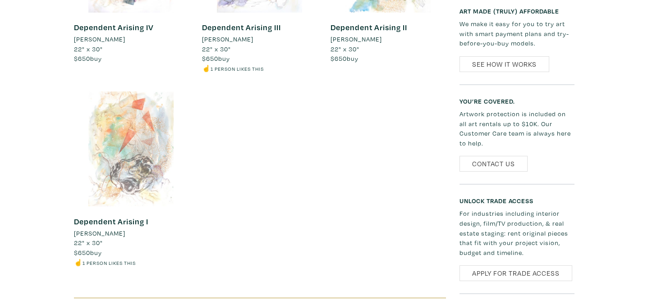
click at [138, 159] on div at bounding box center [131, 149] width 115 height 115
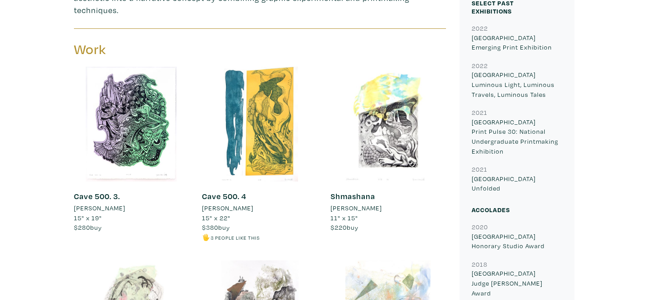
scroll to position [387, 0]
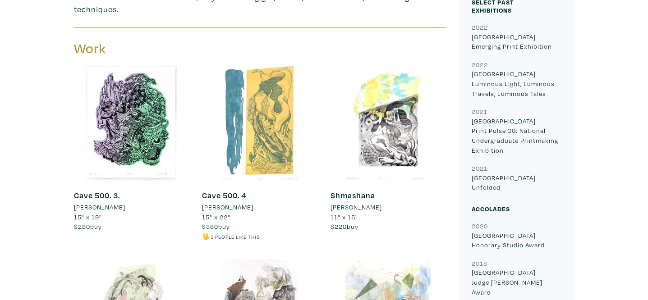
click at [275, 121] on div at bounding box center [259, 123] width 115 height 115
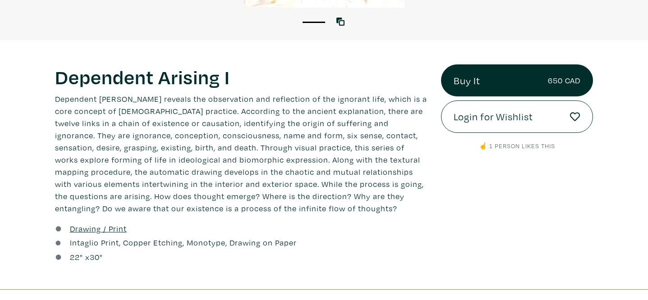
scroll to position [302, 0]
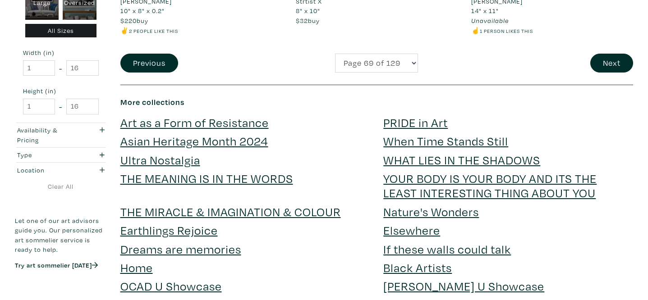
scroll to position [2009, 0]
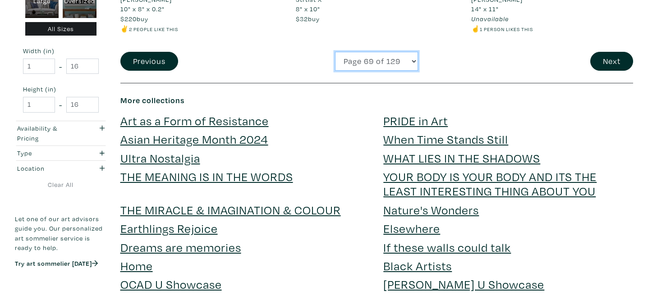
click at [378, 61] on select "Page 1 of 129 Page 2 of 129 Page 3 of 129 Page 4 of 129 Page 5 of 129 Page 6 of…" at bounding box center [376, 61] width 83 height 19
select select "80"
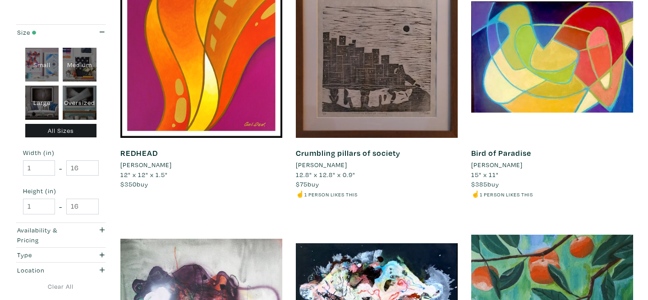
scroll to position [1374, 0]
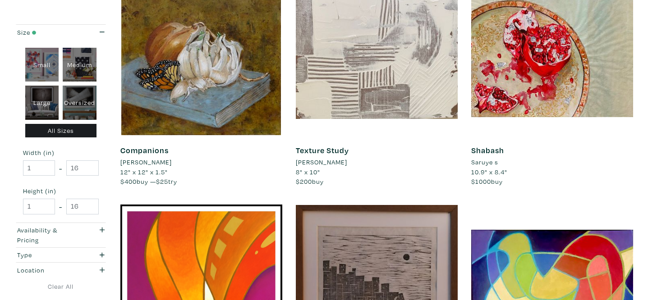
click at [322, 162] on li "[PERSON_NAME]" at bounding box center [321, 162] width 51 height 10
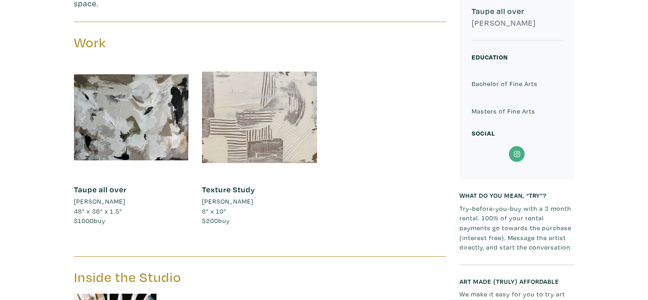
scroll to position [334, 0]
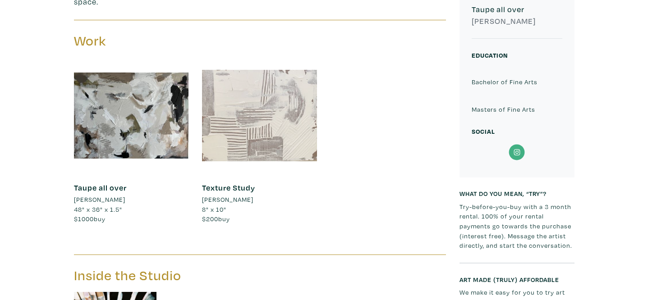
click at [280, 120] on div at bounding box center [259, 115] width 115 height 115
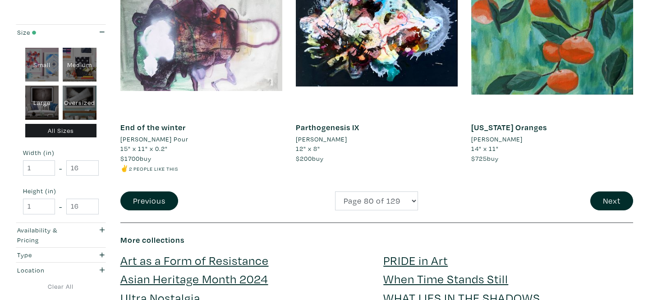
scroll to position [1894, 0]
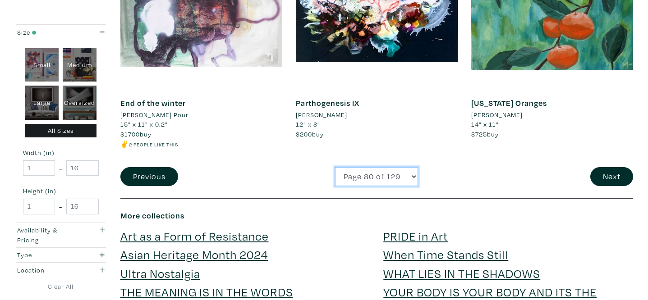
click at [376, 184] on select "Page 1 of 129 Page 2 of 129 Page 3 of 129 Page 4 of 129 Page 5 of 129 Page 6 of…" at bounding box center [376, 176] width 83 height 19
select select "81"
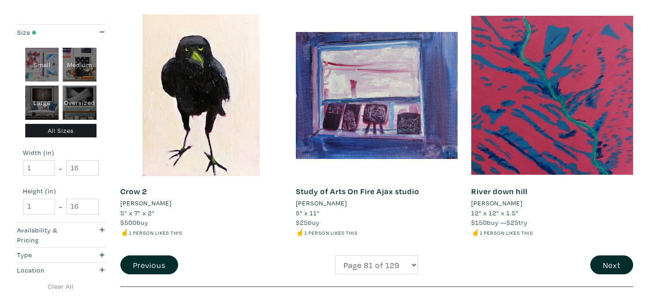
scroll to position [1875, 0]
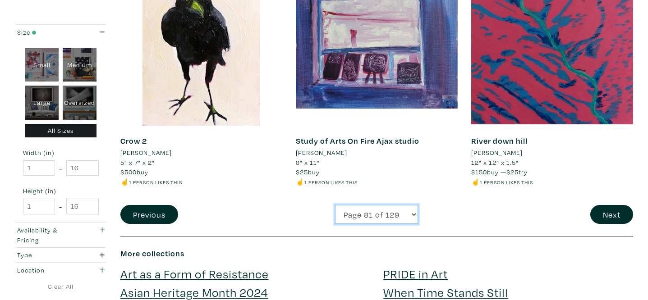
click at [398, 216] on select "Page 1 of 129 Page 2 of 129 Page 3 of 129 Page 4 of 129 Page 5 of 129 Page 6 of…" at bounding box center [376, 214] width 83 height 19
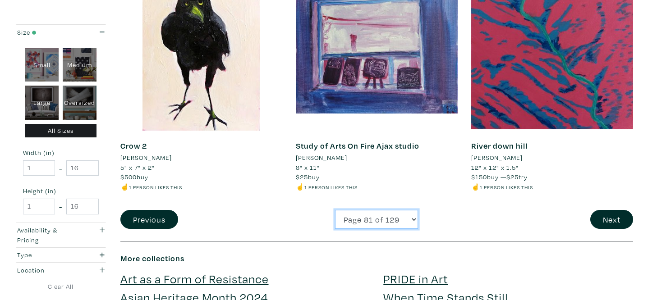
scroll to position [1879, 0]
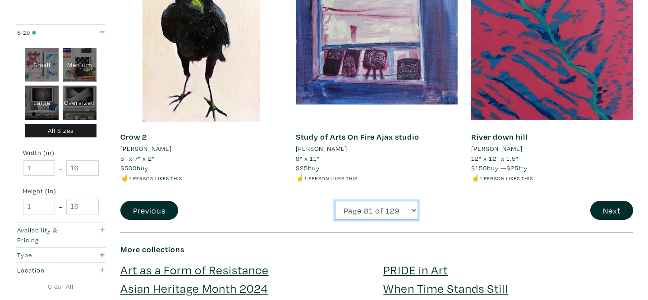
click at [354, 216] on select "Page 1 of 129 Page 2 of 129 Page 3 of 129 Page 4 of 129 Page 5 of 129 Page 6 of…" at bounding box center [376, 210] width 83 height 19
select select "82"
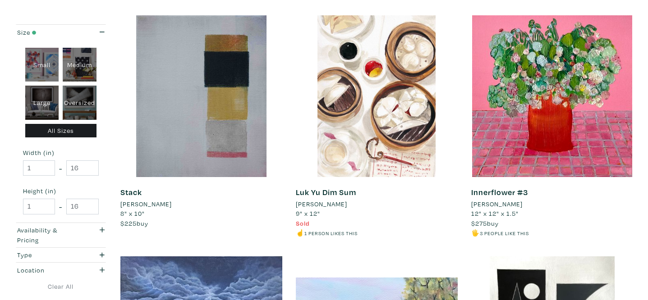
scroll to position [1341, 0]
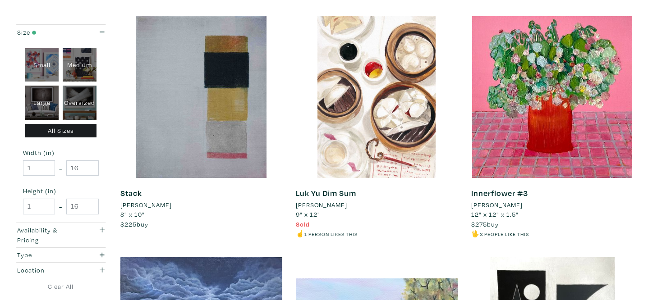
click at [334, 205] on li "[PERSON_NAME]" at bounding box center [321, 205] width 51 height 10
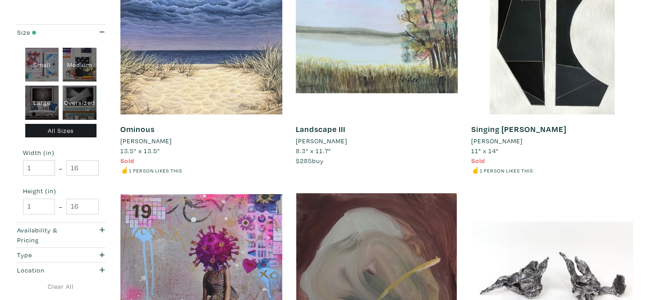
scroll to position [1564, 0]
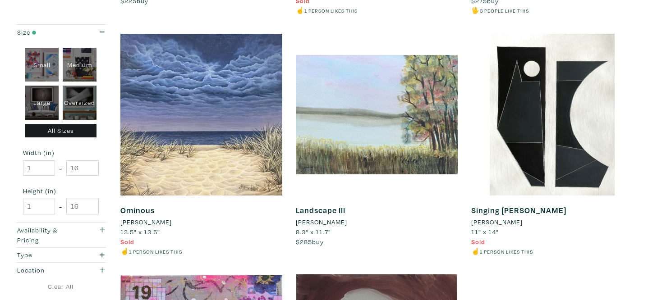
click at [326, 223] on li "[PERSON_NAME]" at bounding box center [321, 222] width 51 height 10
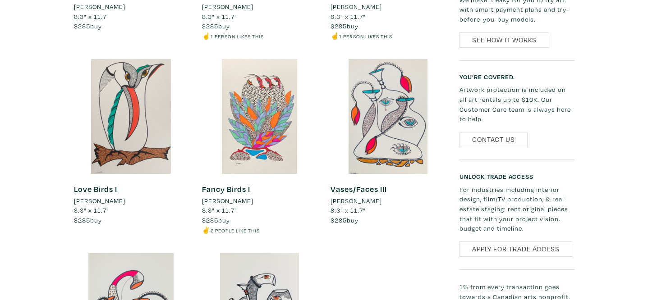
scroll to position [637, 0]
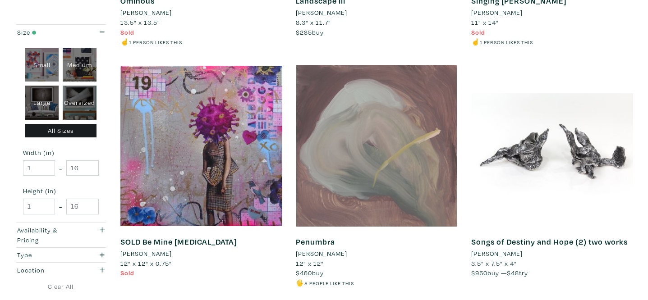
scroll to position [1913, 0]
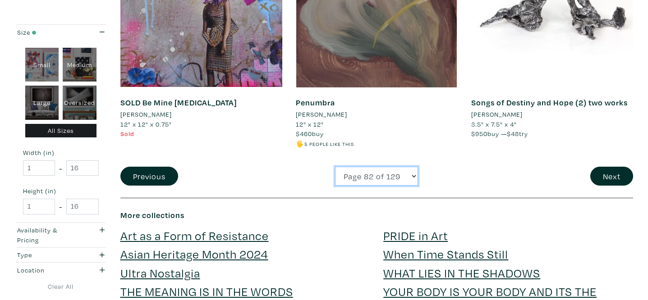
click at [389, 175] on select "Page 1 of 129 Page 2 of 129 Page 3 of 129 Page 4 of 129 Page 5 of 129 Page 6 of…" at bounding box center [376, 176] width 83 height 19
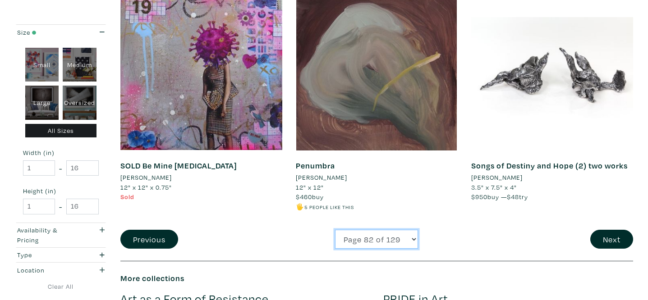
scroll to position [1852, 0]
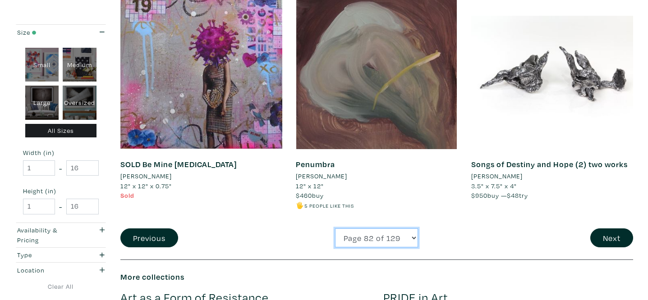
click at [346, 238] on select "Page 1 of 129 Page 2 of 129 Page 3 of 129 Page 4 of 129 Page 5 of 129 Page 6 of…" at bounding box center [376, 238] width 83 height 19
select select "85"
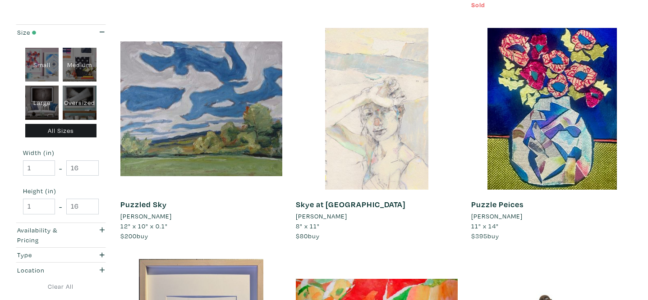
scroll to position [392, 0]
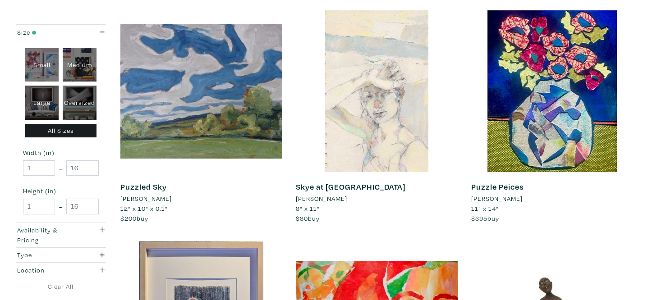
click at [323, 194] on div "[PERSON_NAME]" at bounding box center [377, 199] width 162 height 10
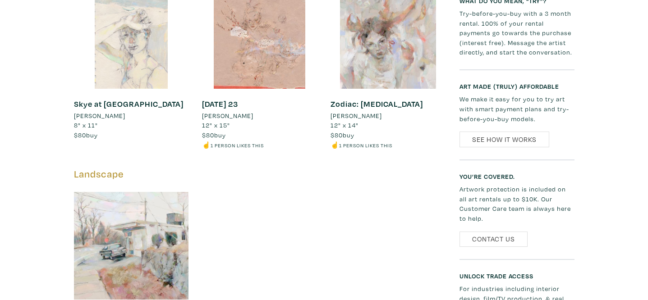
scroll to position [718, 0]
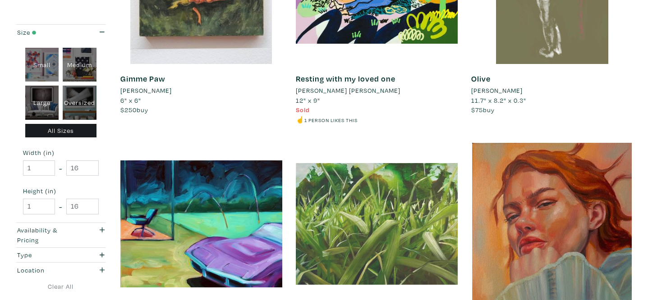
scroll to position [1817, 0]
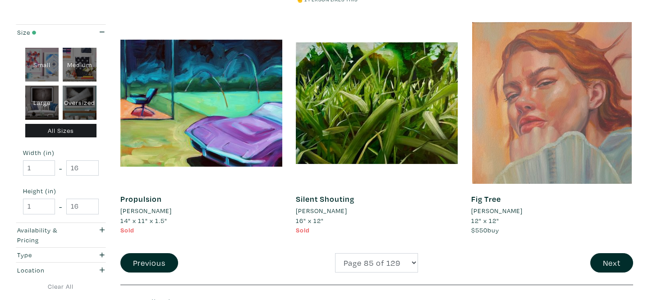
click at [519, 166] on div at bounding box center [552, 103] width 162 height 162
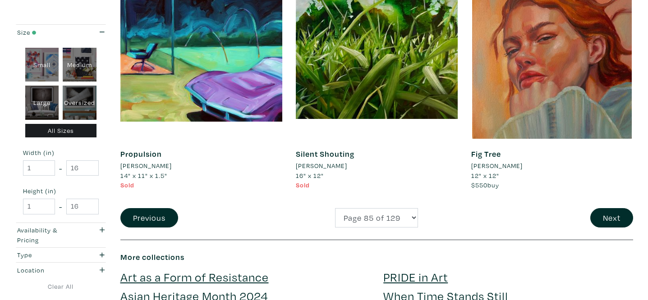
scroll to position [1866, 0]
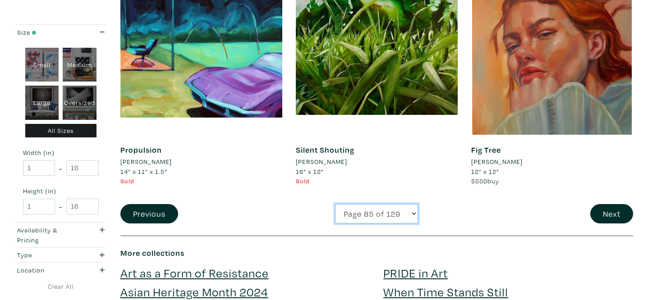
click at [359, 209] on select "Page 1 of 129 Page 2 of 129 Page 3 of 129 Page 4 of 129 Page 5 of 129 Page 6 of…" at bounding box center [376, 213] width 83 height 19
select select "88"
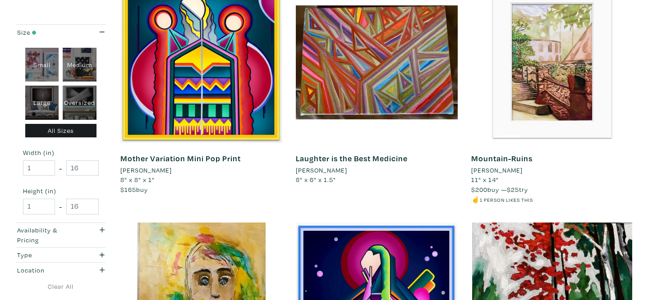
scroll to position [1647, 0]
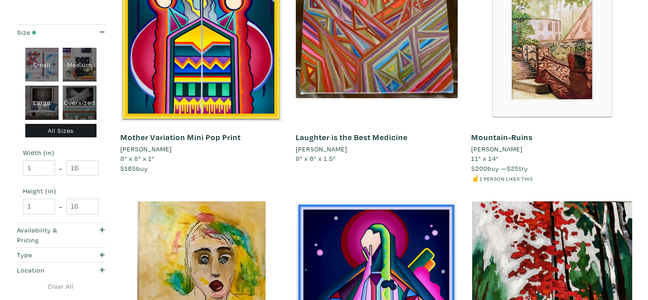
click at [172, 144] on li "Dominique Czerednikow" at bounding box center [145, 149] width 51 height 10
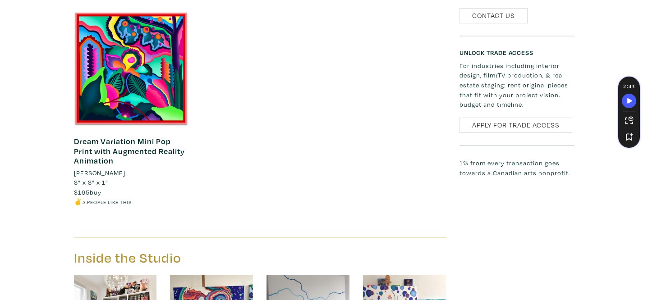
scroll to position [1362, 0]
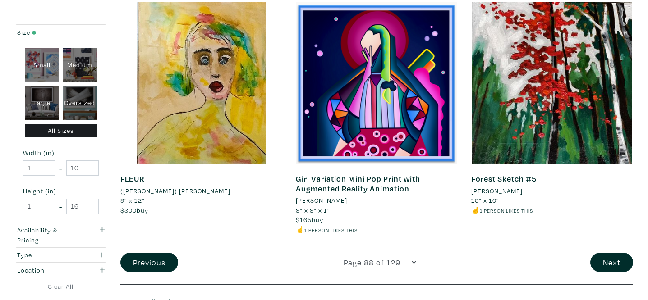
scroll to position [1848, 0]
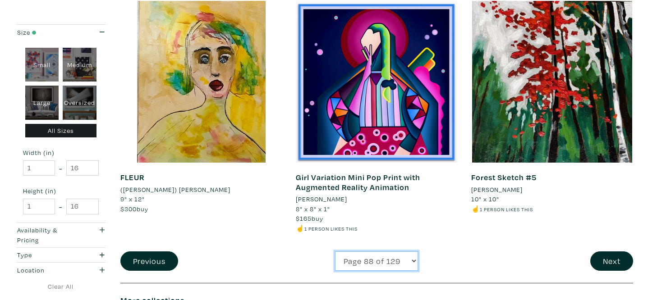
click at [385, 252] on select "Page 1 of 129 Page 2 of 129 Page 3 of 129 Page 4 of 129 Page 5 of 129 Page 6 of…" at bounding box center [376, 261] width 83 height 19
select select "90"
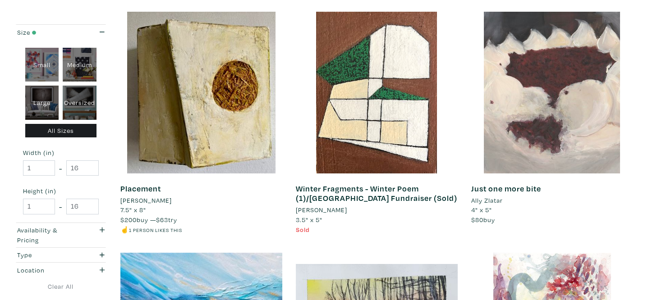
click at [149, 198] on li "[PERSON_NAME]" at bounding box center [145, 201] width 51 height 10
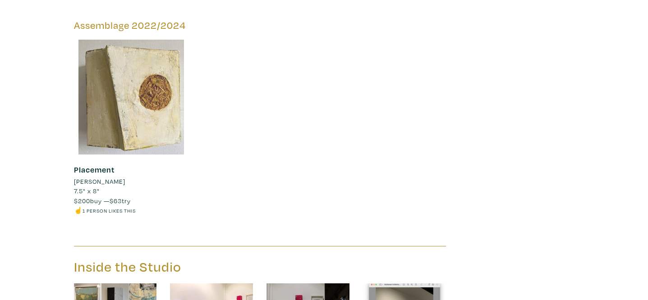
scroll to position [1932, 0]
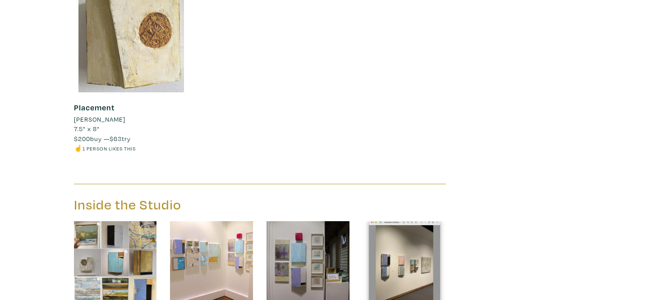
click at [142, 67] on div at bounding box center [131, 34] width 115 height 115
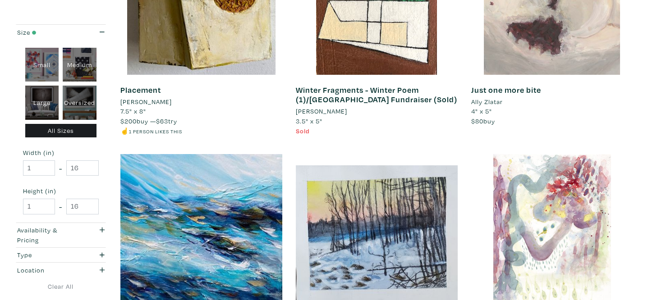
scroll to position [248, 0]
click at [496, 102] on li "Ally Zlatar" at bounding box center [487, 102] width 32 height 10
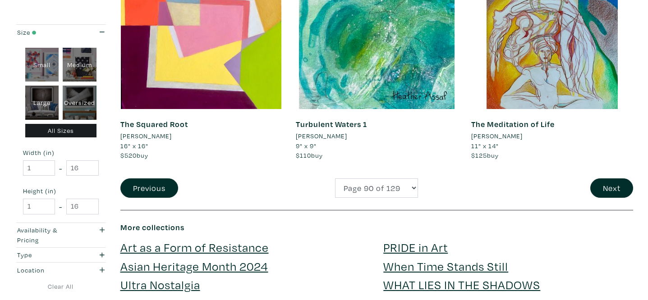
scroll to position [1893, 0]
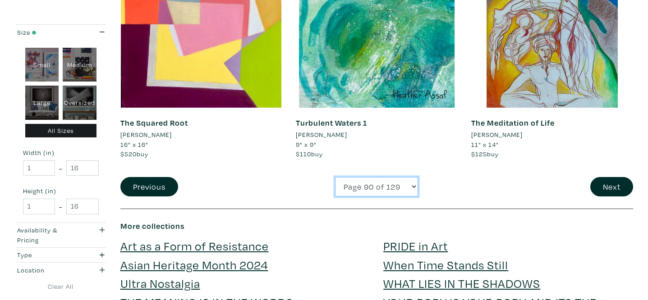
click at [380, 191] on select "Page 1 of 129 Page 2 of 129 Page 3 of 129 Page 4 of 129 Page 5 of 129 Page 6 of…" at bounding box center [376, 186] width 83 height 19
select select "95"
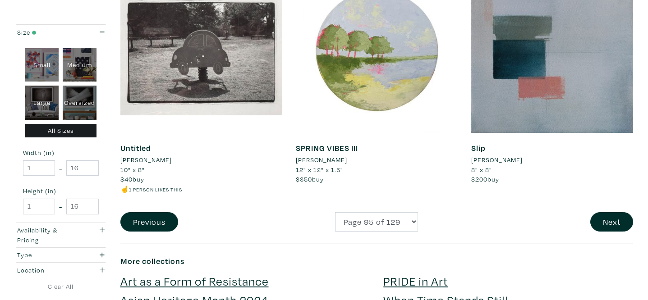
scroll to position [1888, 0]
click at [331, 159] on li "[PERSON_NAME]" at bounding box center [321, 160] width 51 height 10
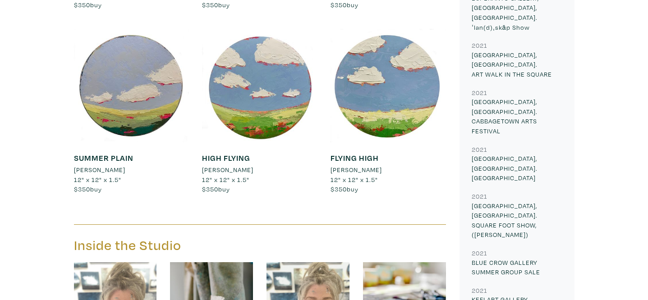
scroll to position [656, 0]
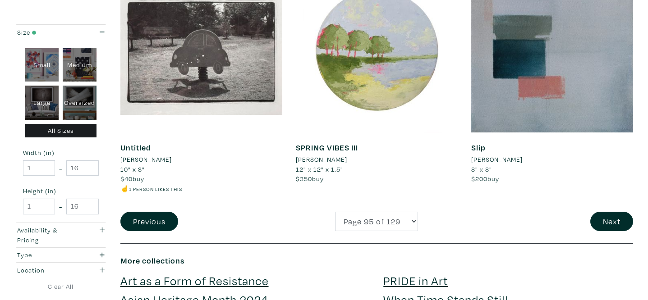
select select "96"
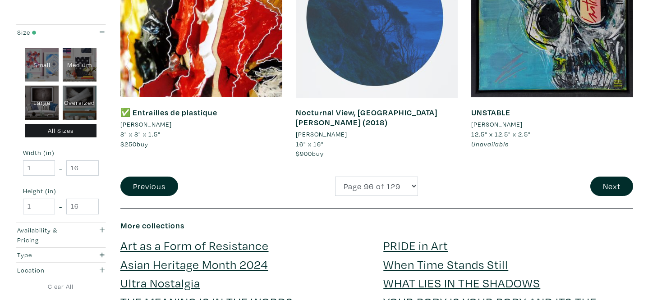
scroll to position [1894, 0]
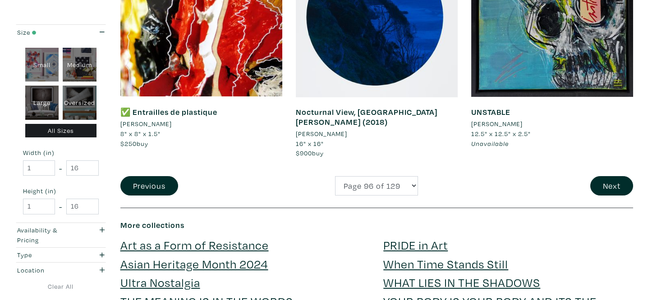
click at [320, 129] on li "[PERSON_NAME]" at bounding box center [321, 134] width 51 height 10
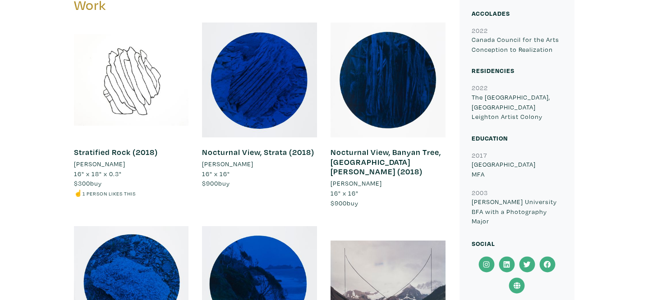
scroll to position [556, 0]
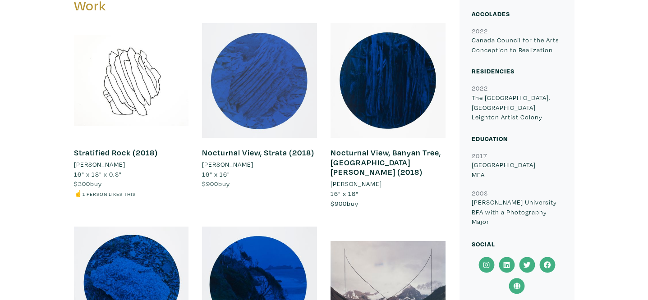
click at [282, 79] on div at bounding box center [259, 80] width 115 height 115
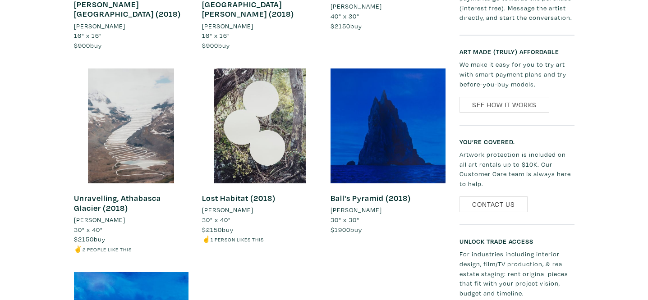
scroll to position [916, 0]
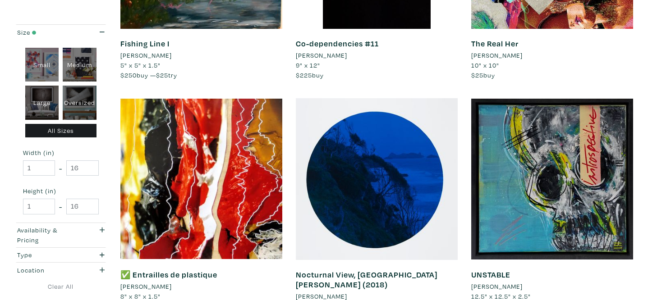
scroll to position [1600, 0]
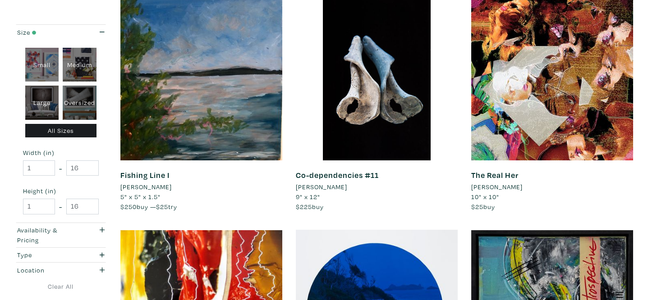
click at [342, 187] on li "Felicity Somerset" at bounding box center [321, 187] width 51 height 10
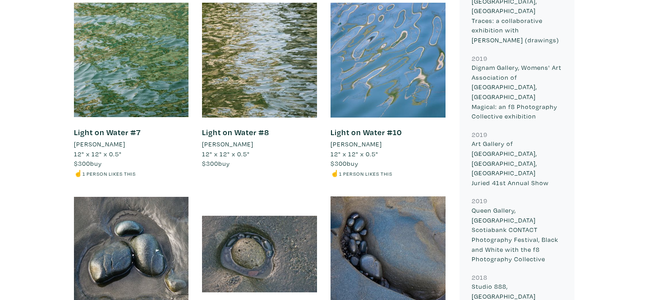
scroll to position [765, 0]
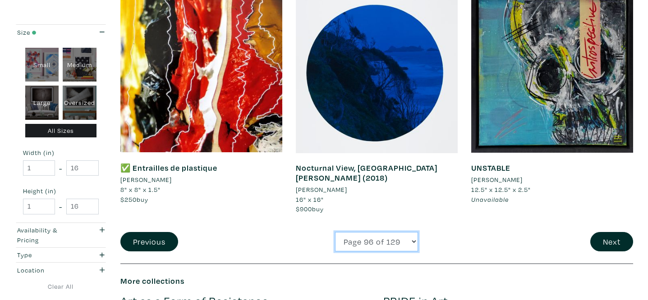
click at [360, 235] on select "Page 1 of 129 Page 2 of 129 Page 3 of 129 Page 4 of 129 Page 5 of 129 Page 6 of…" at bounding box center [376, 241] width 83 height 19
select select "97"
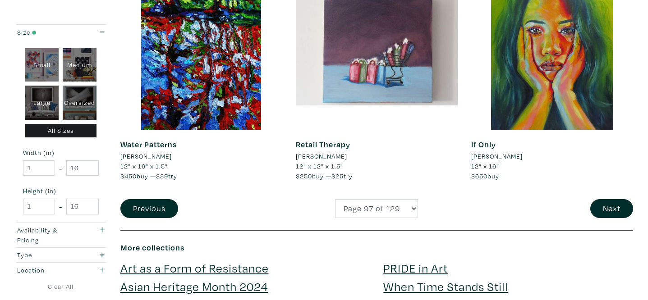
scroll to position [1861, 0]
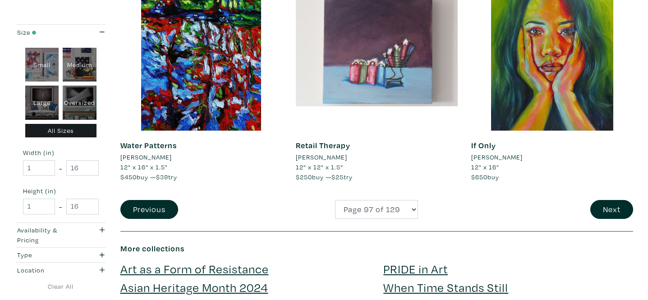
click at [519, 159] on li "Pamela Schaefer" at bounding box center [496, 157] width 51 height 10
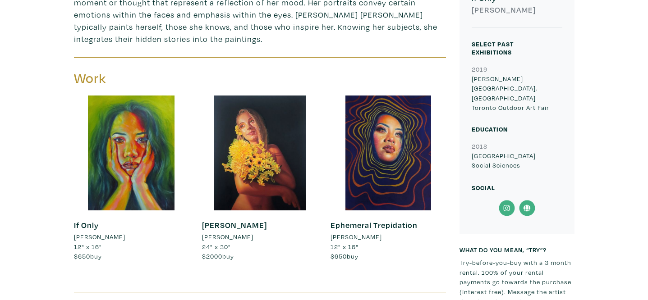
scroll to position [344, 0]
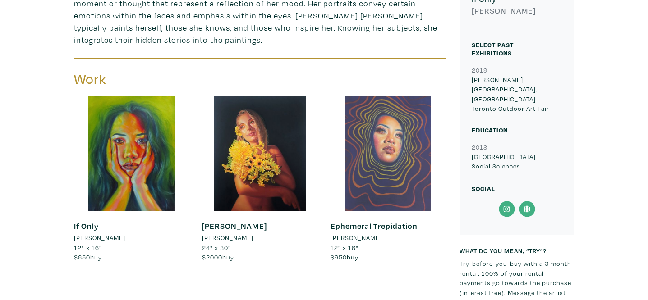
click at [396, 131] on div at bounding box center [388, 154] width 115 height 115
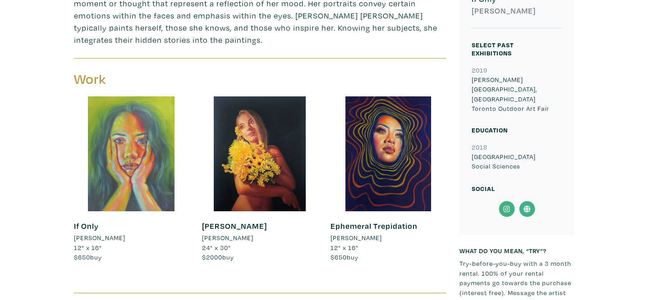
click at [145, 165] on div at bounding box center [131, 154] width 115 height 115
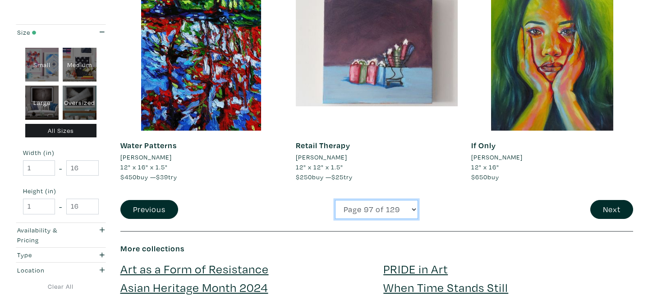
select select "98"
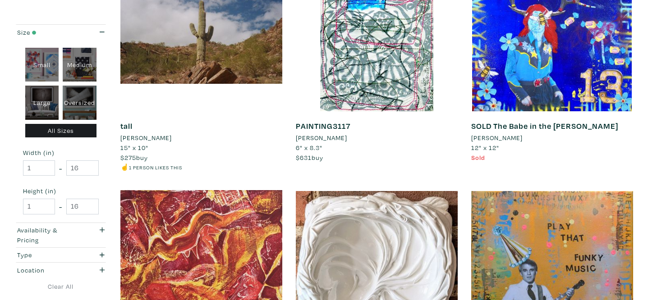
scroll to position [453, 0]
click at [347, 138] on li "[PERSON_NAME]" at bounding box center [321, 138] width 51 height 10
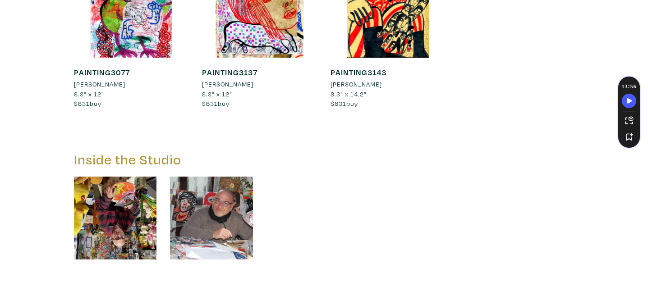
scroll to position [2947, 0]
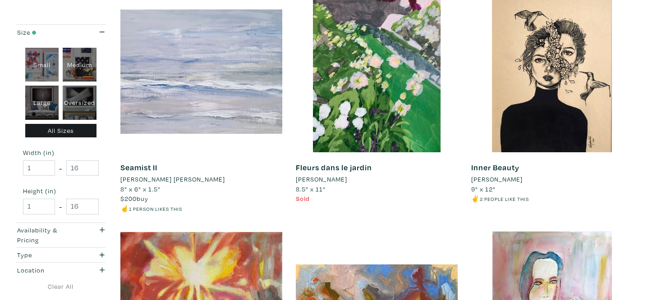
scroll to position [1128, 0]
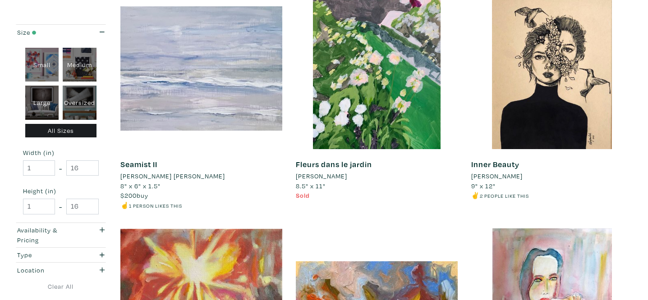
click at [494, 175] on li "[PERSON_NAME]" at bounding box center [496, 176] width 51 height 10
